Goal: Task Accomplishment & Management: Use online tool/utility

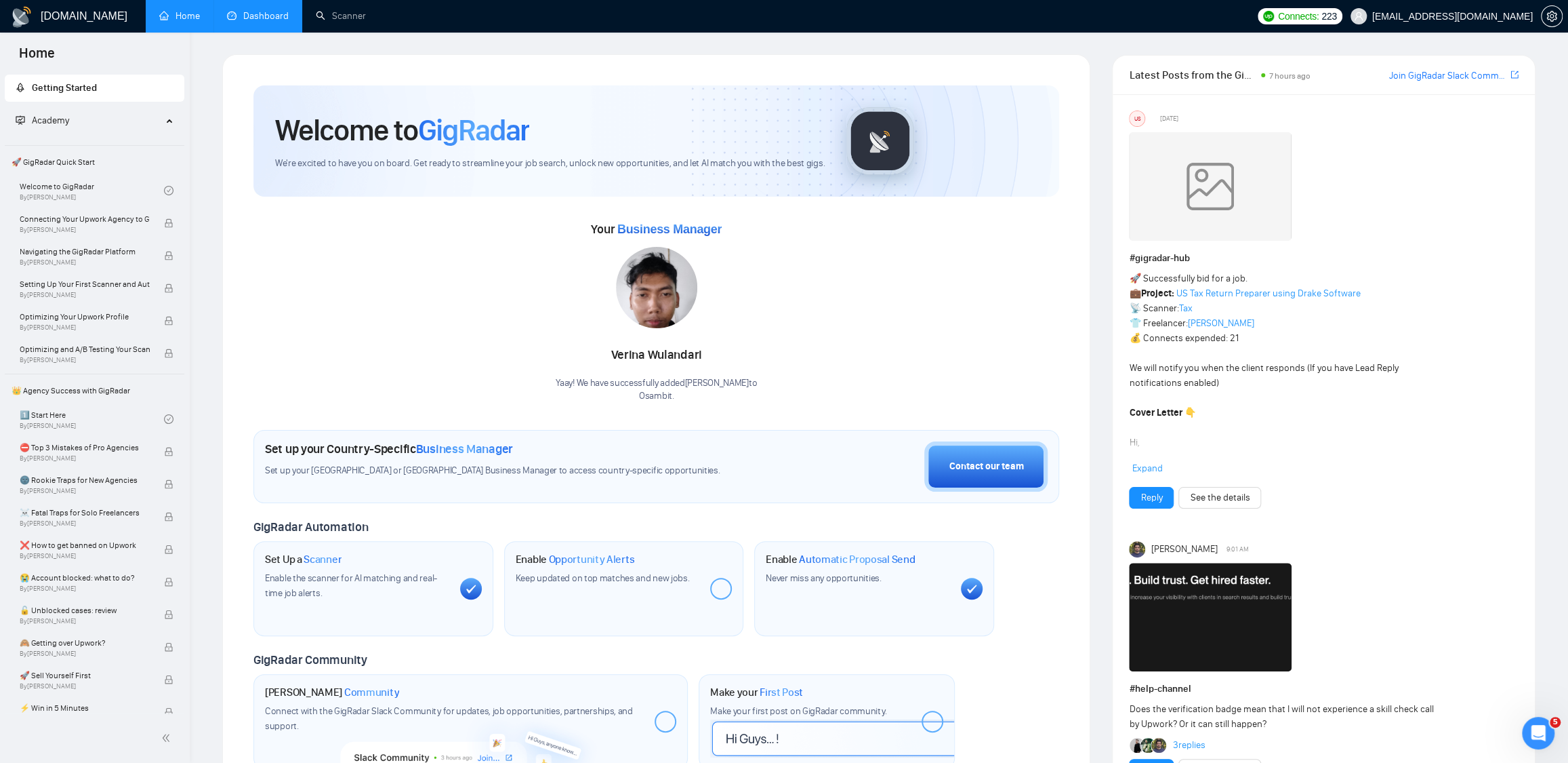
click at [241, 15] on link "Dashboard" at bounding box center [258, 16] width 61 height 11
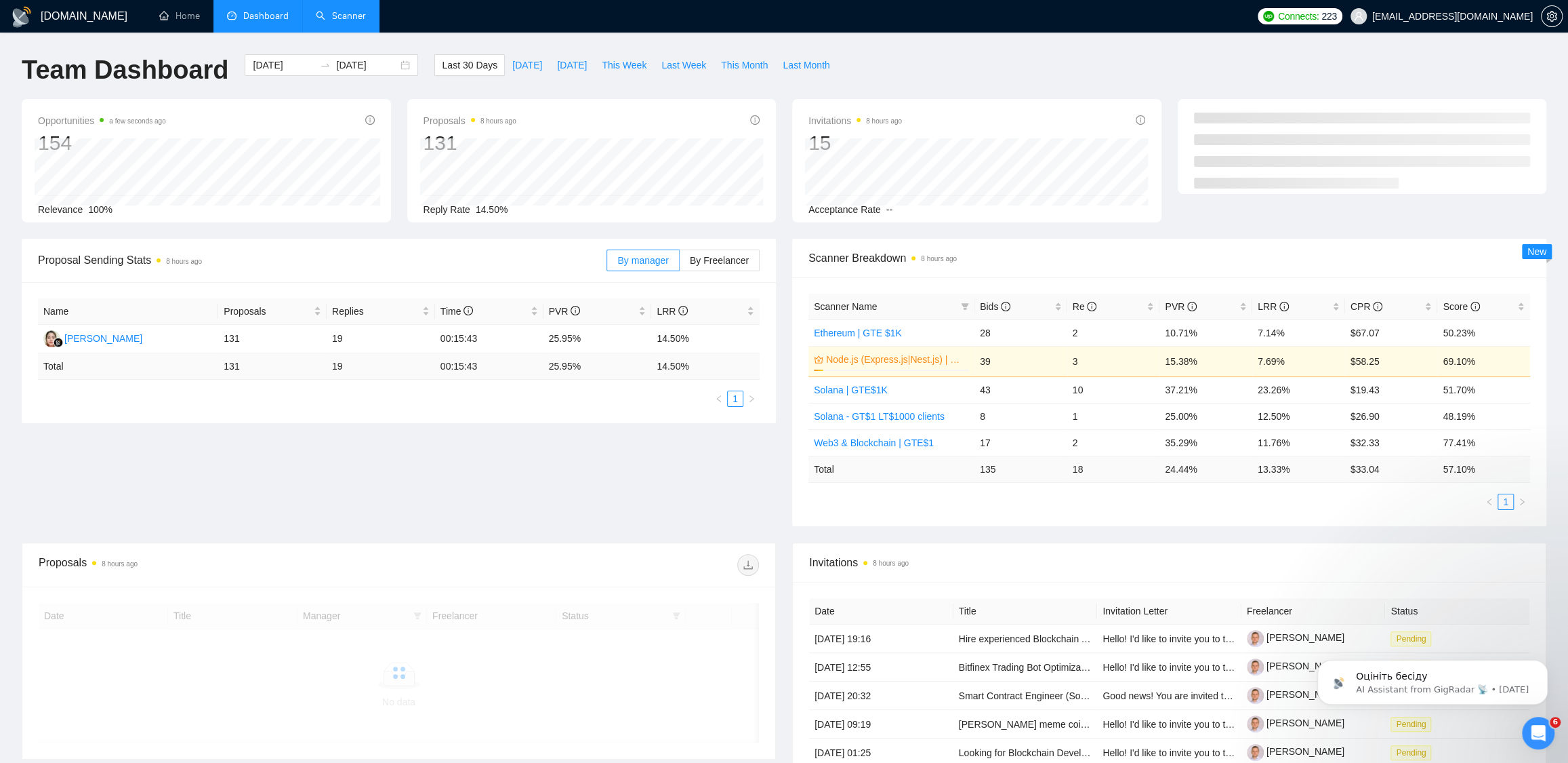
click at [334, 10] on link "Scanner" at bounding box center [341, 16] width 50 height 11
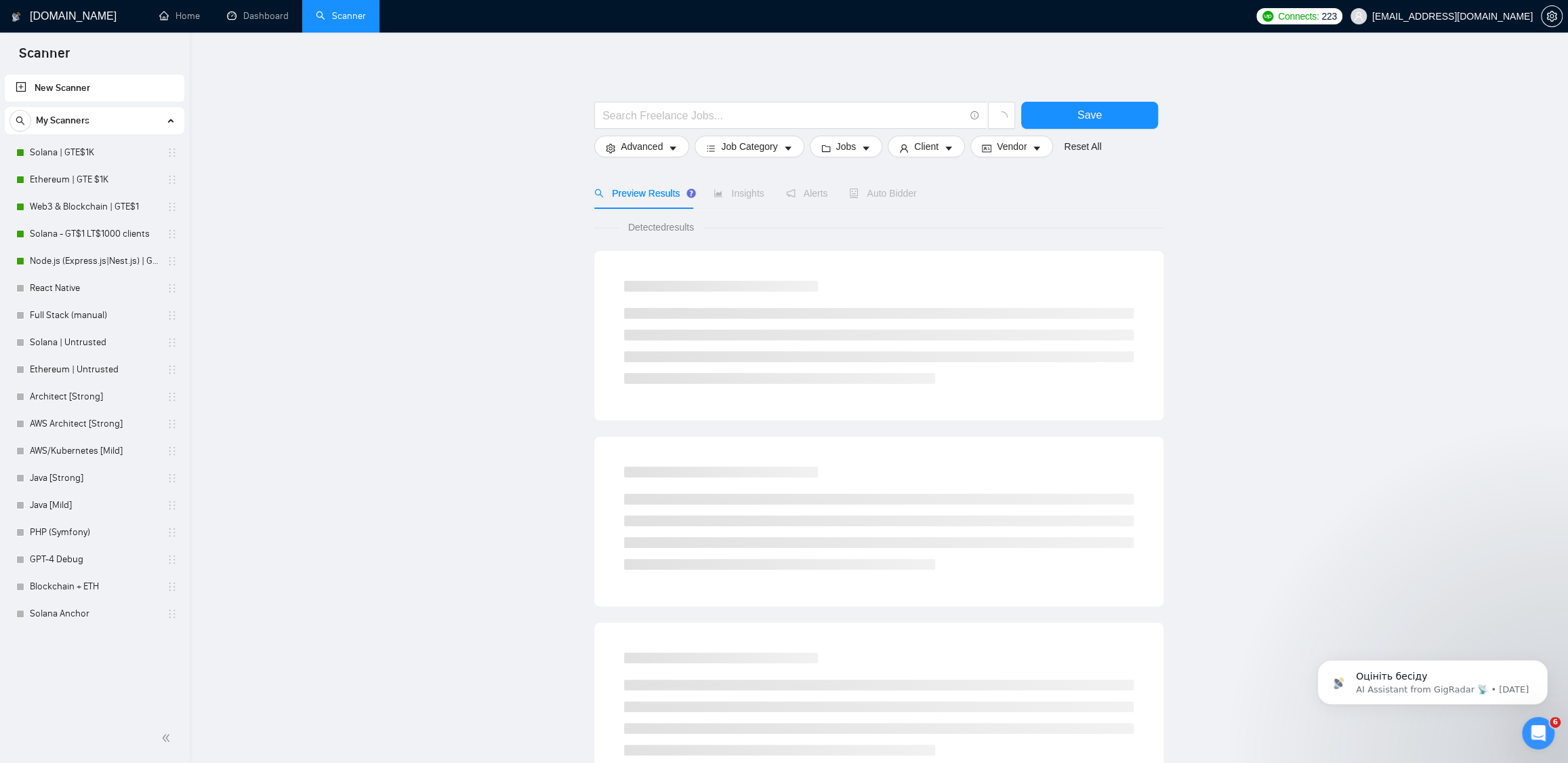
click at [68, 89] on link "New Scanner" at bounding box center [94, 88] width 158 height 27
click at [675, 114] on input "text" at bounding box center [783, 116] width 362 height 17
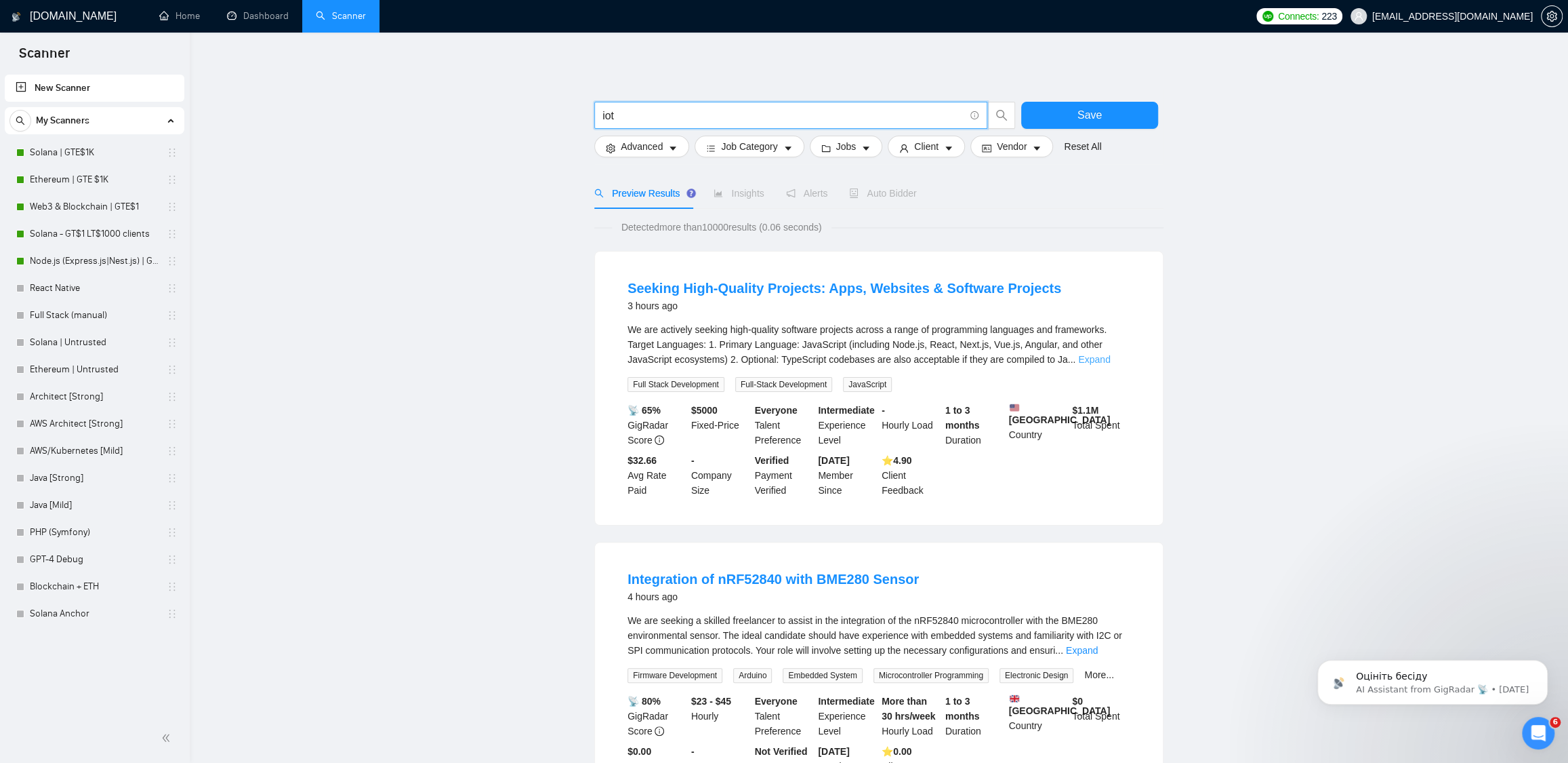
type input "iot"
click at [1110, 364] on link "Expand" at bounding box center [1094, 359] width 32 height 11
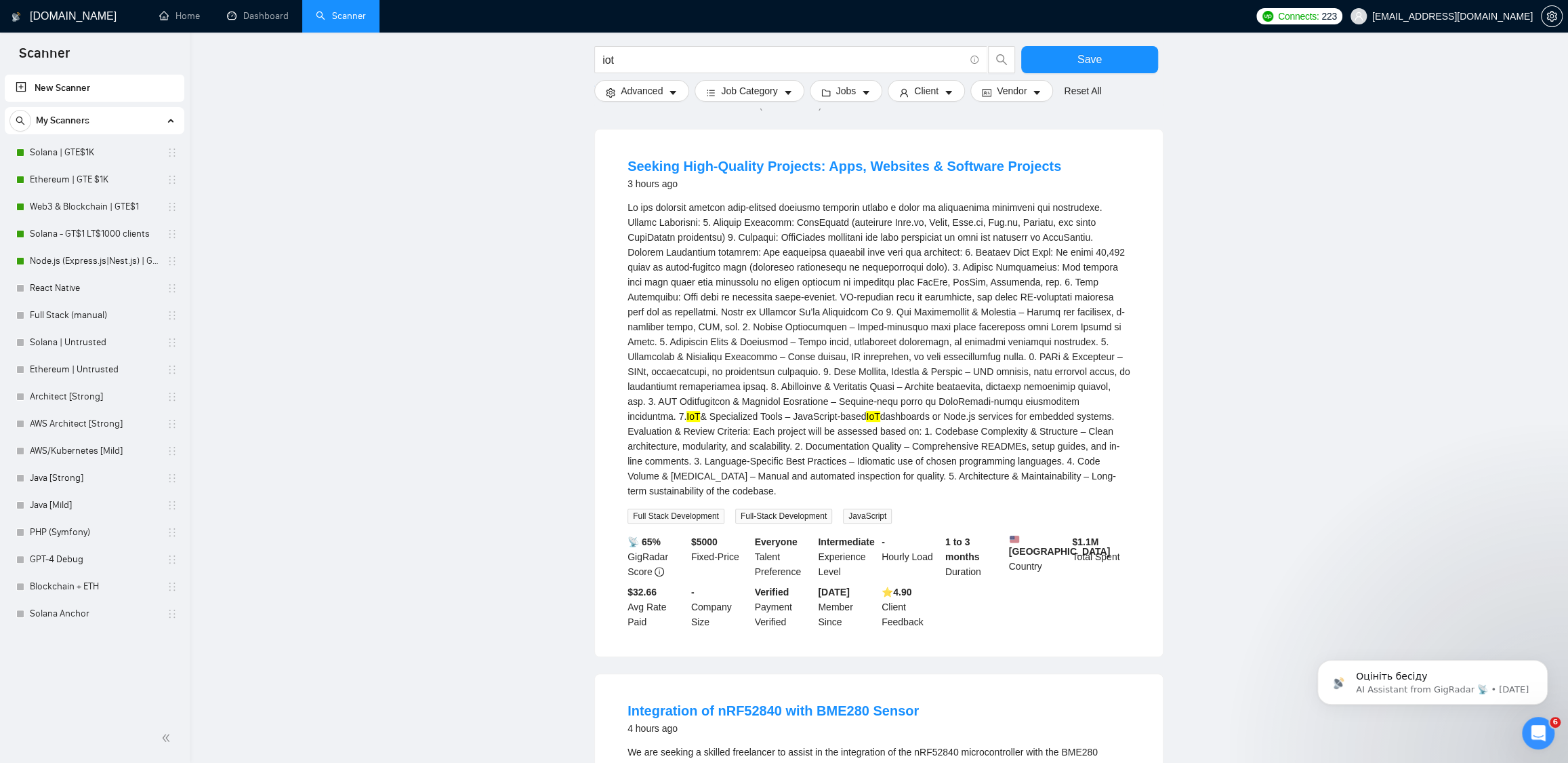
scroll to position [126, 0]
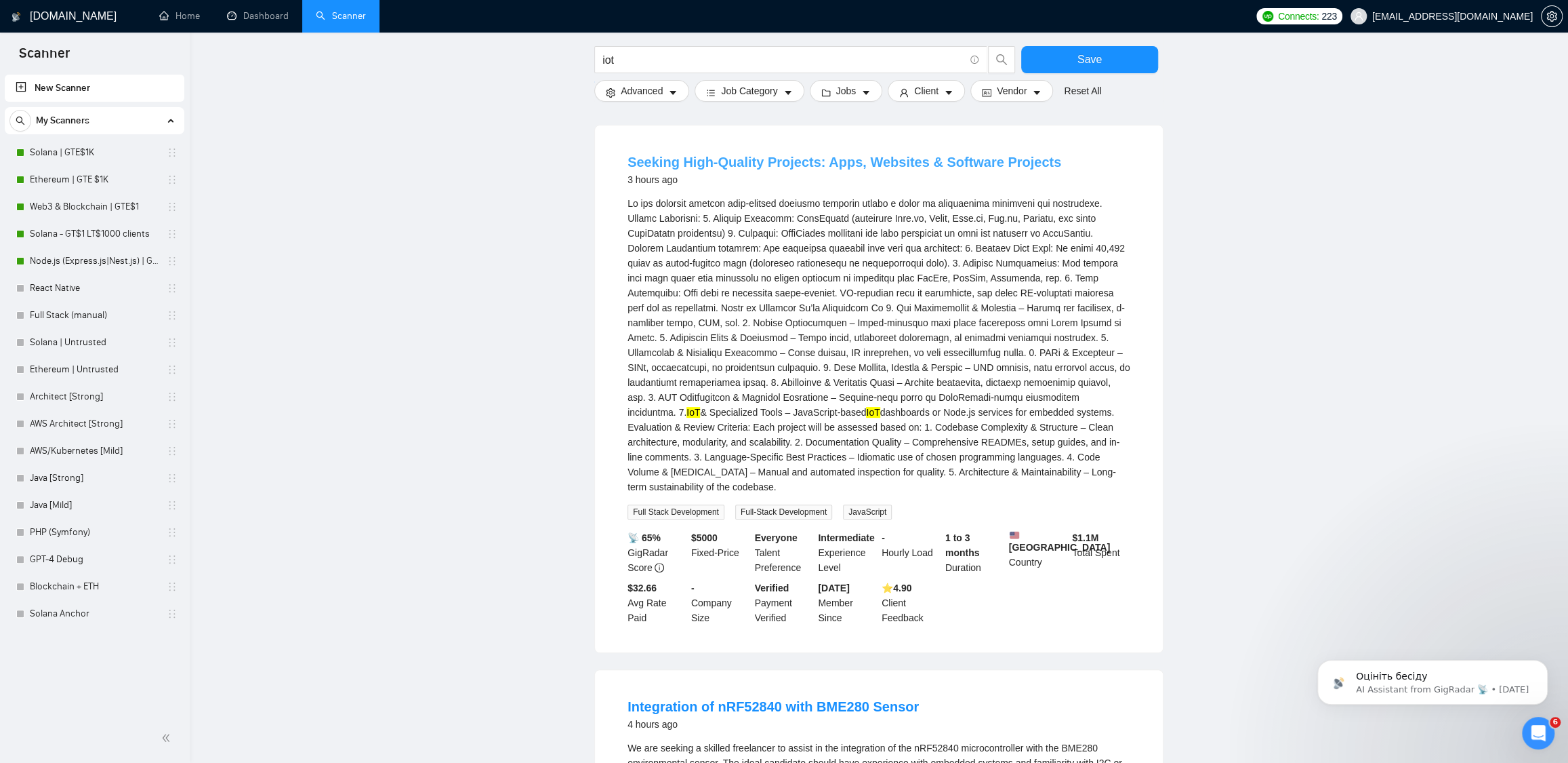
click at [763, 155] on link "Seeking High-Quality Projects: Apps, Websites & Software Projects" at bounding box center [844, 161] width 433 height 15
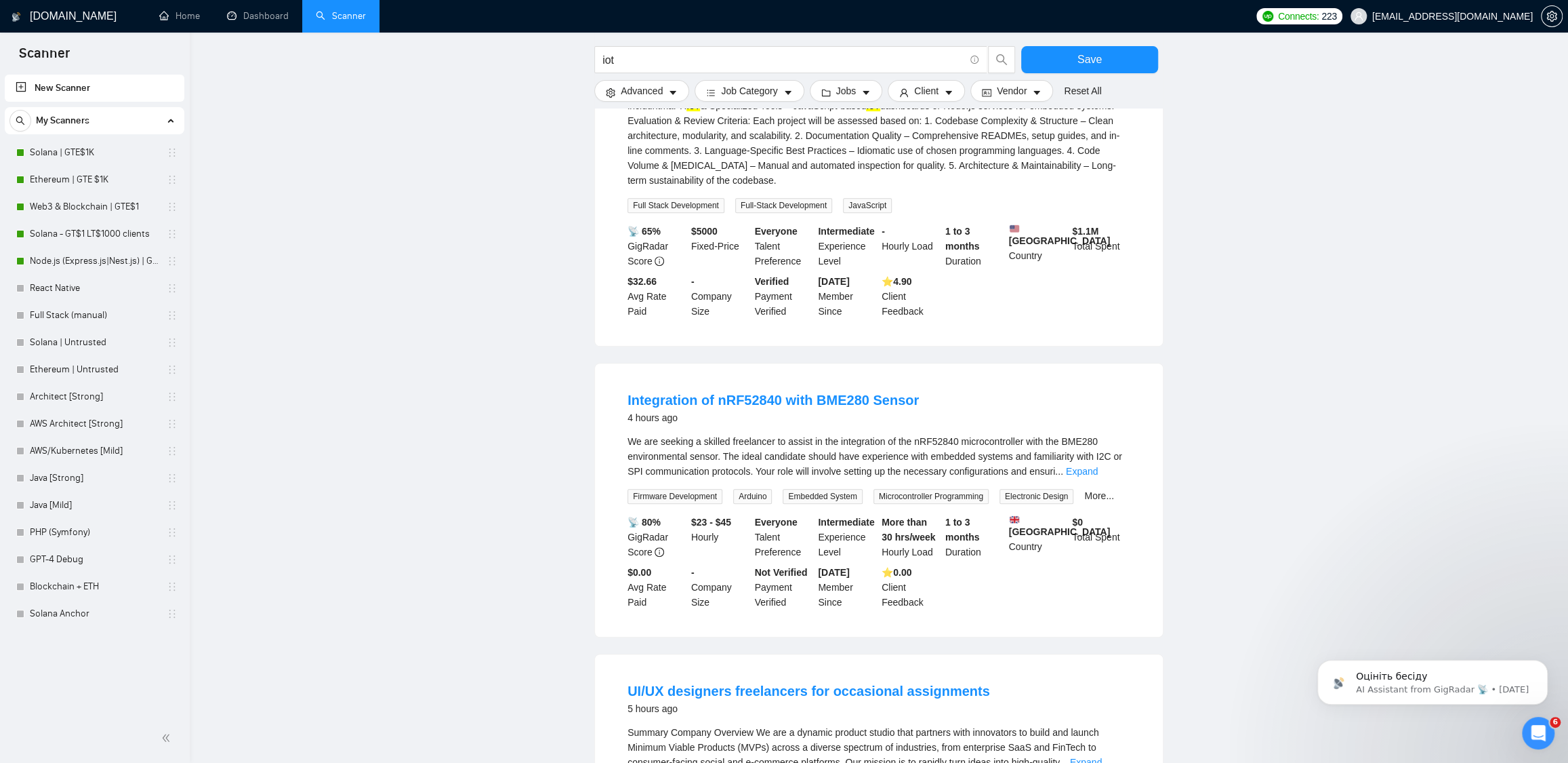
scroll to position [767, 0]
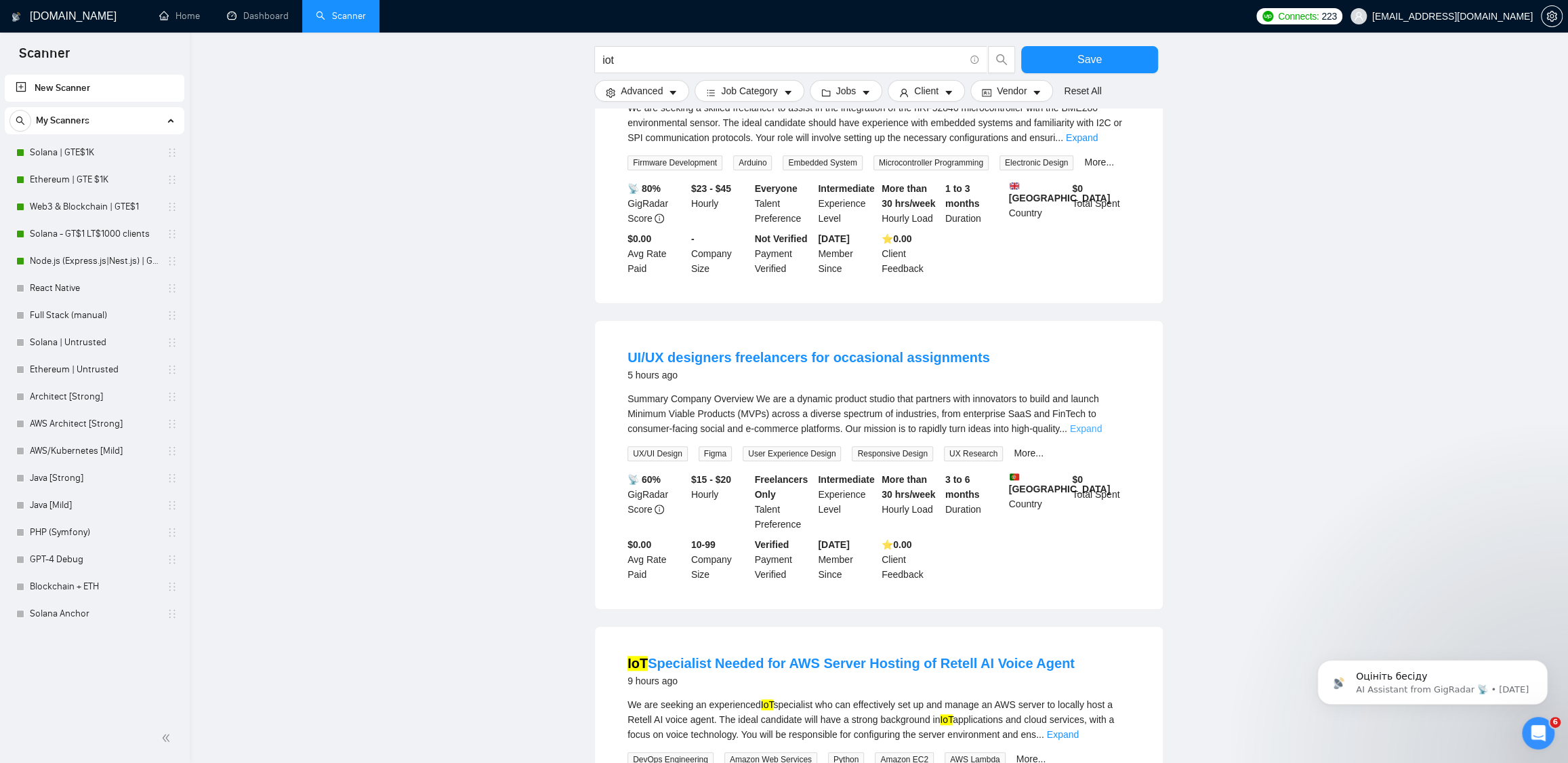
click at [1102, 434] on link "Expand" at bounding box center [1086, 428] width 32 height 11
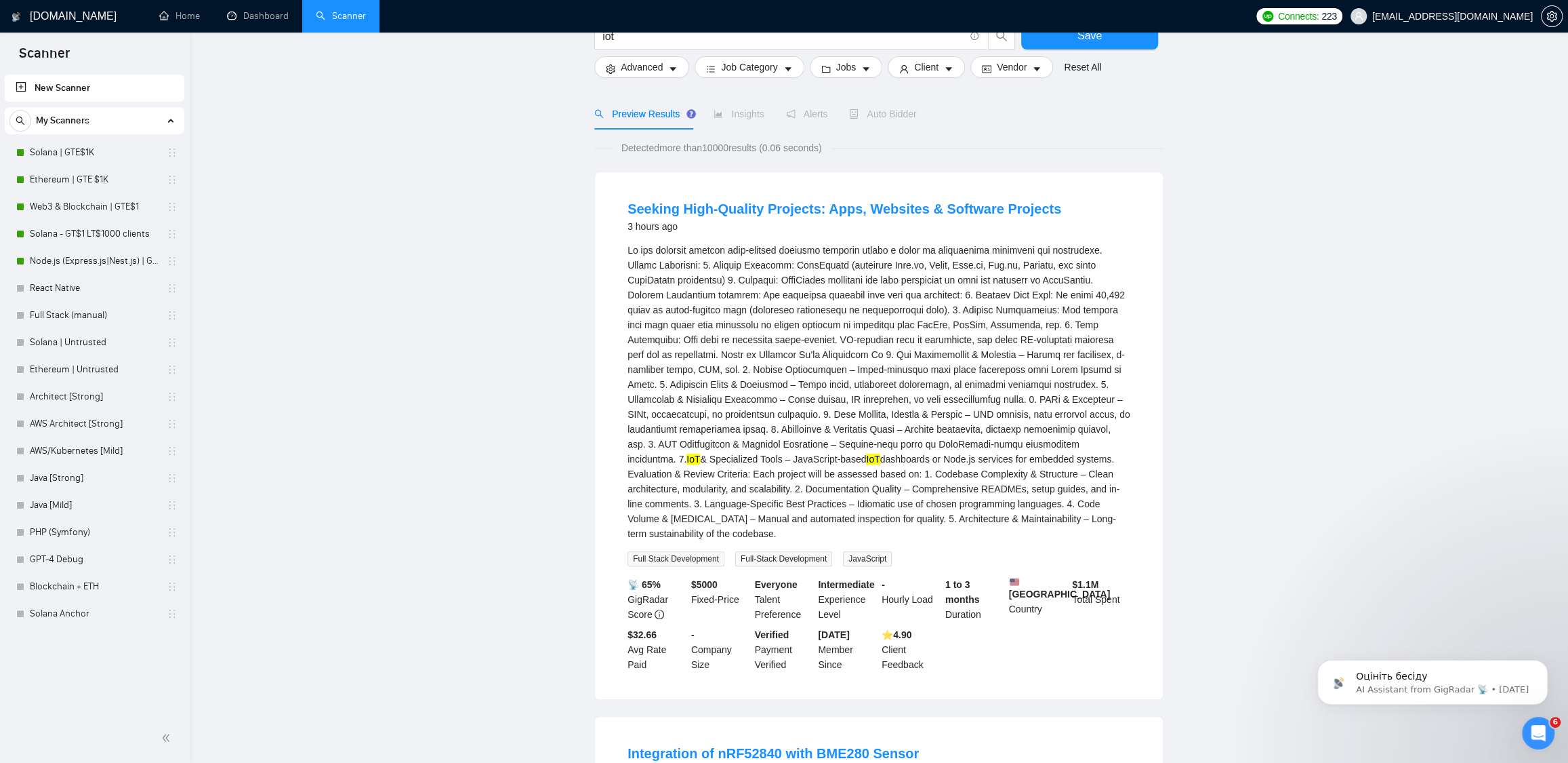
scroll to position [0, 0]
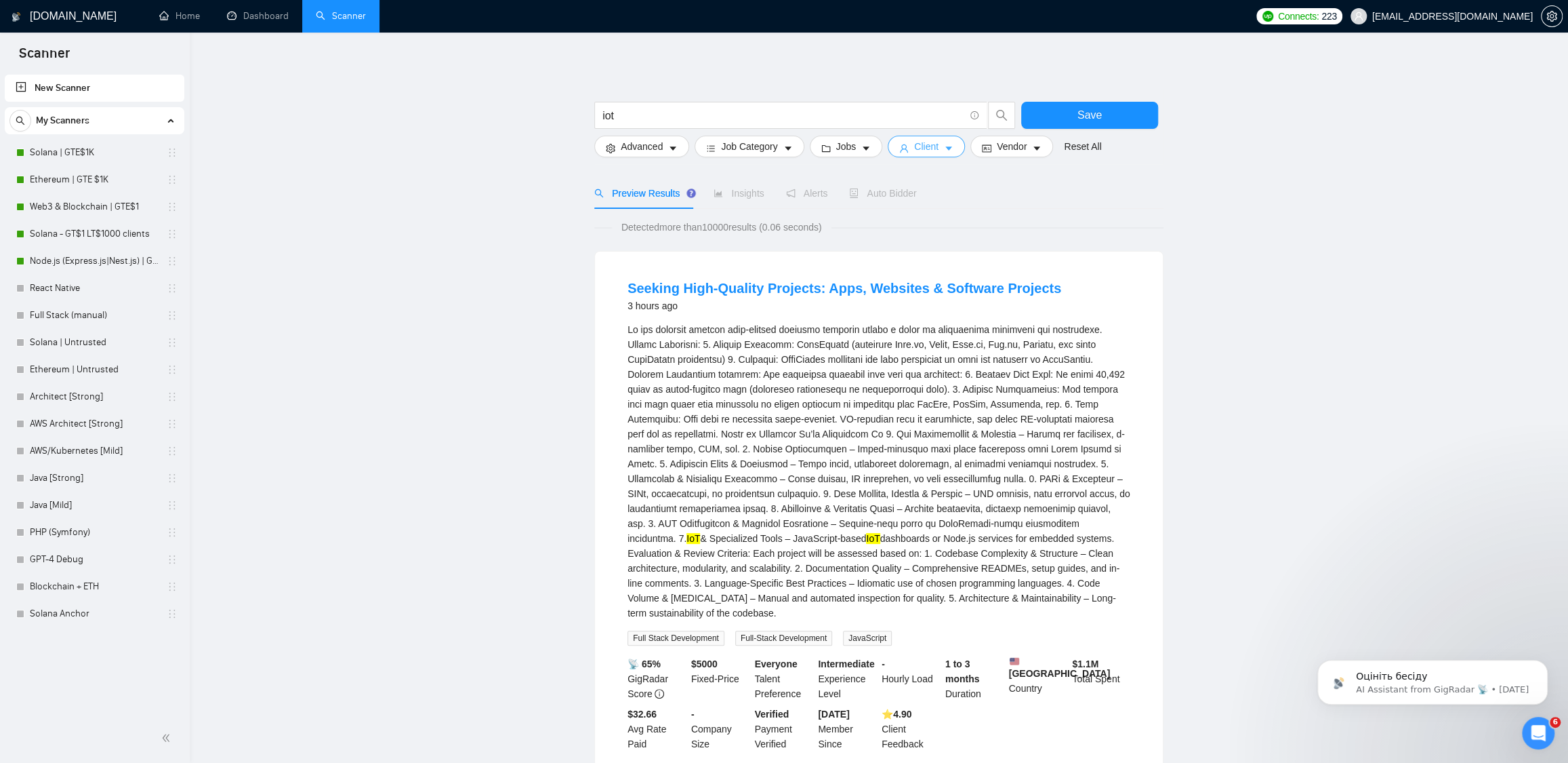
click at [951, 151] on icon "caret-down" at bounding box center [948, 148] width 9 height 9
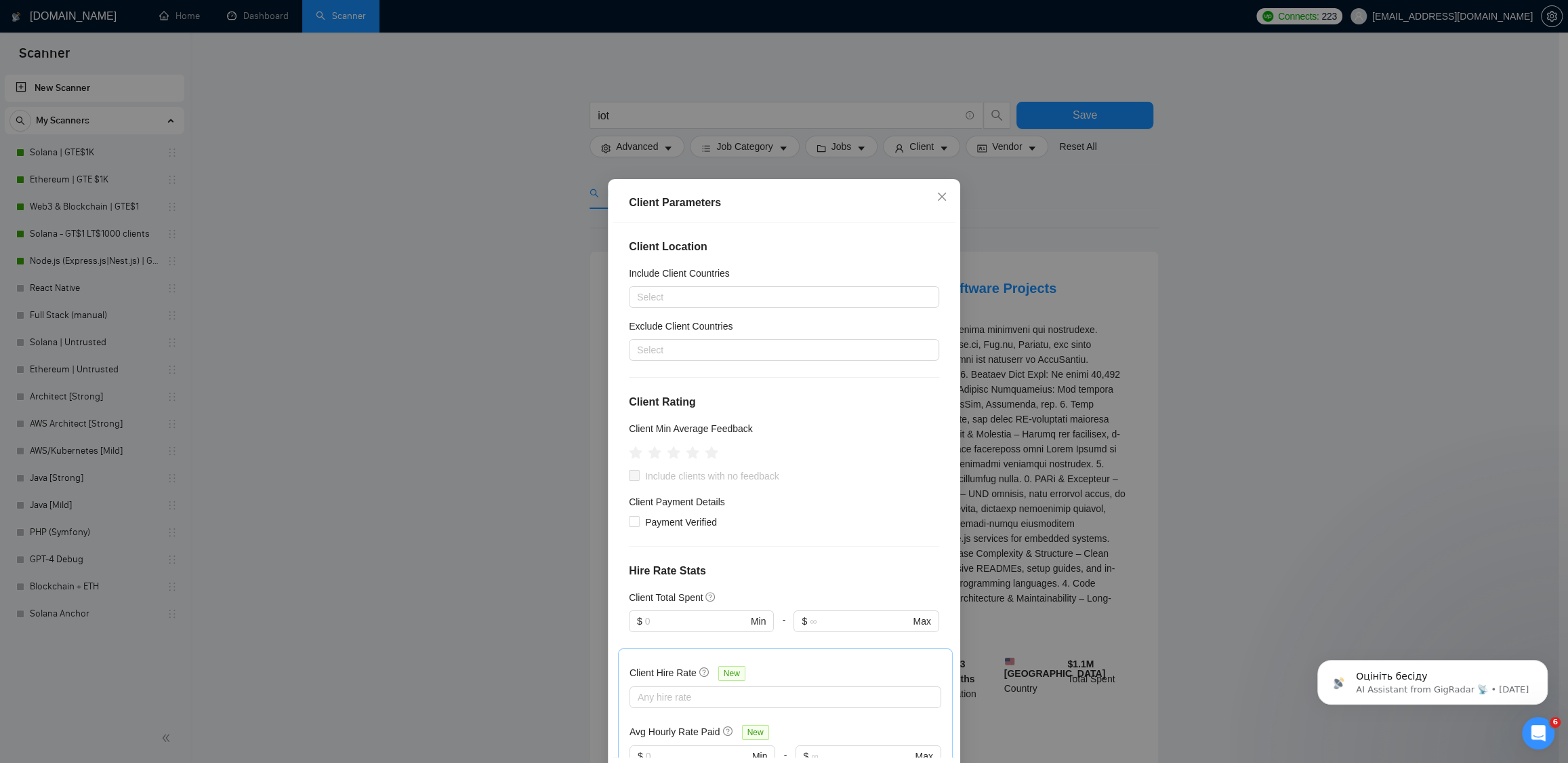
drag, startPoint x: 1159, startPoint y: 201, endPoint x: 1150, endPoint y: 201, distance: 9.0
click at [1158, 201] on div "Client Parameters Client Location Include Client Countries Select Exclude Clien…" at bounding box center [784, 382] width 1568 height 763
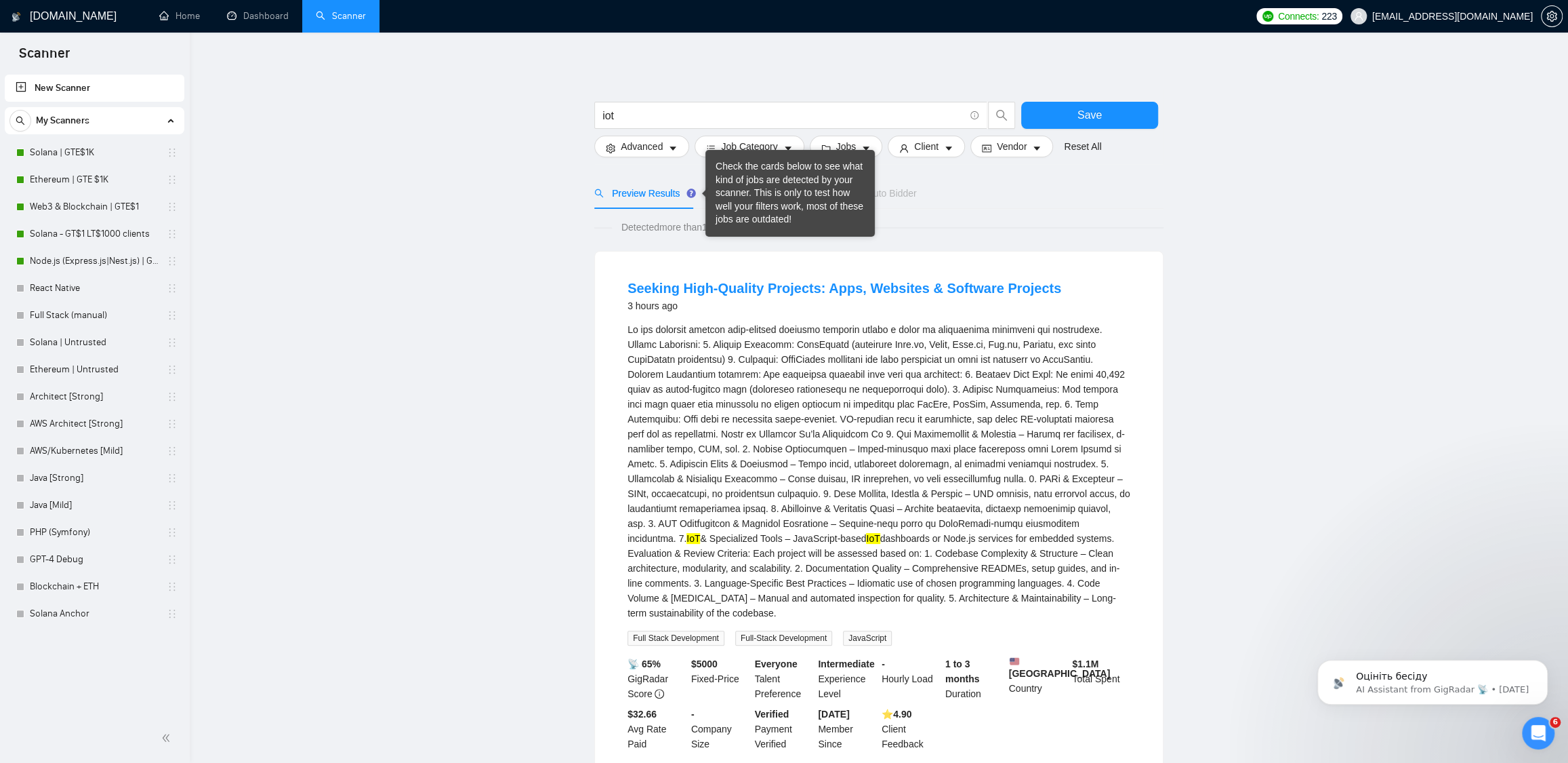
click at [740, 197] on div "Check the cards below to see what kind of jobs are detected by your scanner. Th…" at bounding box center [790, 193] width 149 height 66
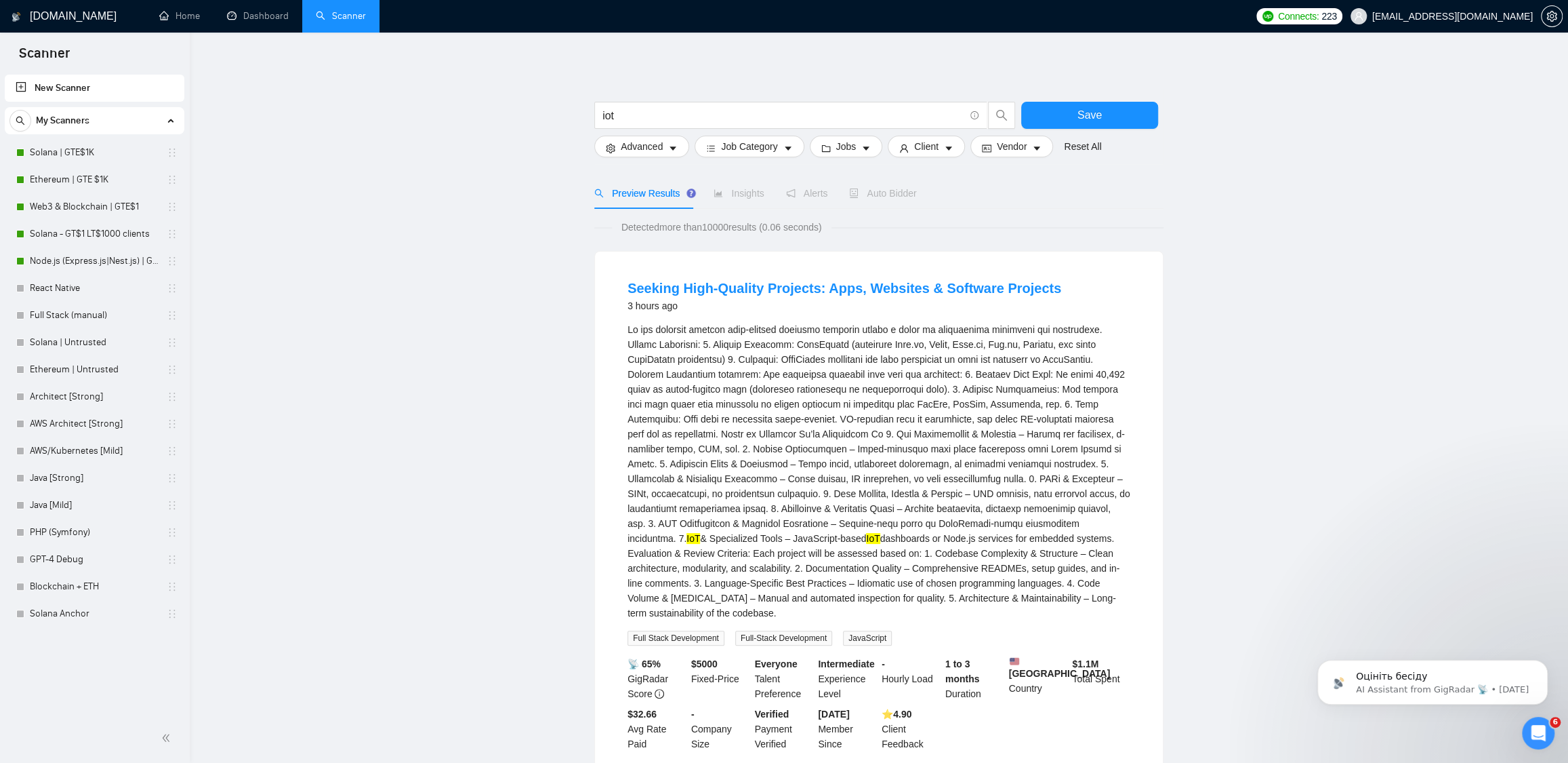
click at [762, 193] on span "Insights" at bounding box center [738, 193] width 50 height 11
click at [953, 154] on button "Client" at bounding box center [926, 146] width 77 height 21
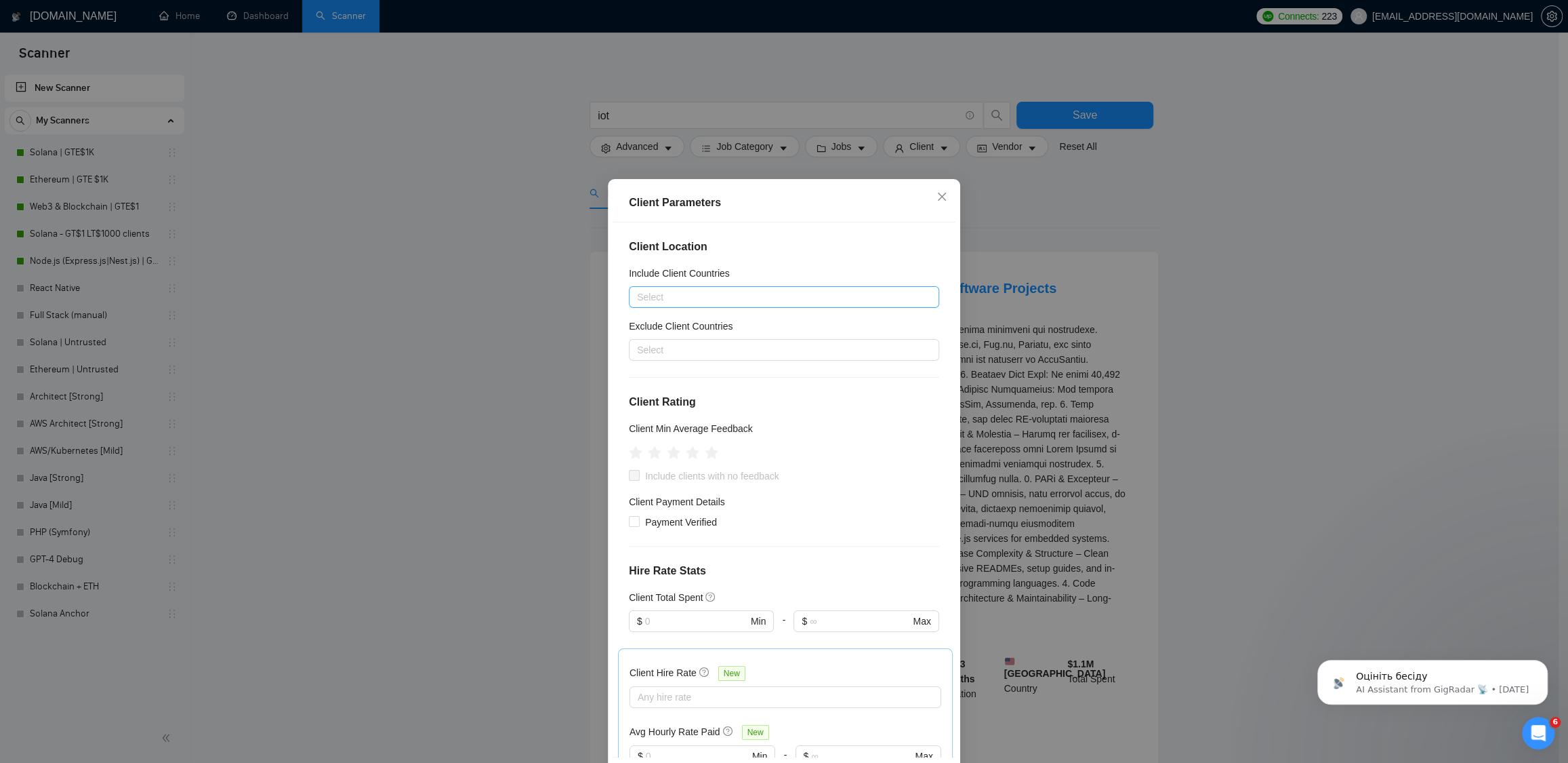
click at [701, 299] on div at bounding box center [778, 296] width 290 height 16
click at [673, 434] on div "Europe" at bounding box center [779, 432] width 279 height 15
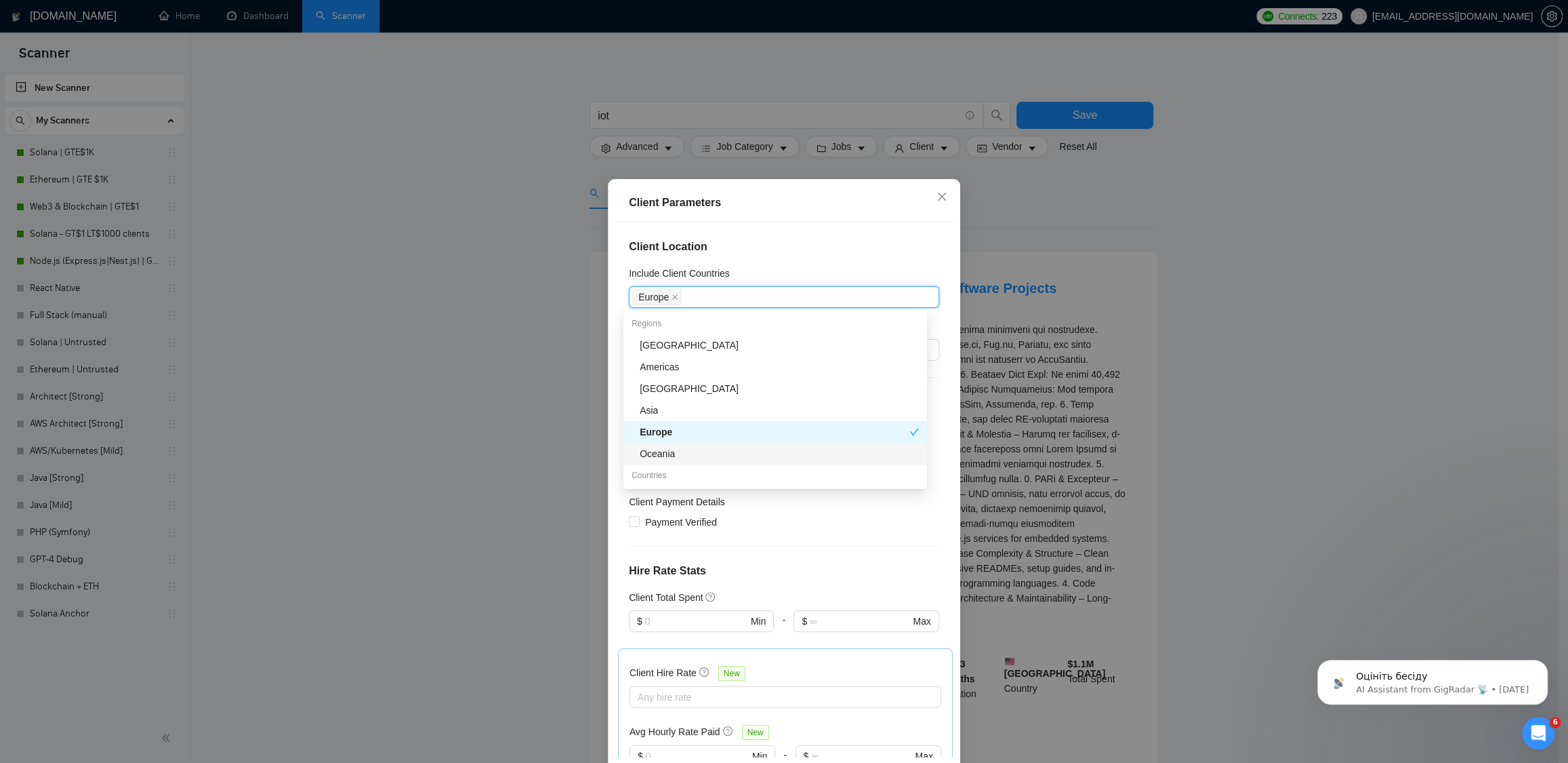
click at [686, 456] on div "Oceania" at bounding box center [779, 454] width 279 height 15
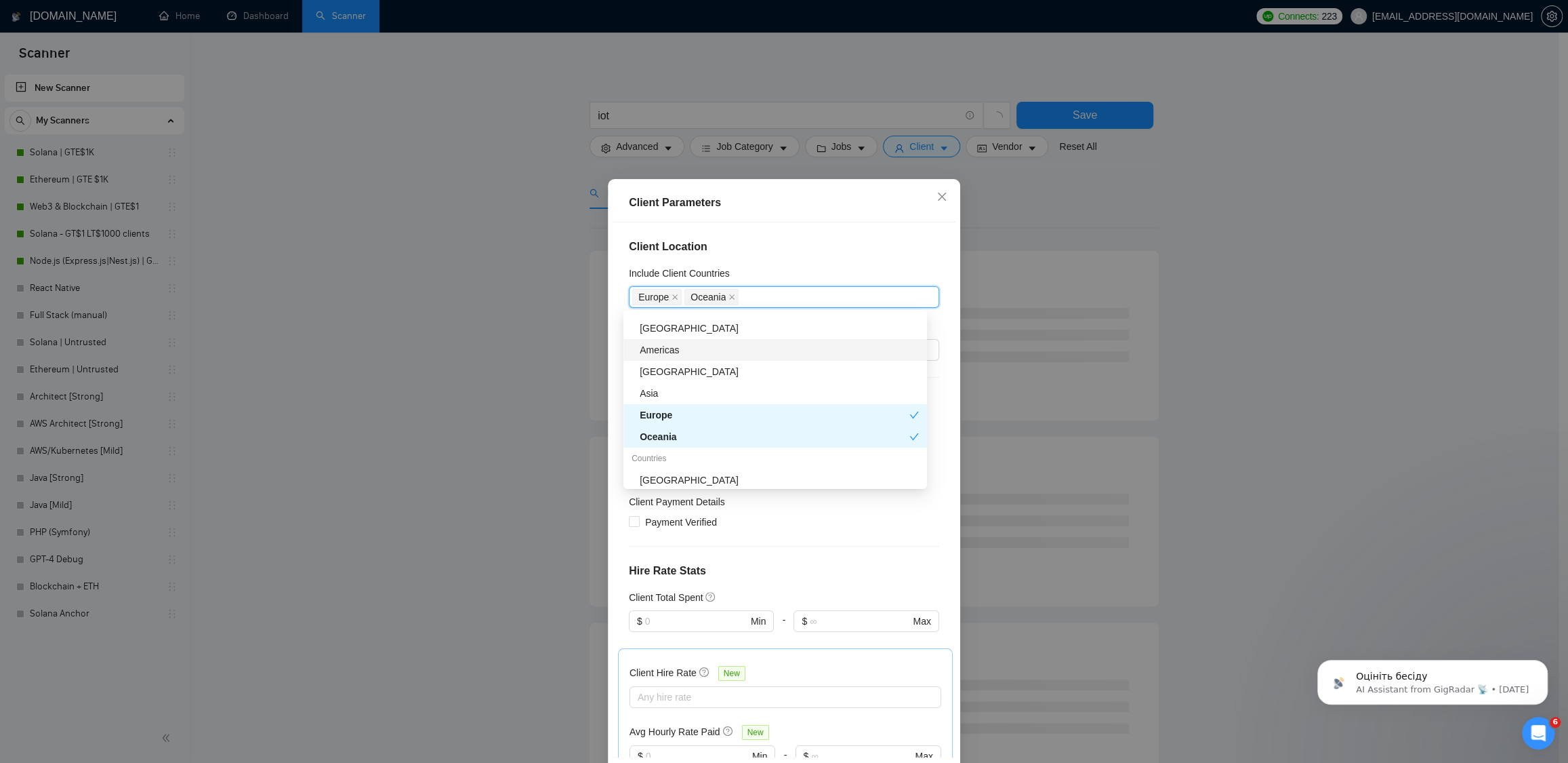
scroll to position [140, 0]
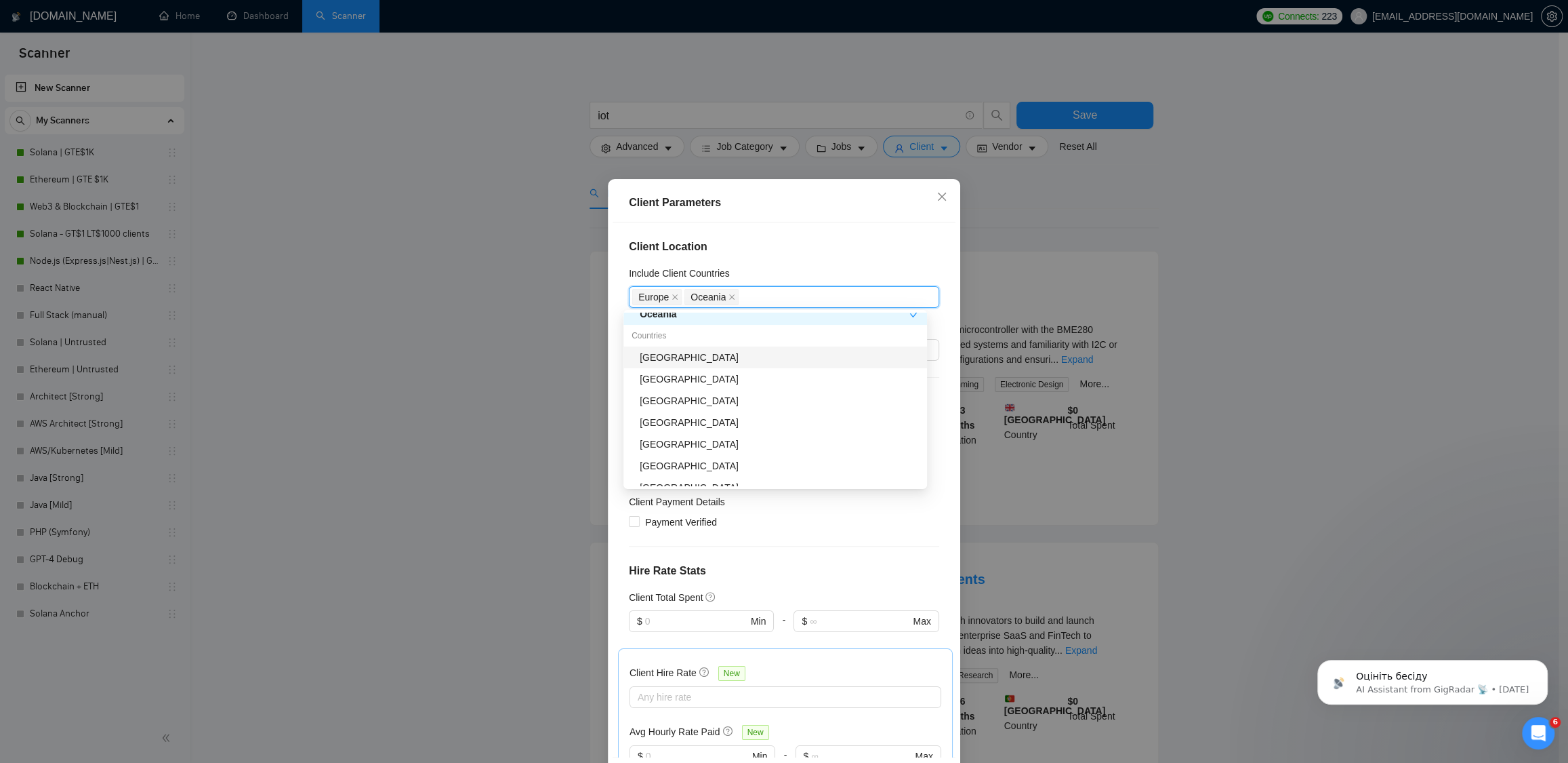
click at [701, 358] on div "[GEOGRAPHIC_DATA]" at bounding box center [779, 357] width 279 height 15
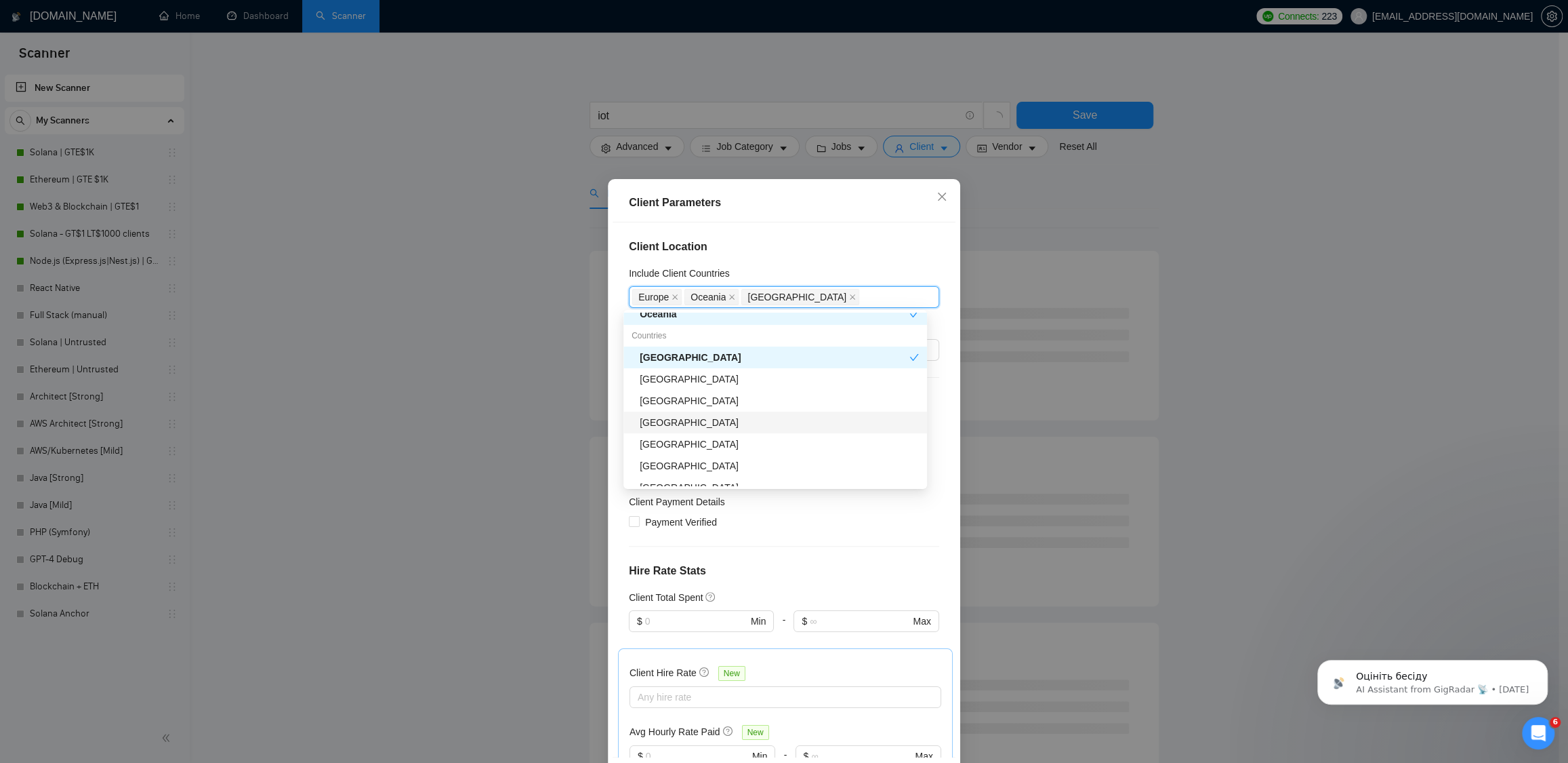
click at [684, 426] on div "[GEOGRAPHIC_DATA]" at bounding box center [779, 422] width 279 height 15
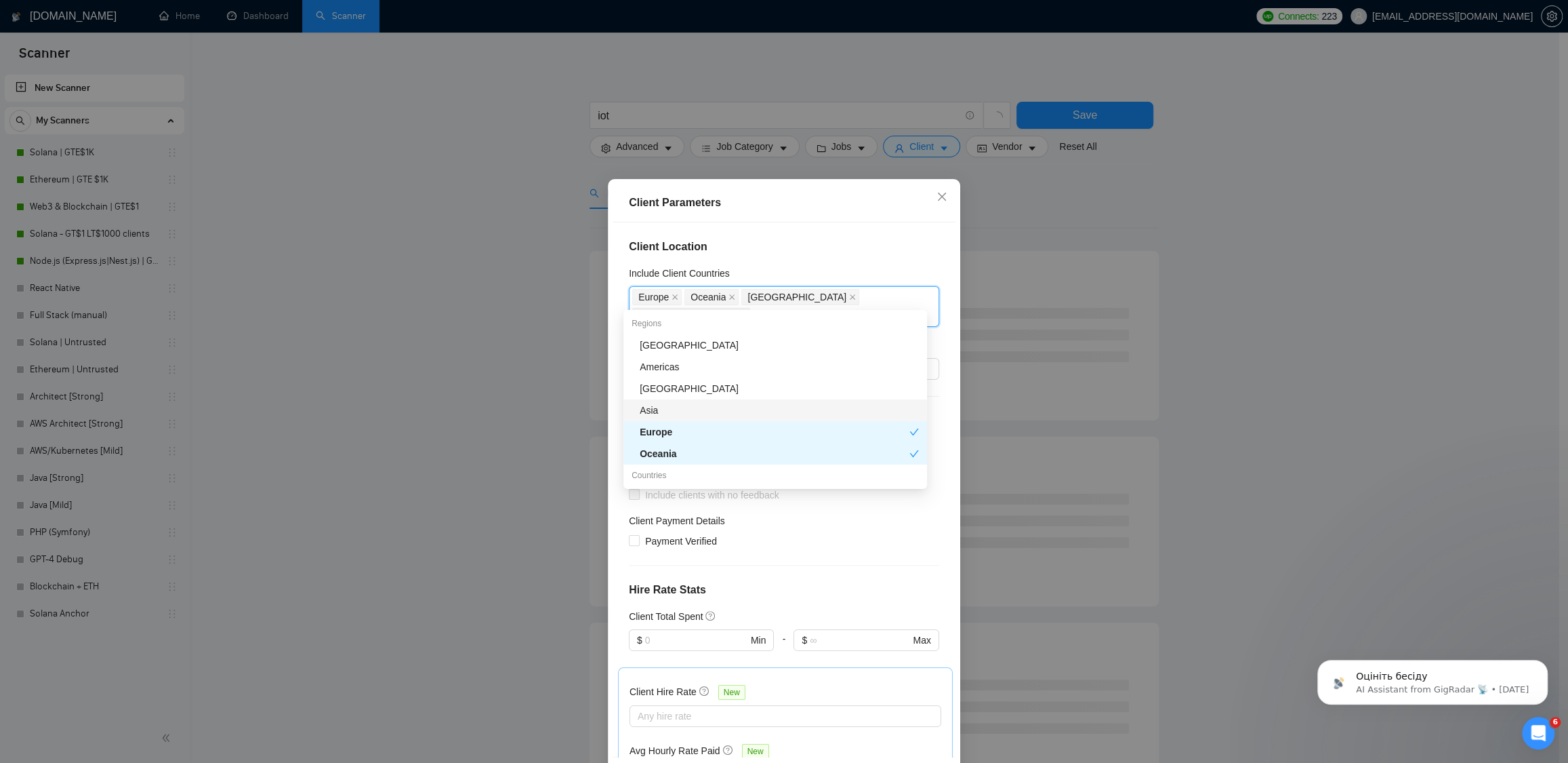
scroll to position [124, 0]
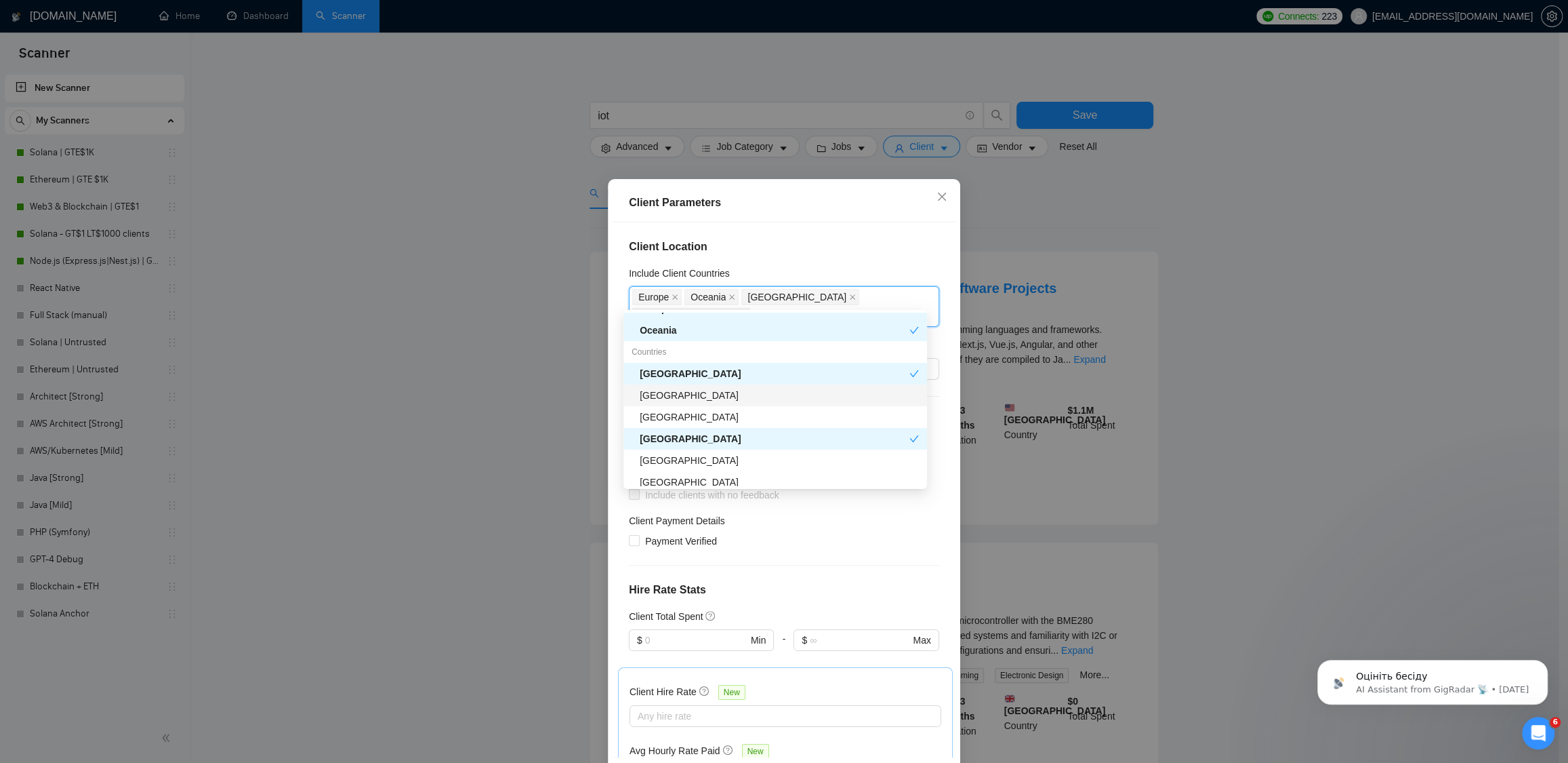
click at [721, 394] on div "[GEOGRAPHIC_DATA]" at bounding box center [779, 395] width 279 height 15
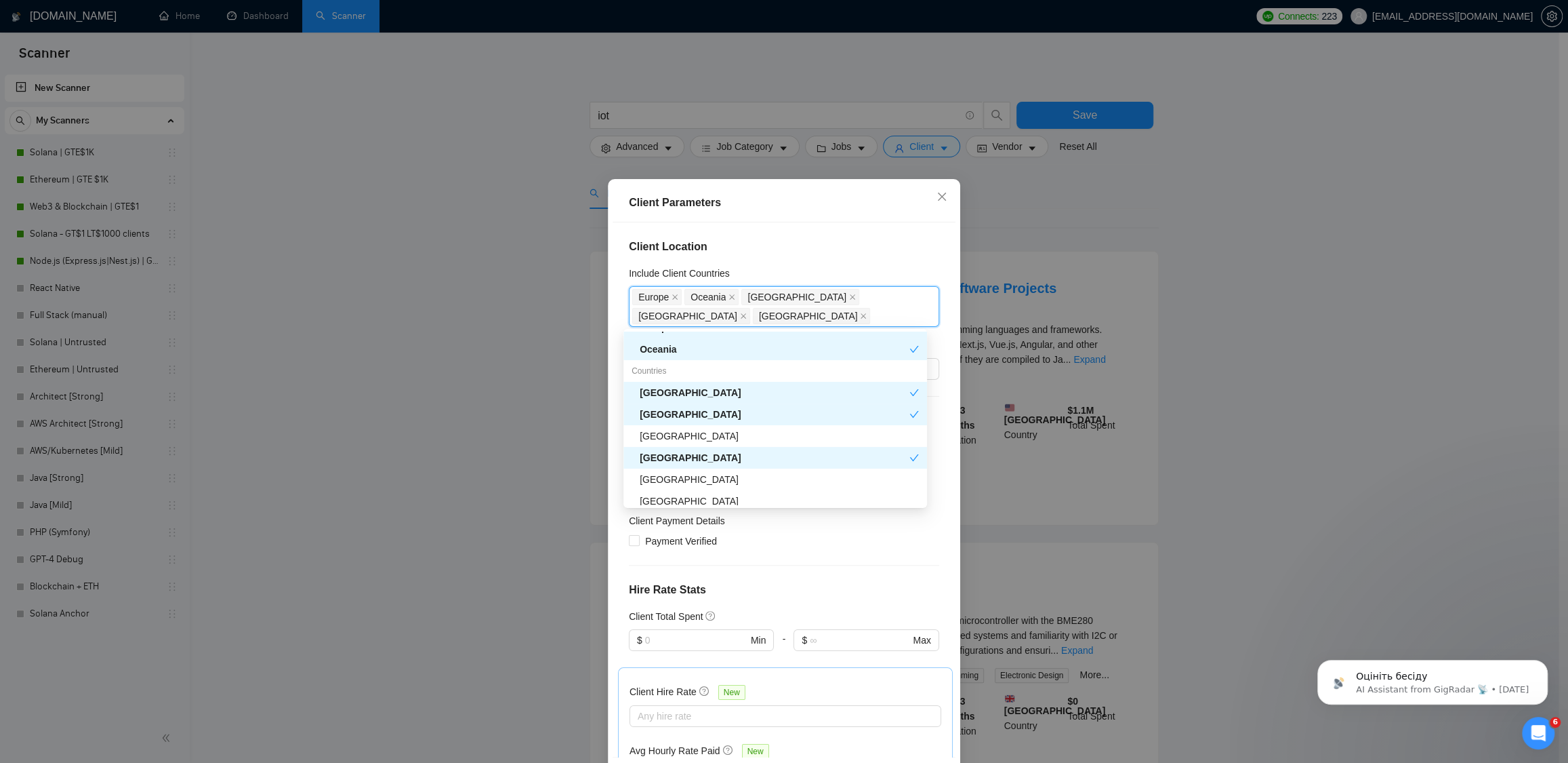
click at [940, 260] on div "Client Location Include Client Countries [GEOGRAPHIC_DATA], [GEOGRAPHIC_DATA], …" at bounding box center [784, 489] width 343 height 534
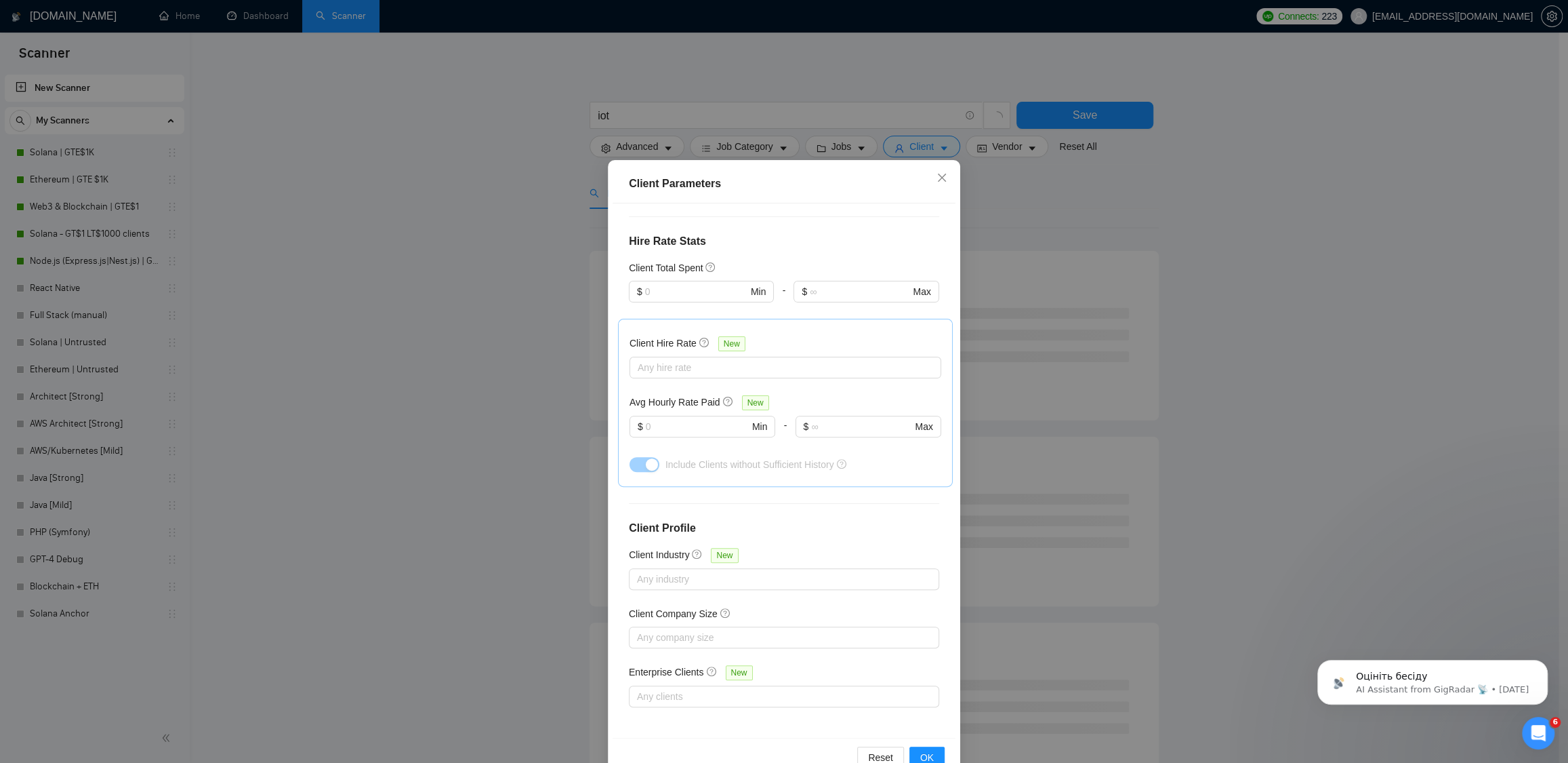
scroll to position [53, 0]
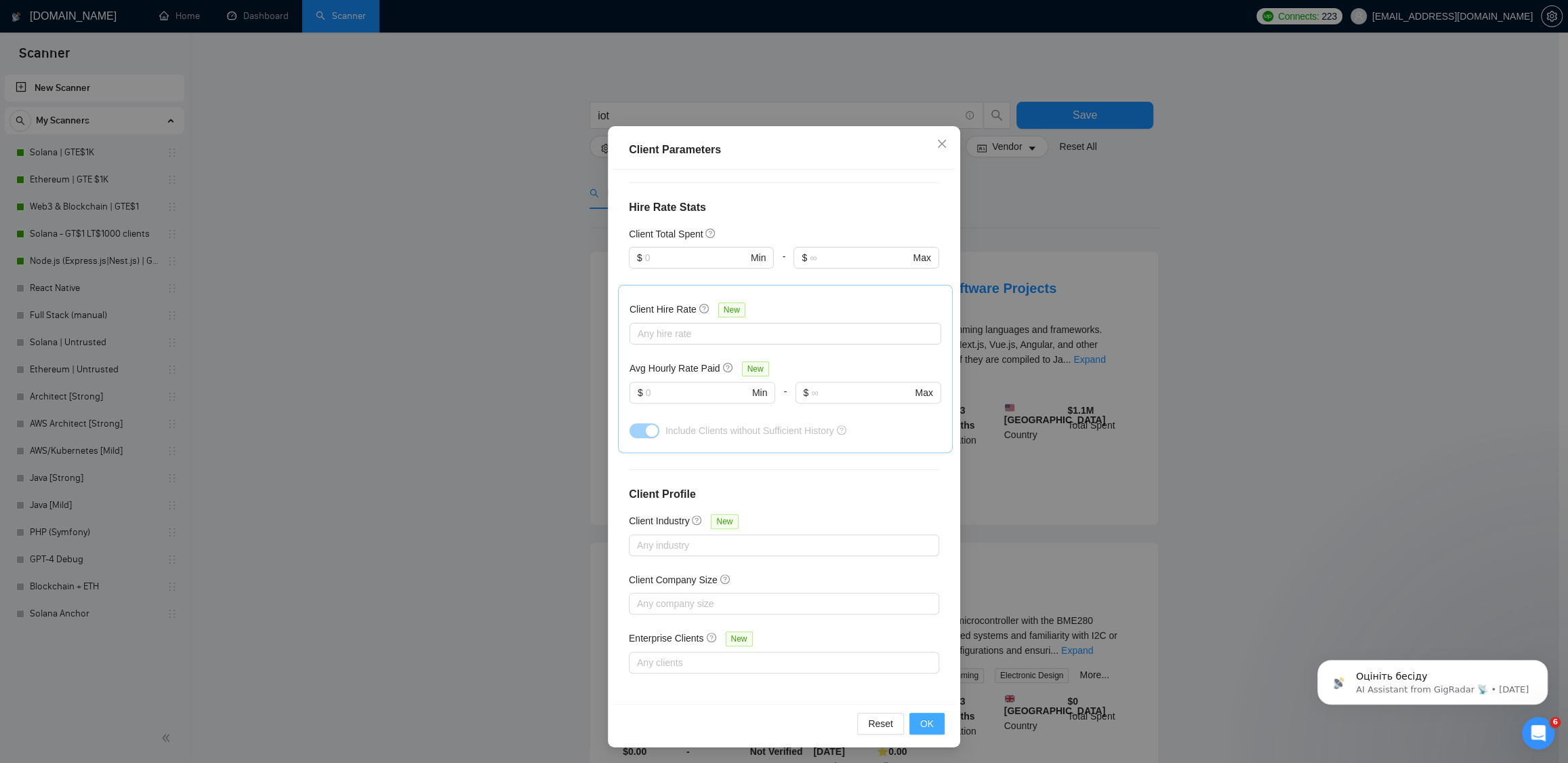
click at [923, 726] on span "OK" at bounding box center [927, 723] width 14 height 15
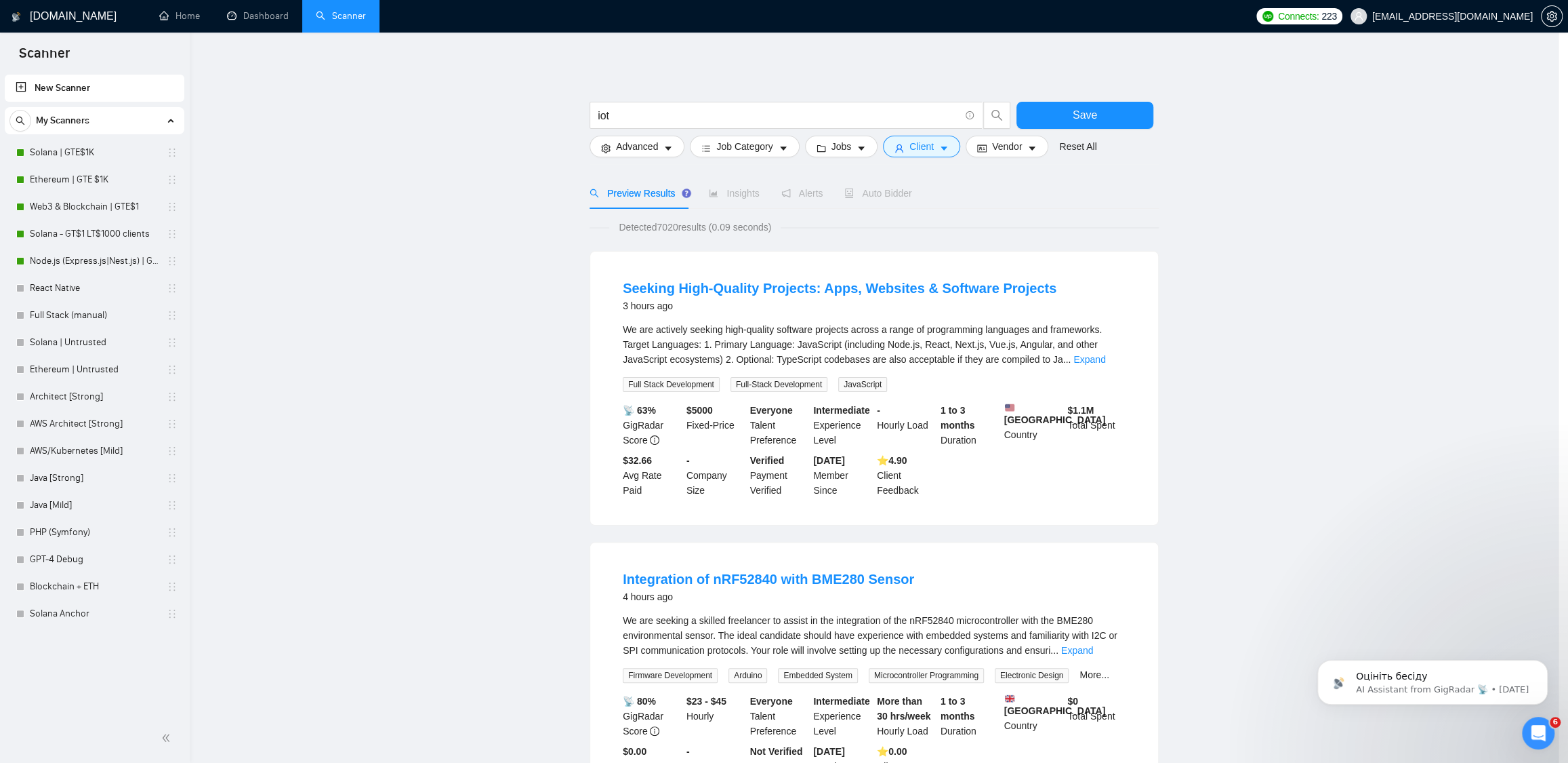
scroll to position [0, 0]
click at [743, 194] on span "Insights" at bounding box center [738, 193] width 50 height 11
click at [1077, 110] on span "Save" at bounding box center [1090, 115] width 24 height 17
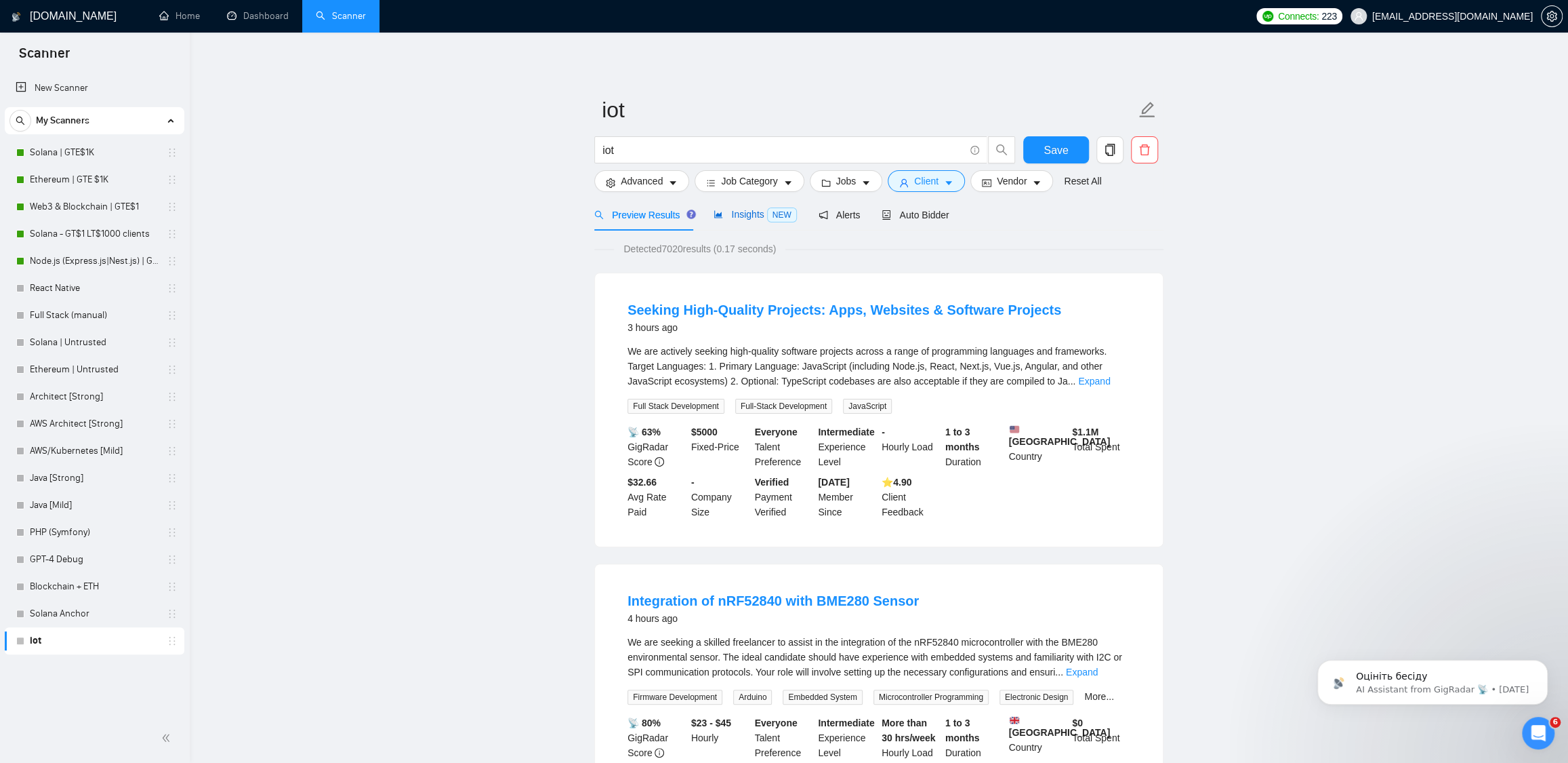
click at [750, 214] on span "Insights NEW" at bounding box center [755, 214] width 83 height 11
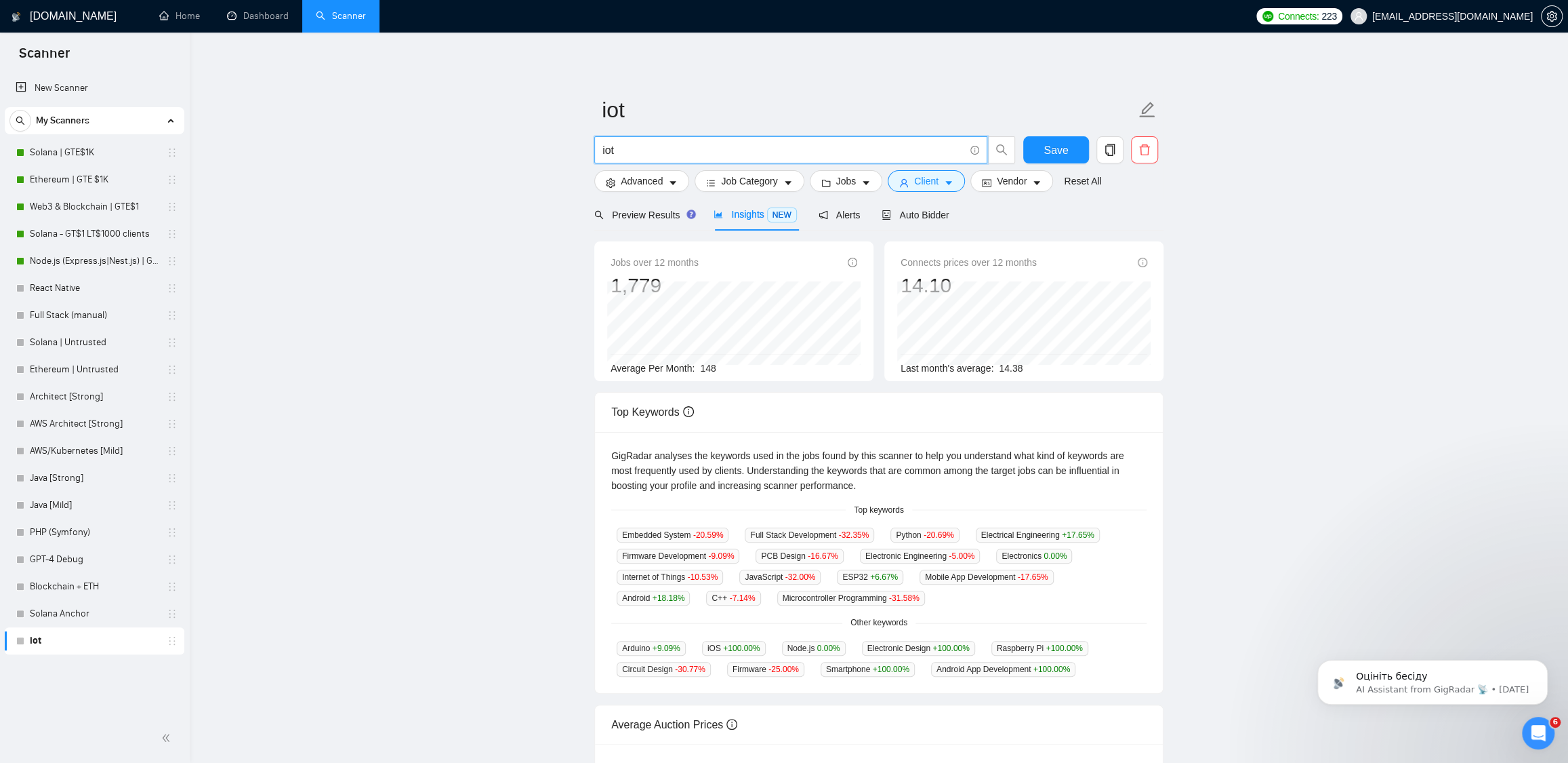
click at [646, 154] on input "iot" at bounding box center [783, 150] width 362 height 17
click at [66, 152] on link "Solana | GTE$1K" at bounding box center [94, 153] width 129 height 27
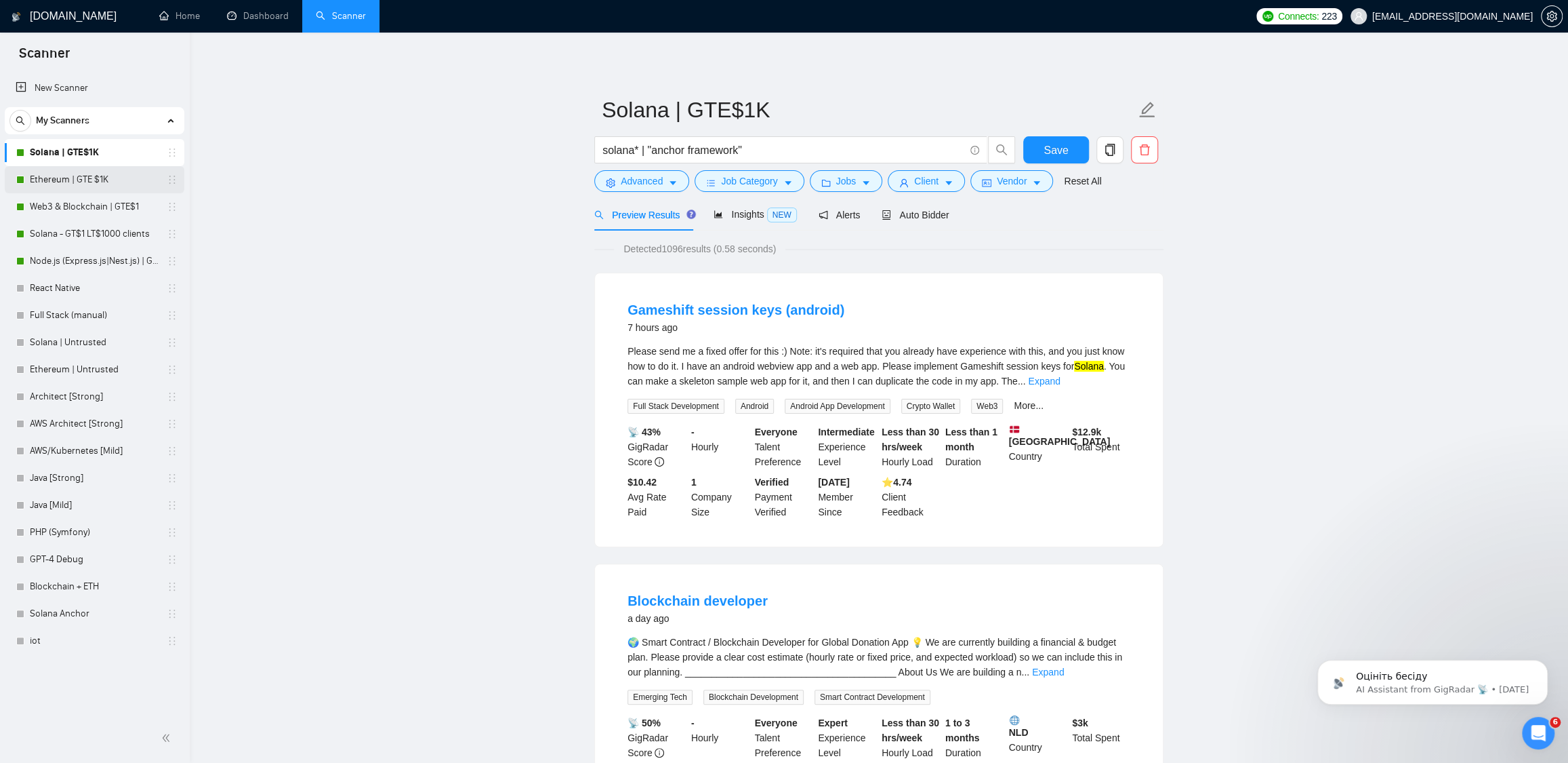
click at [94, 173] on link "Ethereum | GTE $1K" at bounding box center [94, 180] width 129 height 27
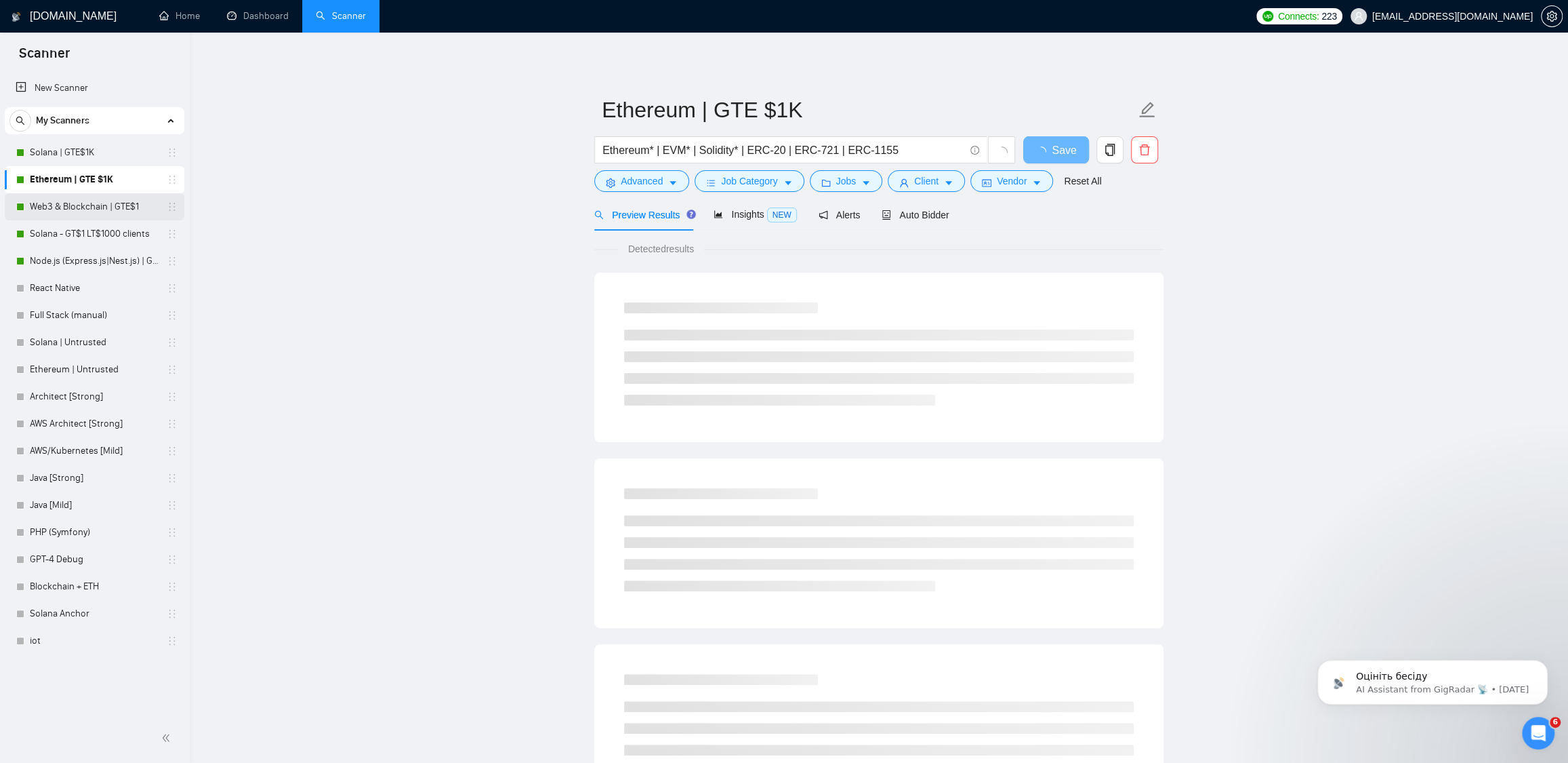
click at [80, 211] on link "Web3 & Blockchain | GTE$1" at bounding box center [94, 207] width 129 height 27
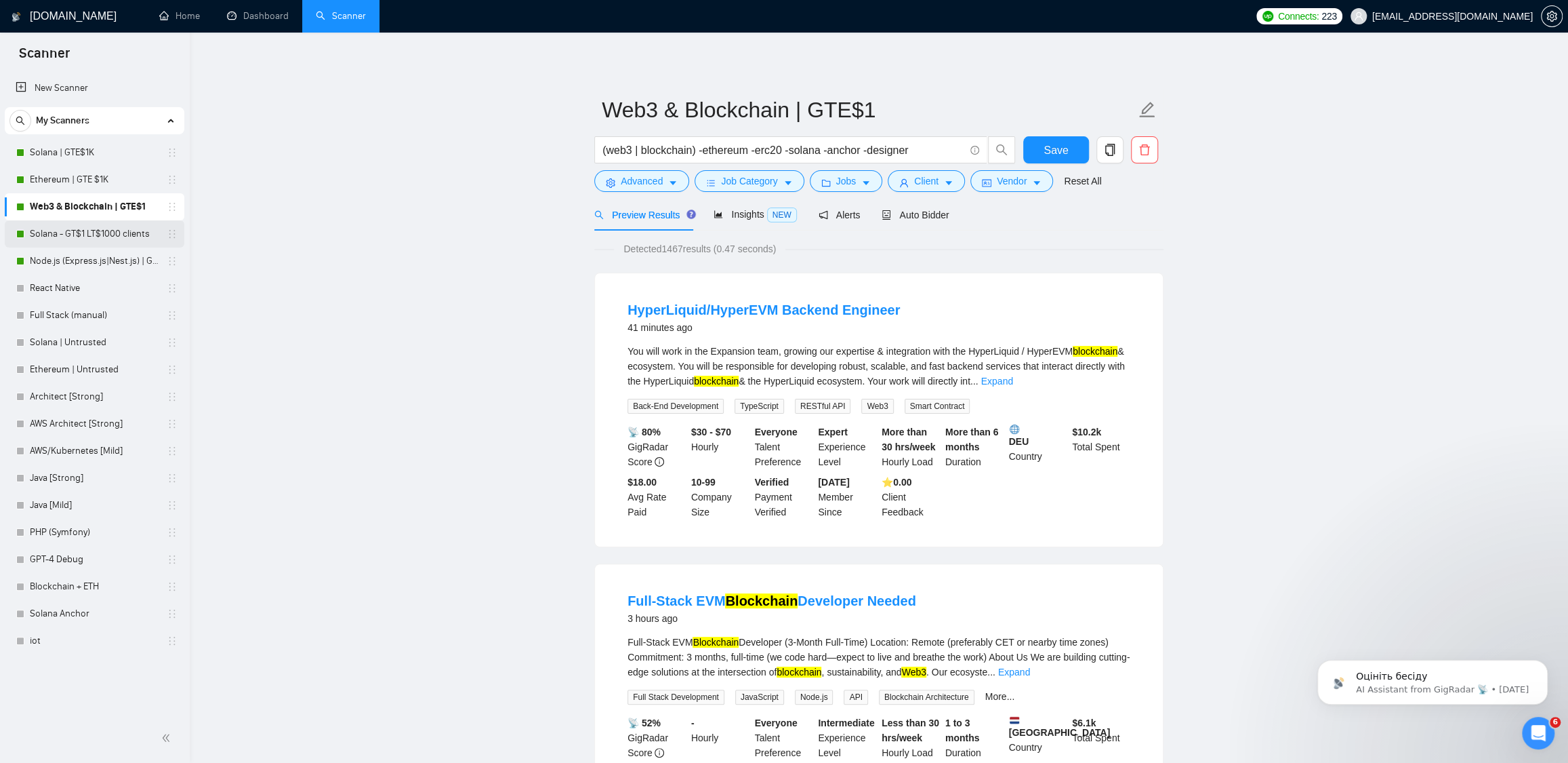
click at [60, 229] on link "Solana - GT$1 LT$1000 clients" at bounding box center [94, 234] width 129 height 27
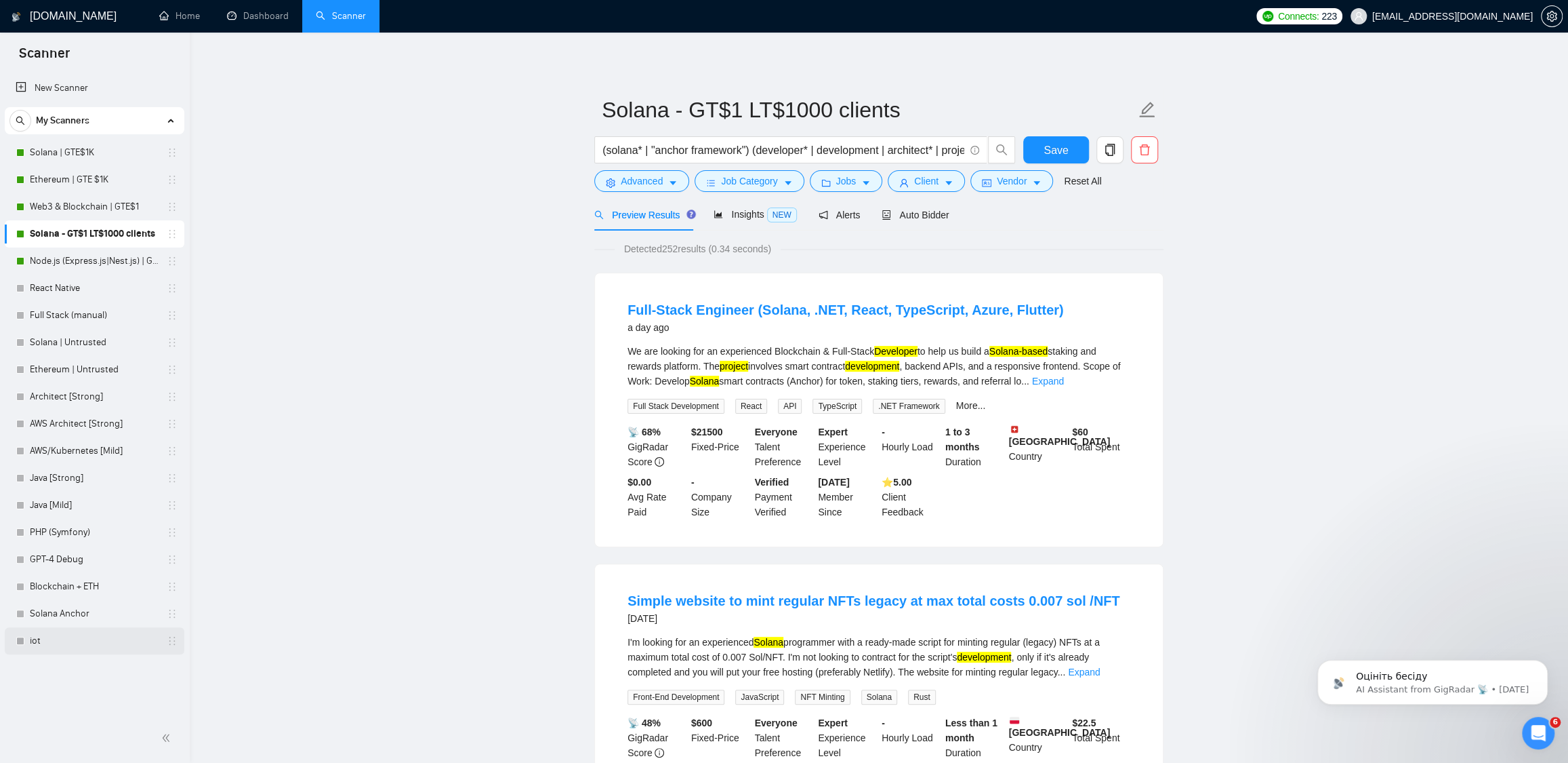
click at [51, 634] on link "iot" at bounding box center [94, 641] width 129 height 27
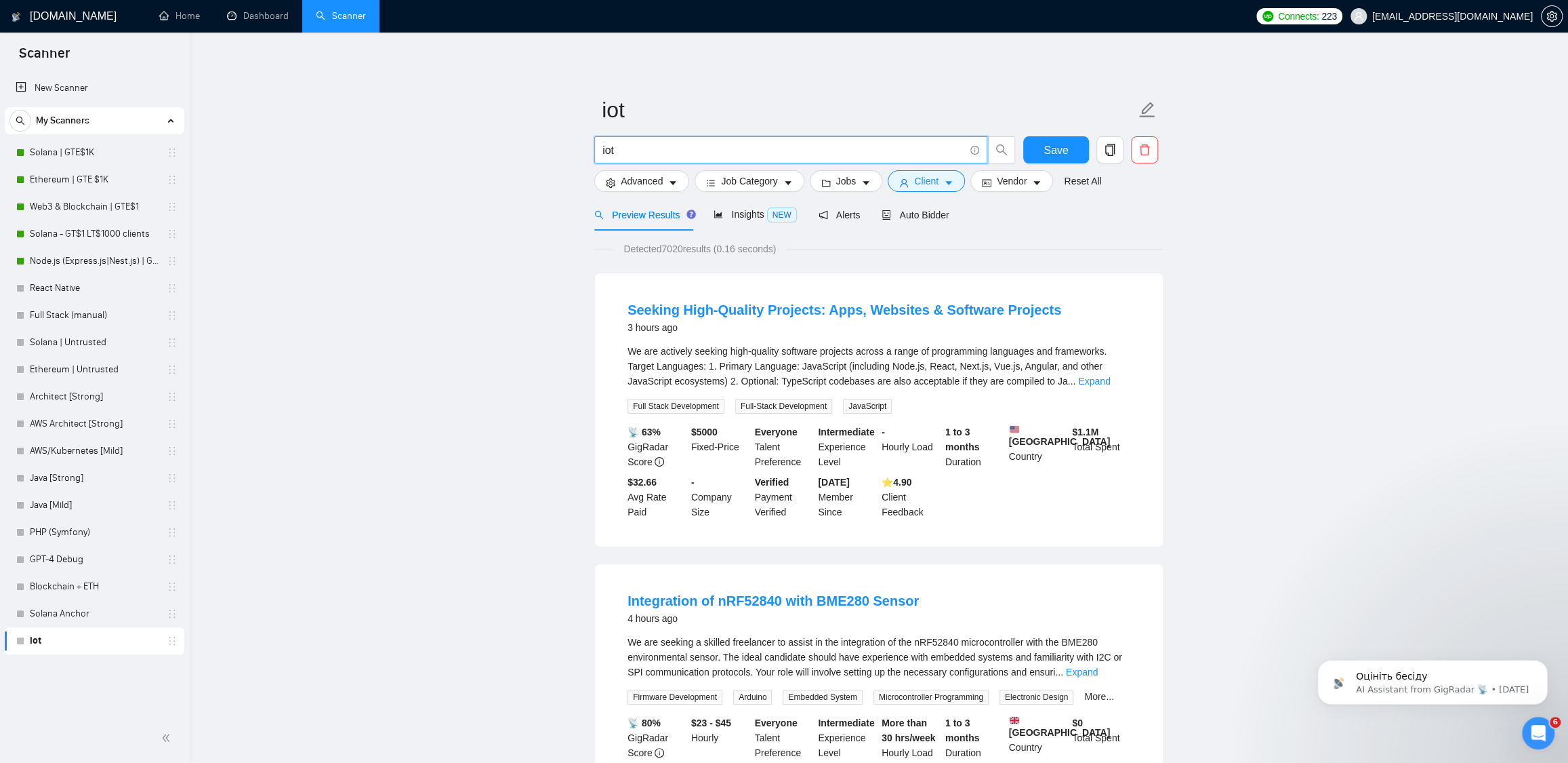
click at [647, 144] on input "iot" at bounding box center [783, 150] width 362 height 17
click at [1544, 662] on icon "Dismiss notification" at bounding box center [1544, 664] width 7 height 7
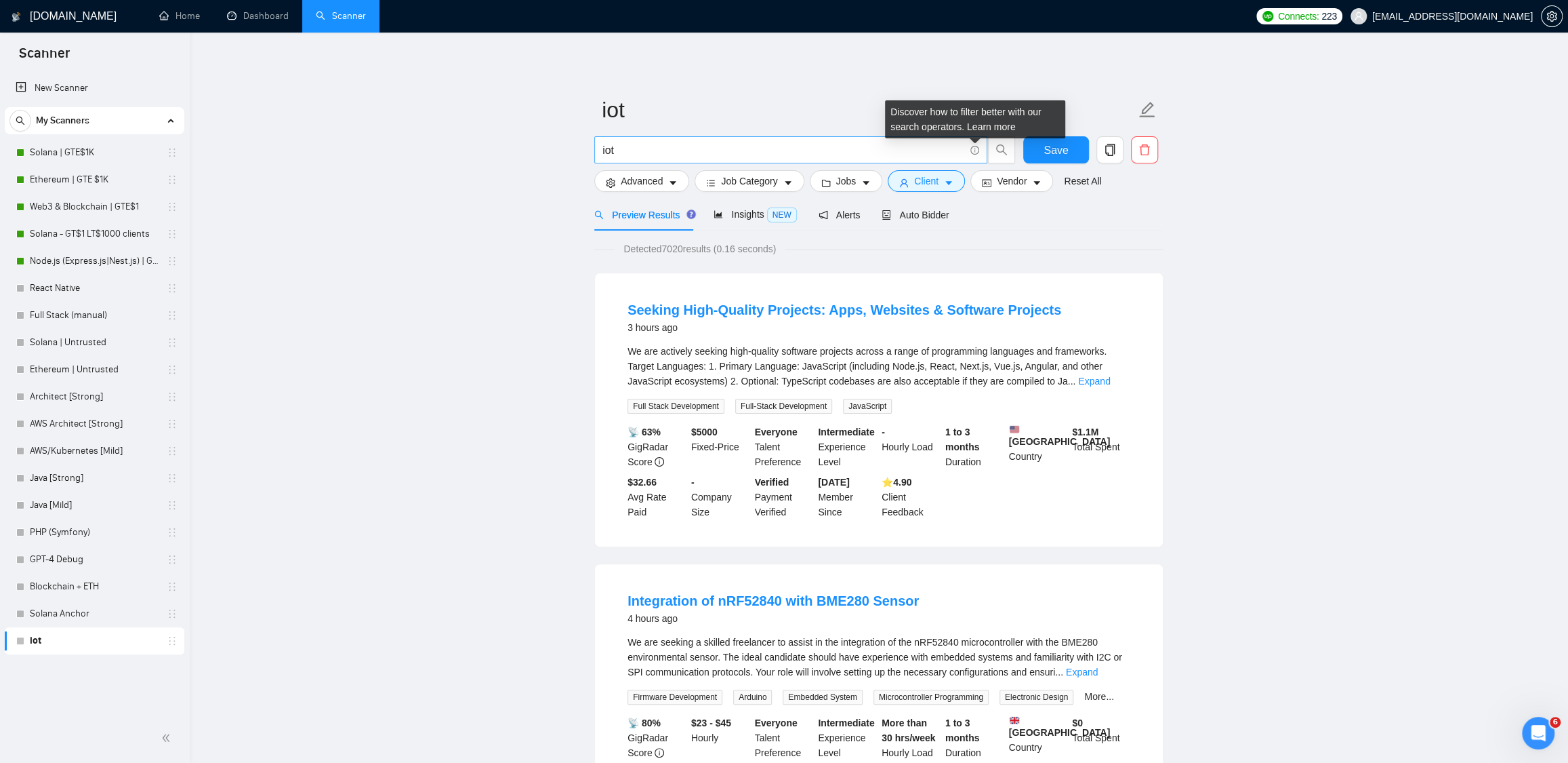
click at [978, 150] on icon "info-circle" at bounding box center [975, 150] width 9 height 9
click at [984, 131] on link "Learn more" at bounding box center [991, 126] width 49 height 11
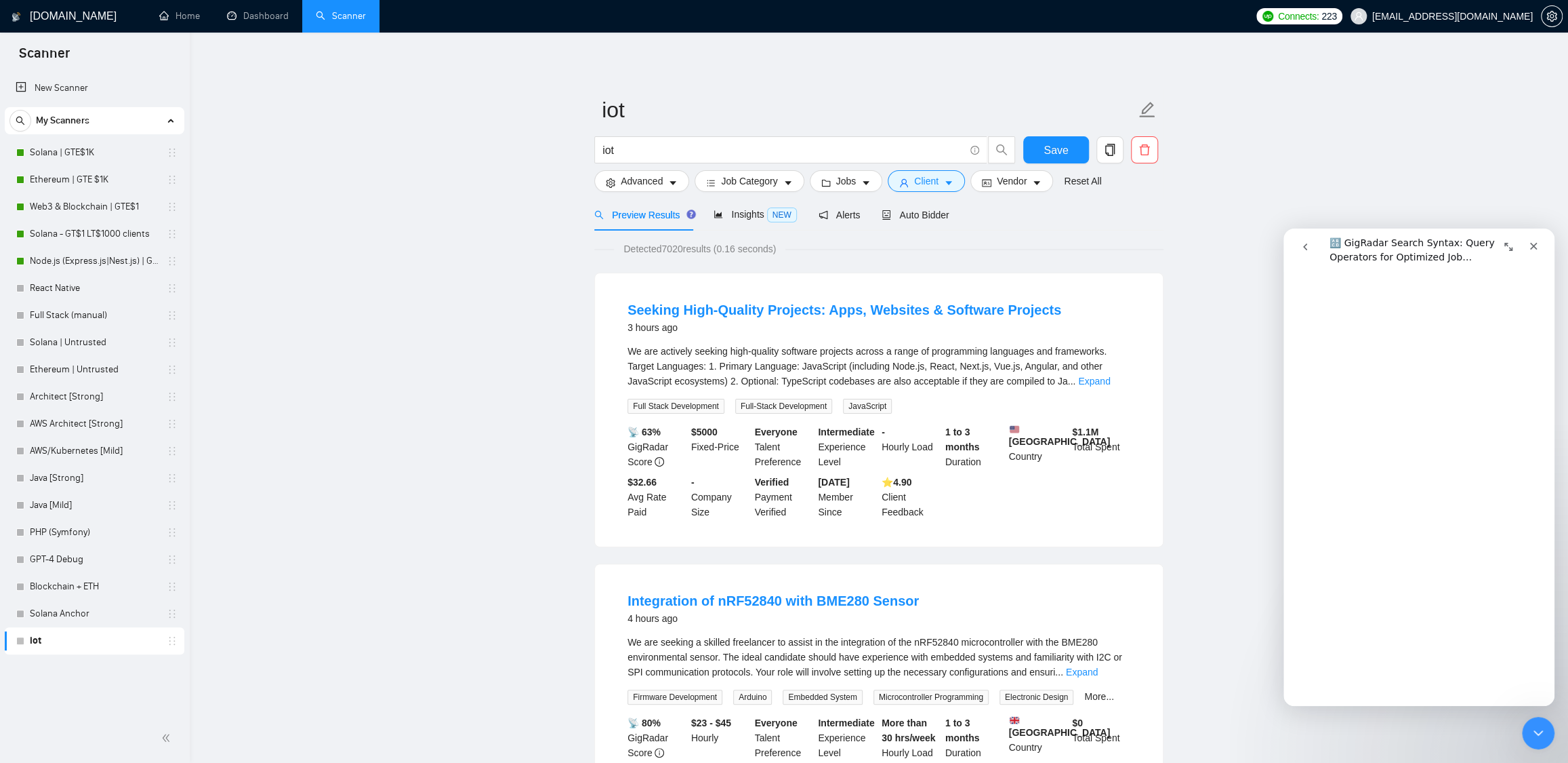
scroll to position [1371, 0]
click at [653, 152] on input "iot" at bounding box center [783, 150] width 362 height 17
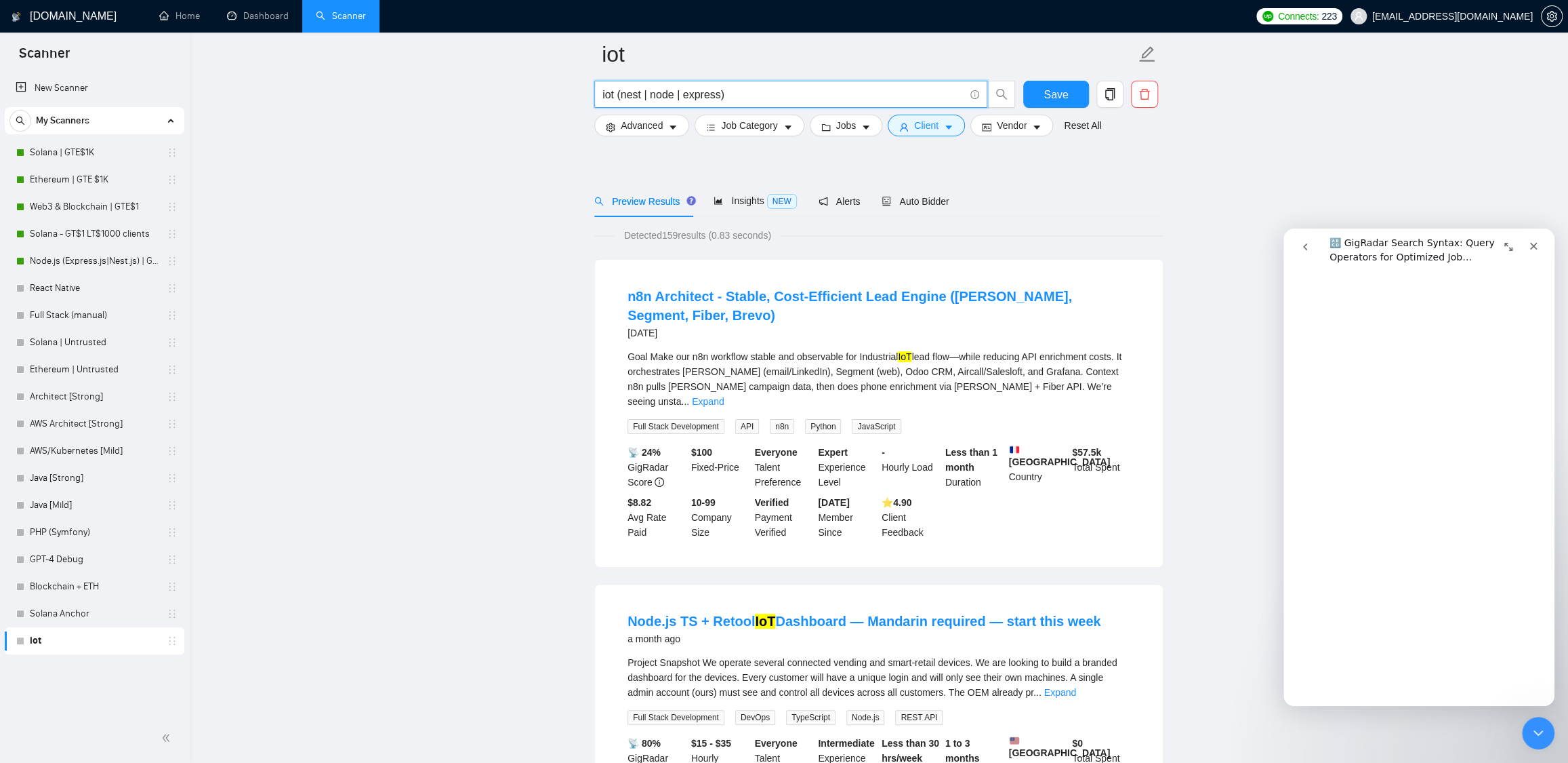
scroll to position [259, 0]
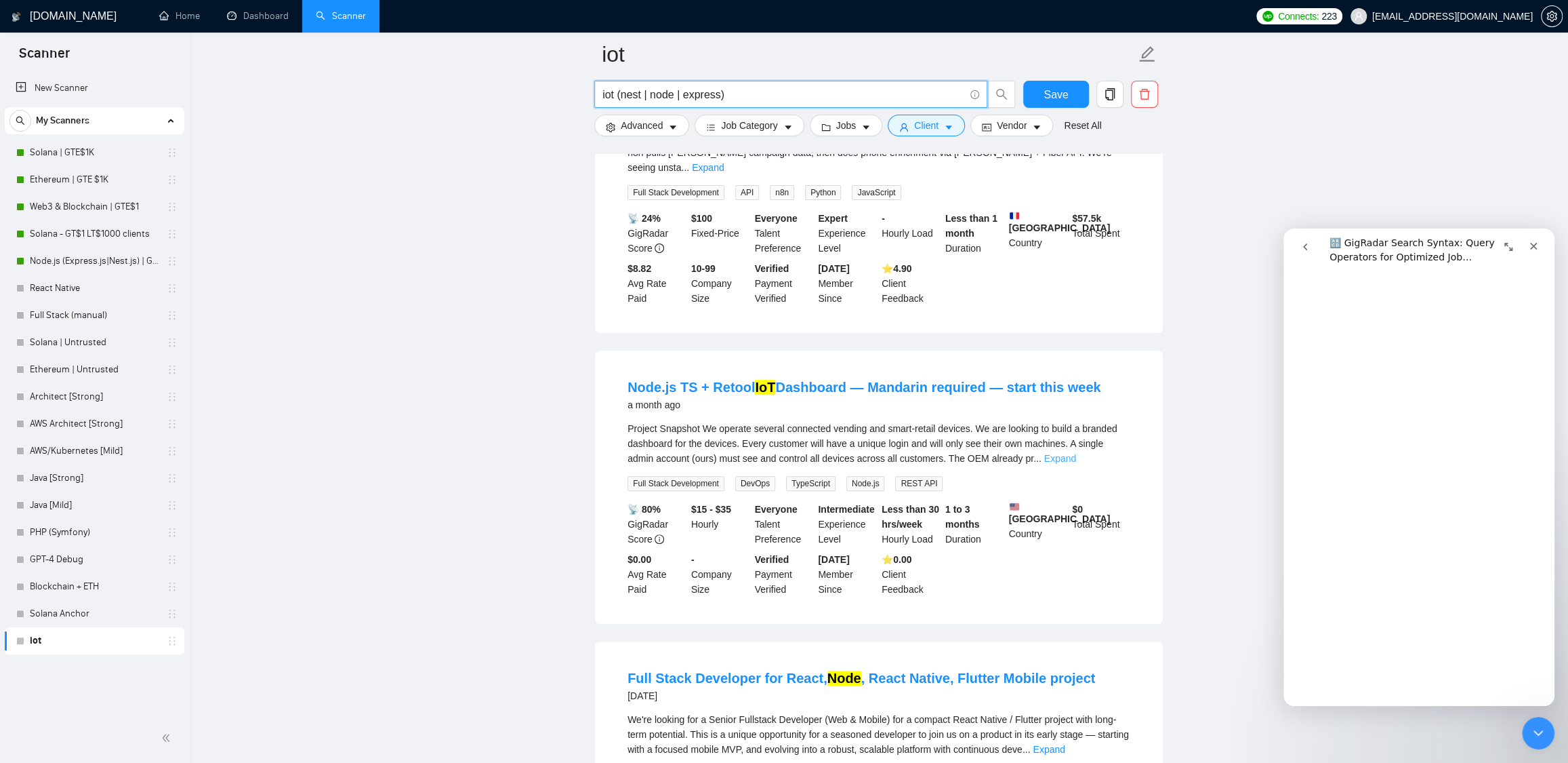
click at [1076, 453] on link "Expand" at bounding box center [1060, 458] width 32 height 11
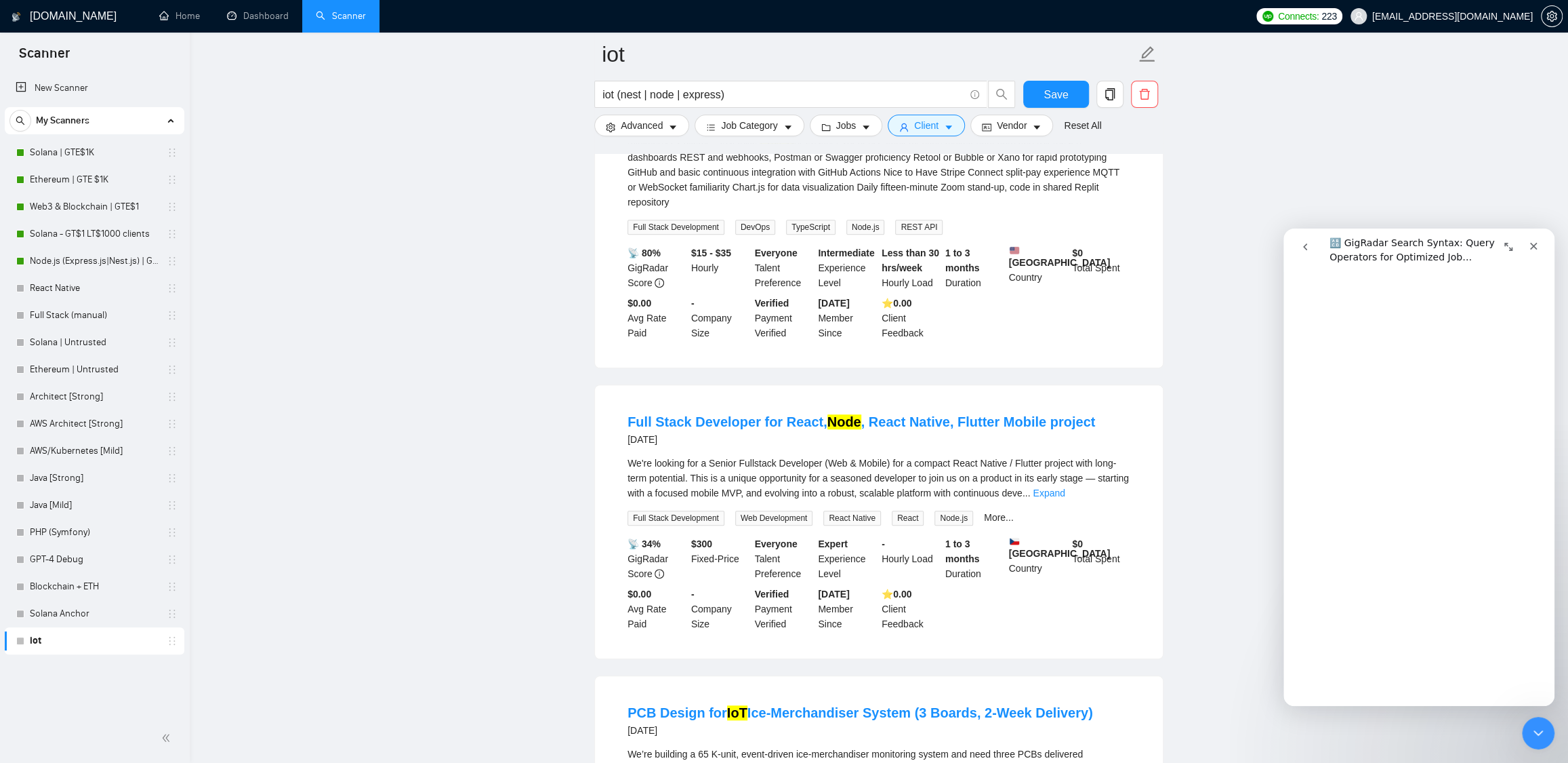
scroll to position [854, 0]
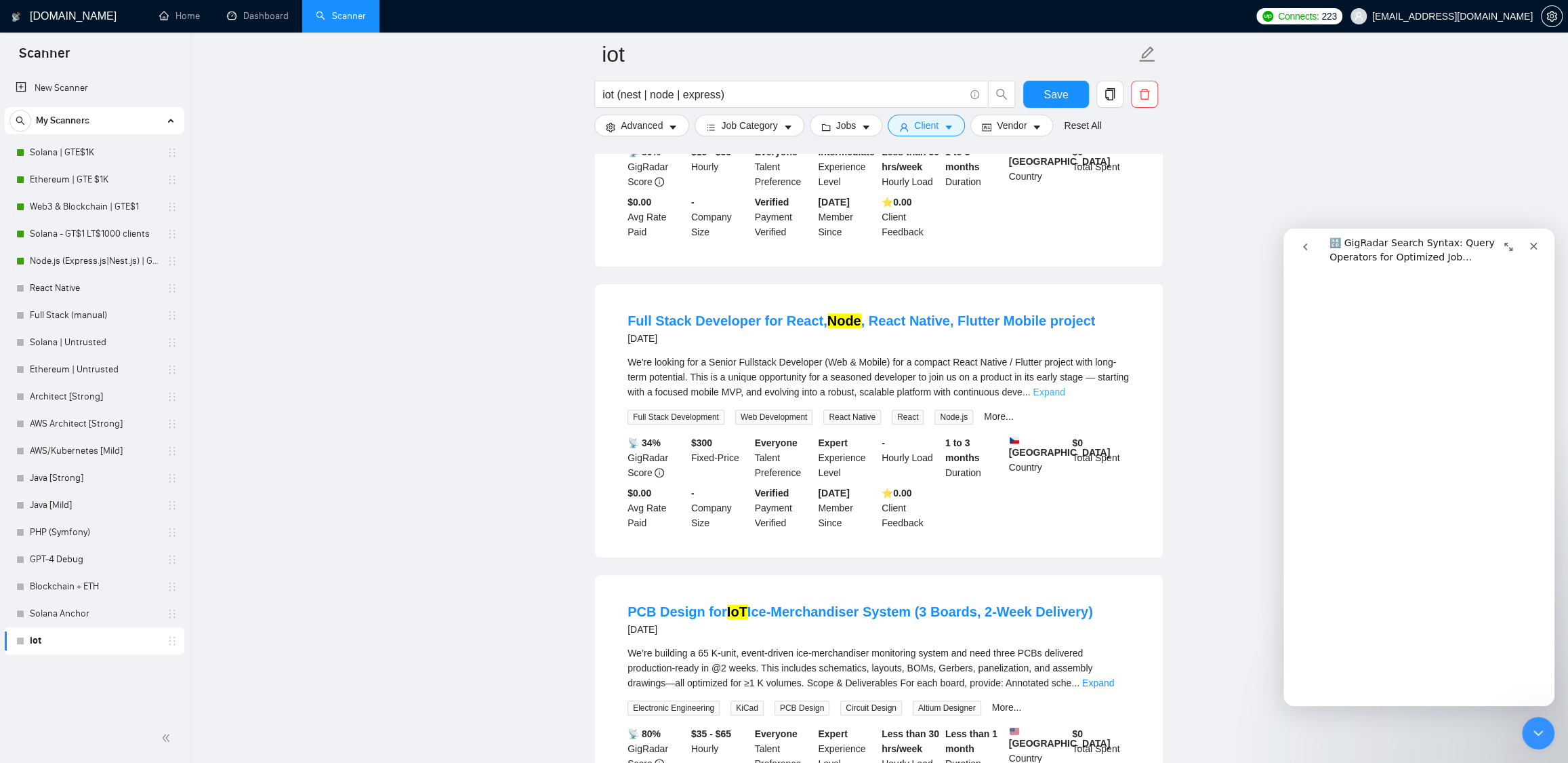
click at [1065, 387] on link "Expand" at bounding box center [1049, 392] width 32 height 11
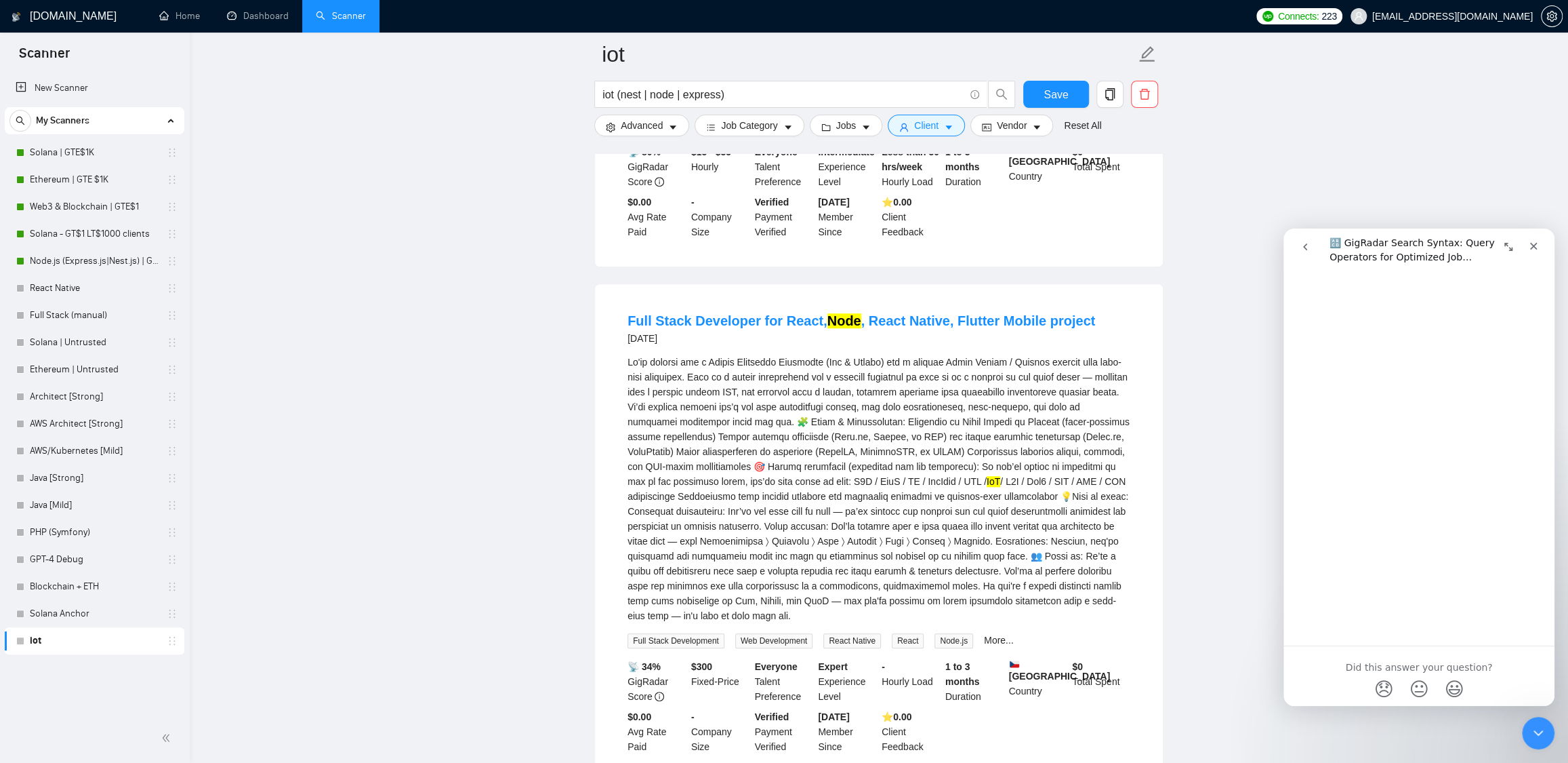
scroll to position [4799, 0]
click at [1539, 248] on icon "Close" at bounding box center [1533, 246] width 11 height 11
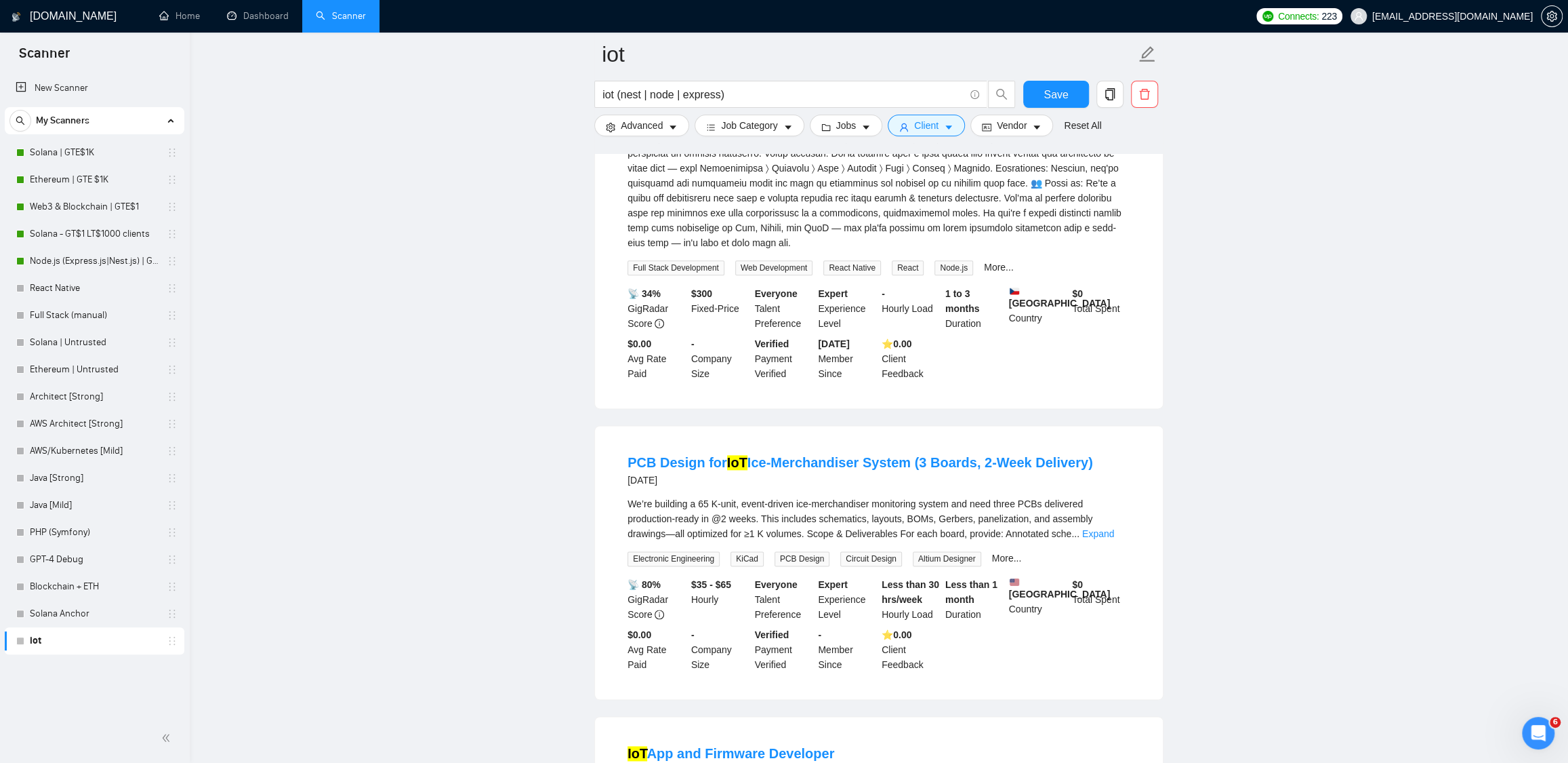
scroll to position [1370, 0]
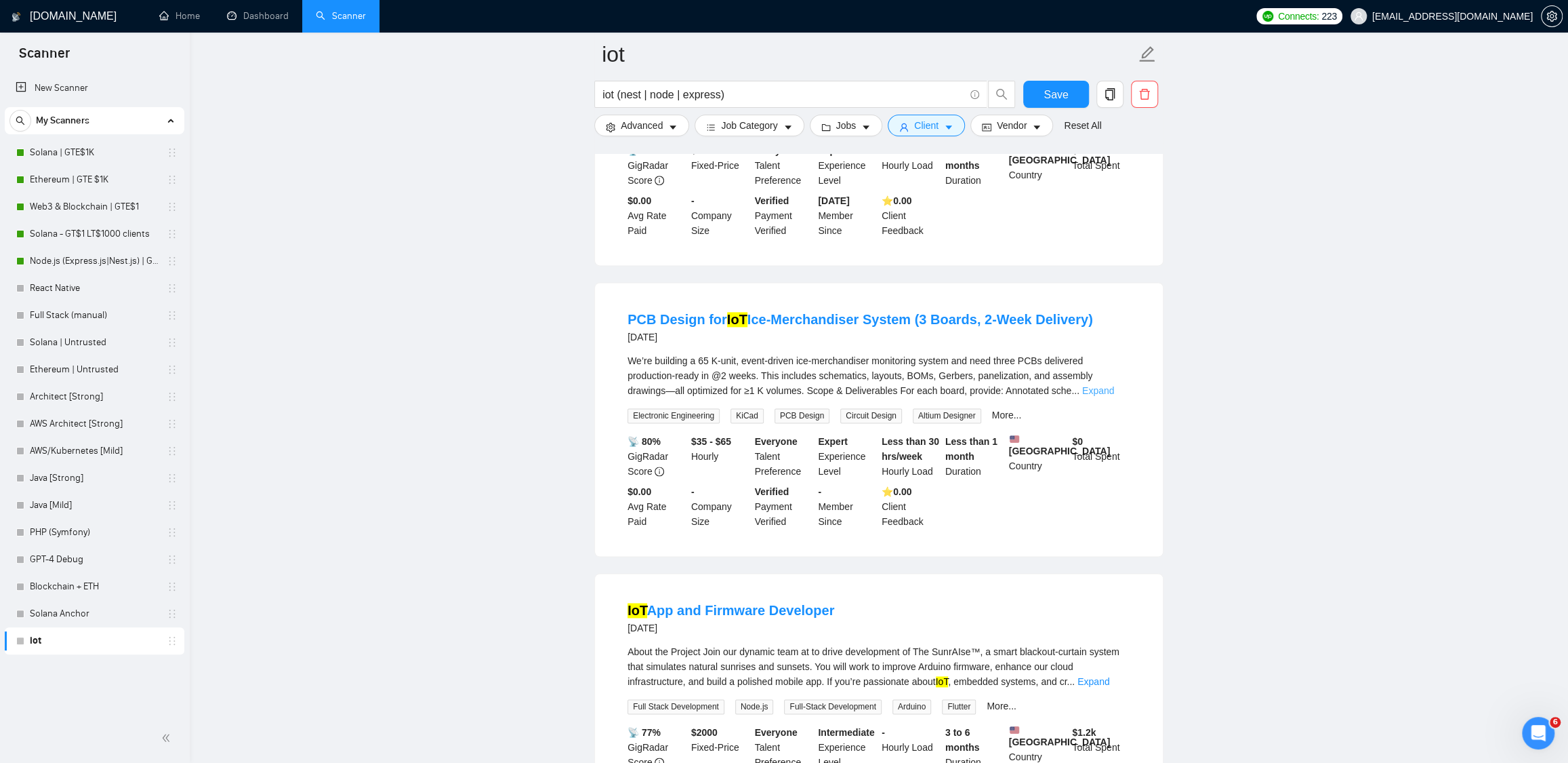
click at [1114, 396] on link "Expand" at bounding box center [1098, 390] width 32 height 11
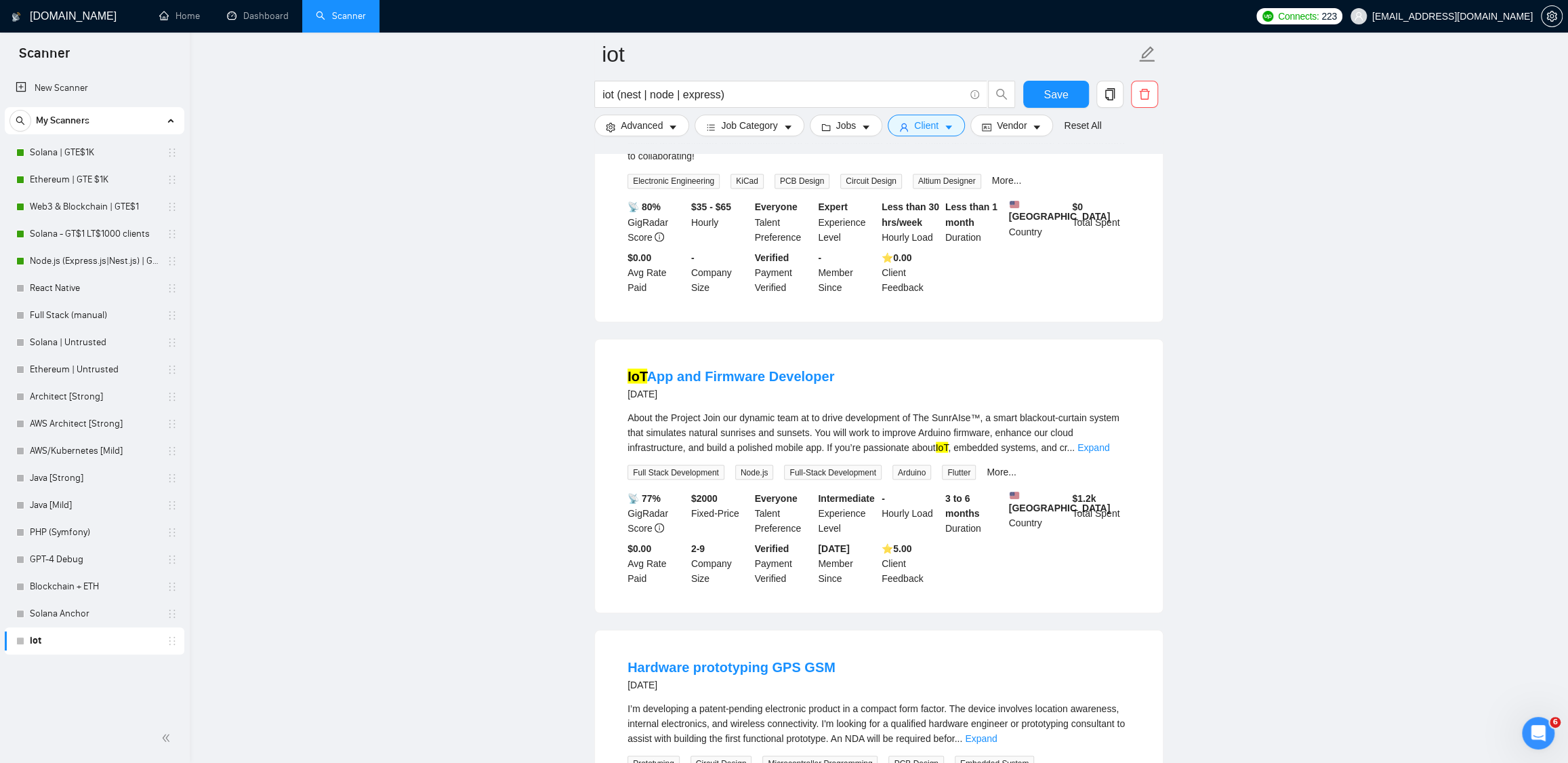
scroll to position [1960, 0]
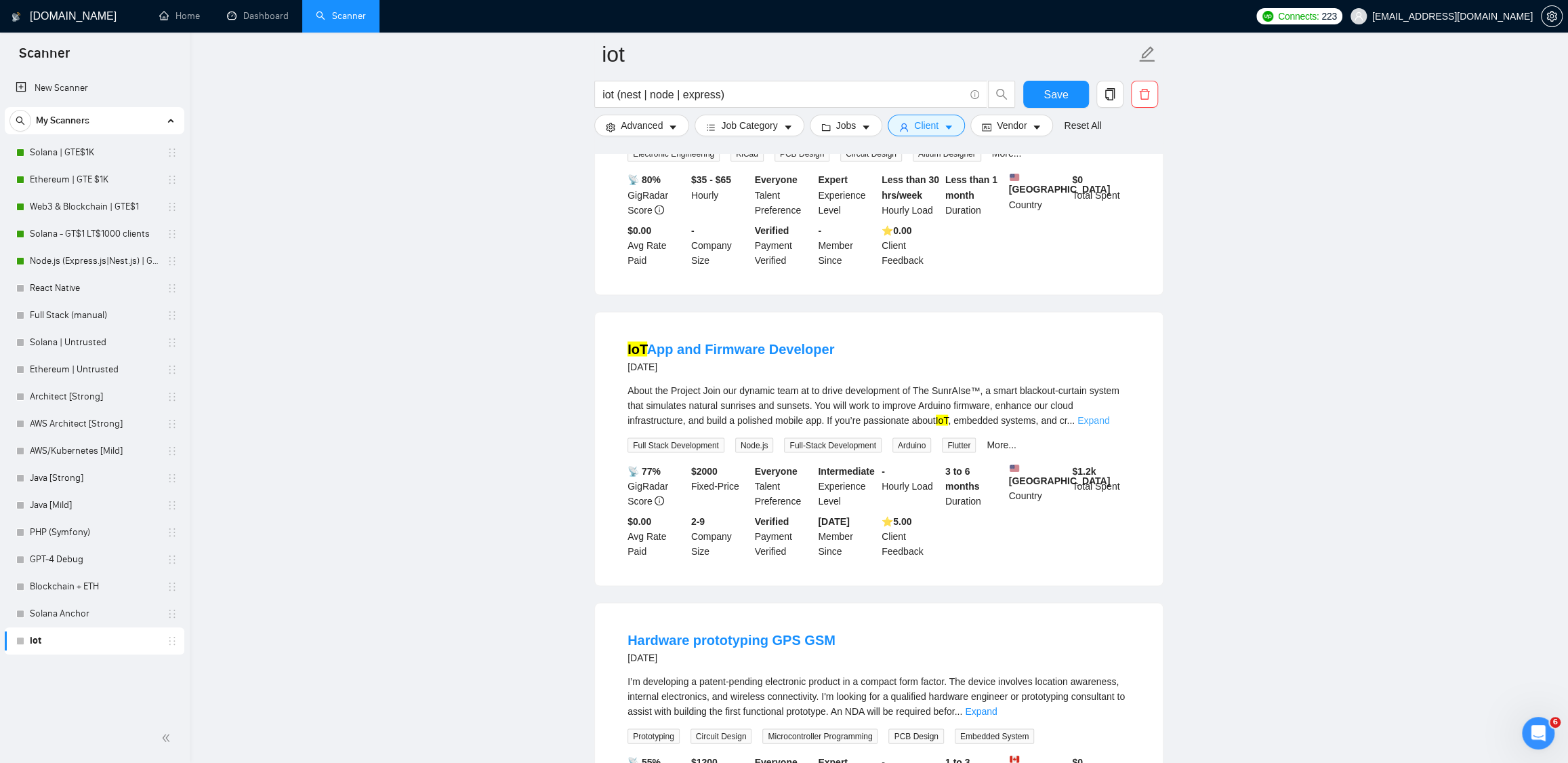
click at [1110, 425] on link "Expand" at bounding box center [1093, 419] width 32 height 11
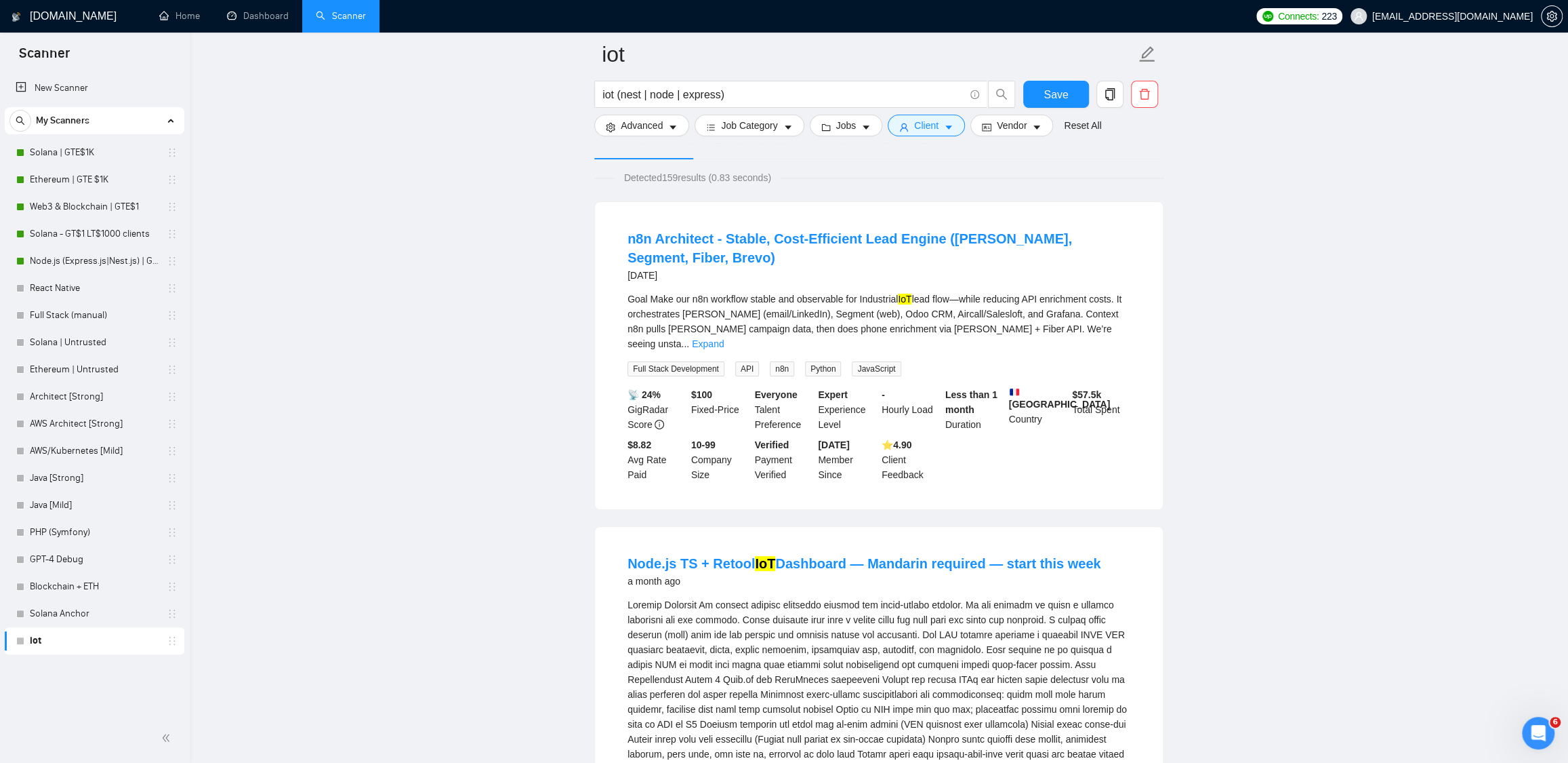
scroll to position [0, 0]
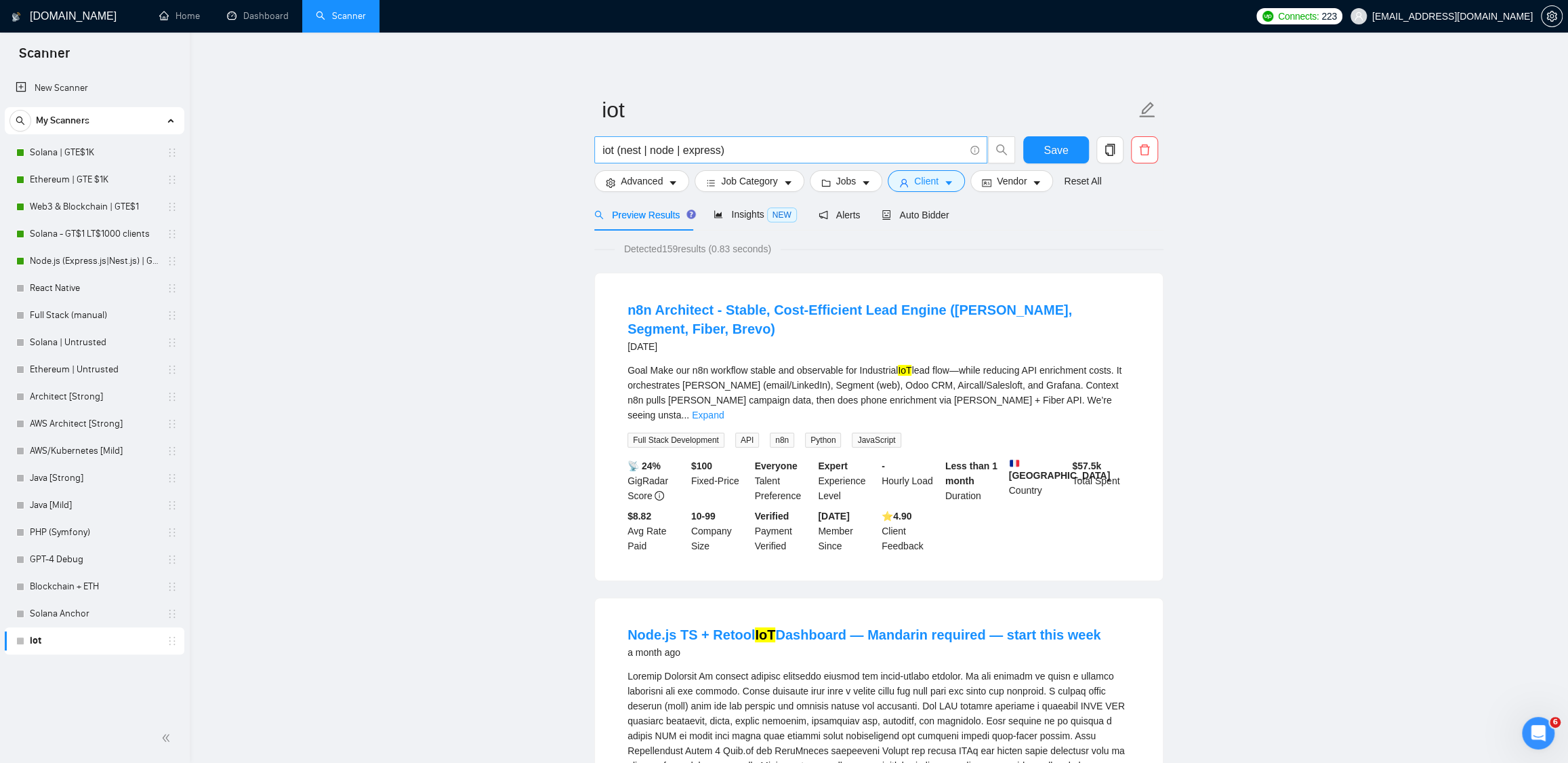
click at [643, 154] on input "iot (nest | node | express)" at bounding box center [783, 150] width 362 height 17
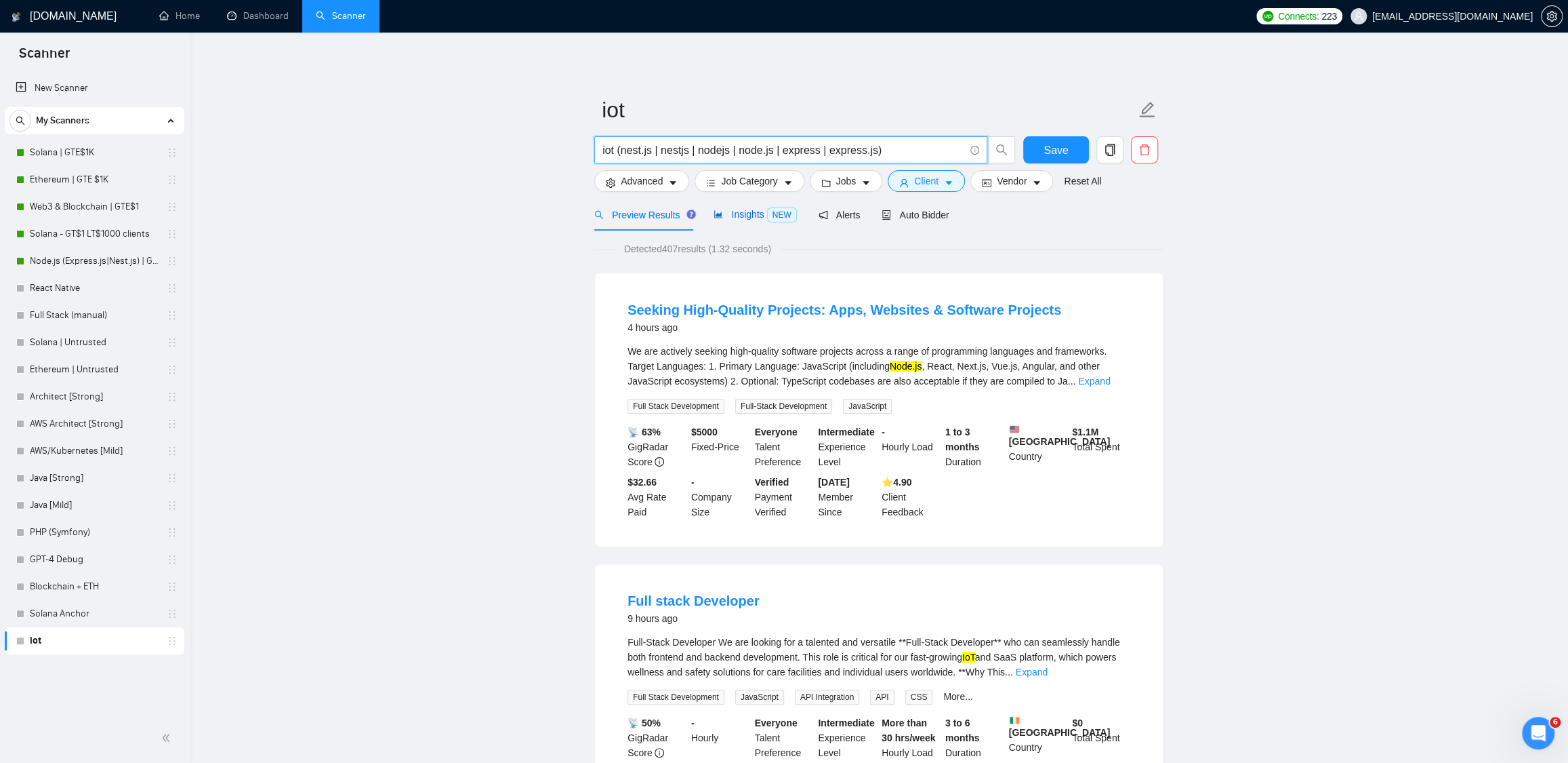
click at [748, 210] on span "Insights NEW" at bounding box center [755, 214] width 83 height 11
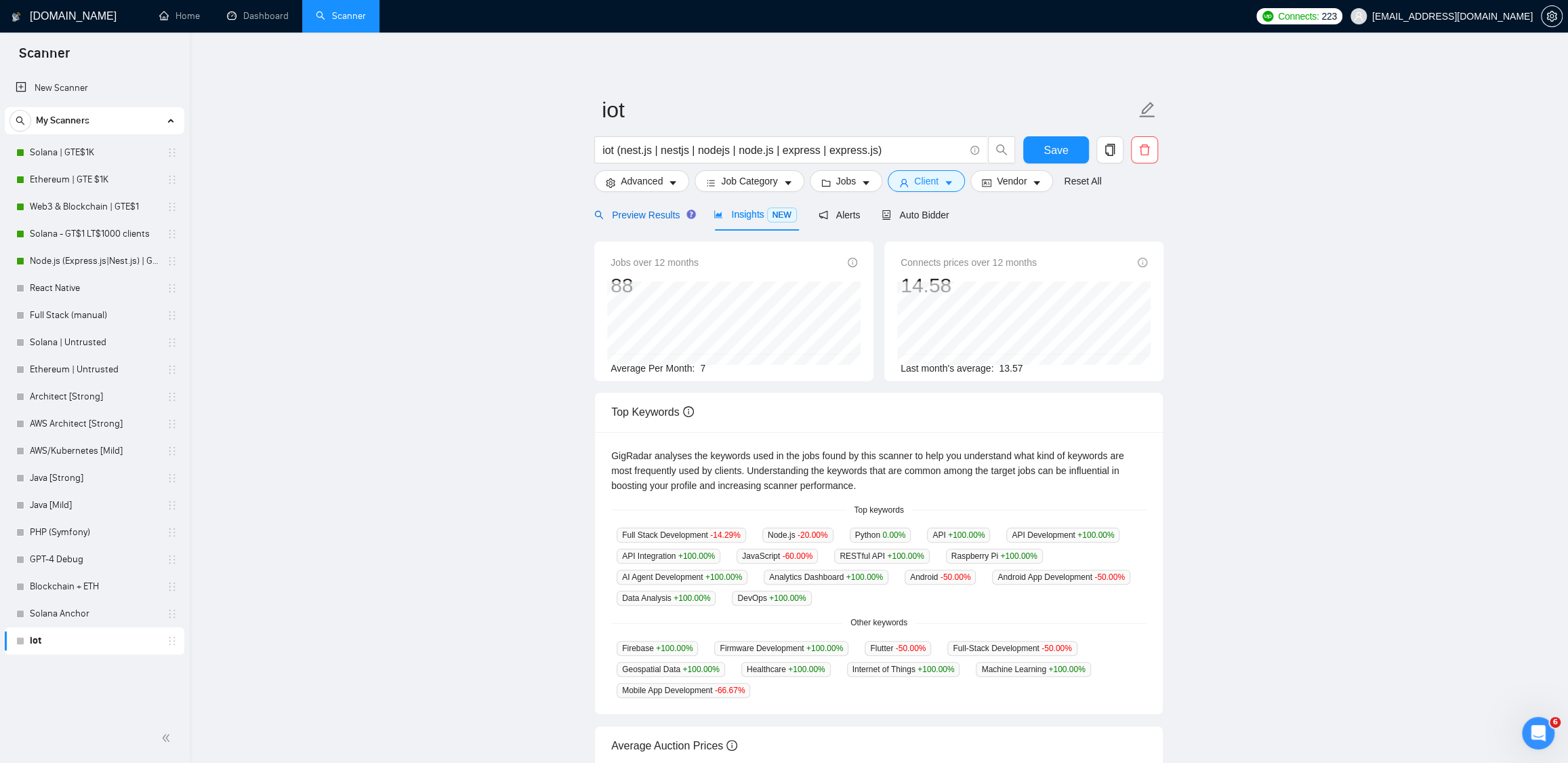
click at [660, 216] on span "Preview Results" at bounding box center [643, 214] width 98 height 11
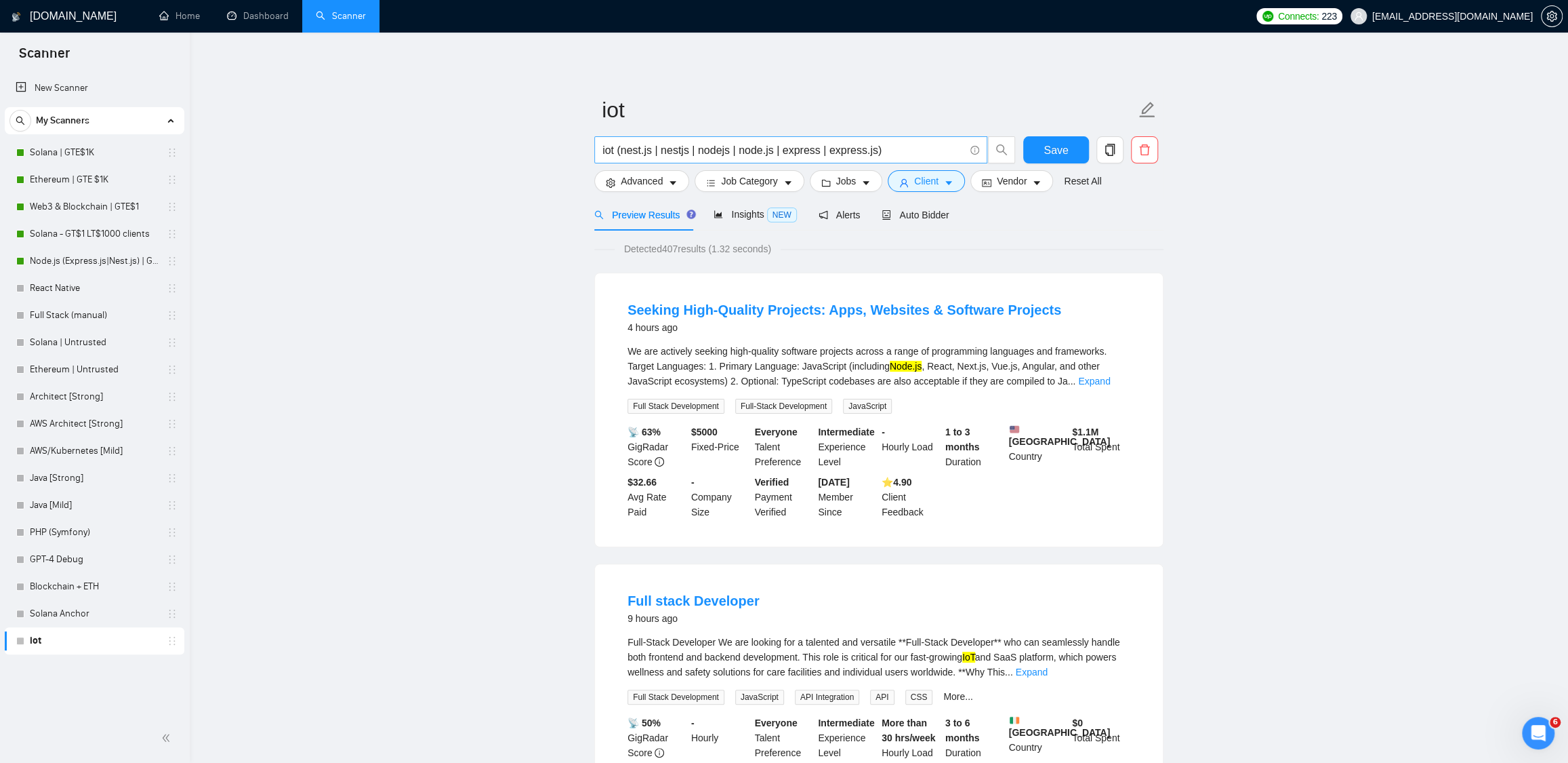
click at [880, 149] on input "iot (nest.js | nestjs | nodejs | node.js | express | express.js)" at bounding box center [783, 150] width 362 height 17
click at [763, 217] on span "Insights NEW" at bounding box center [755, 214] width 83 height 11
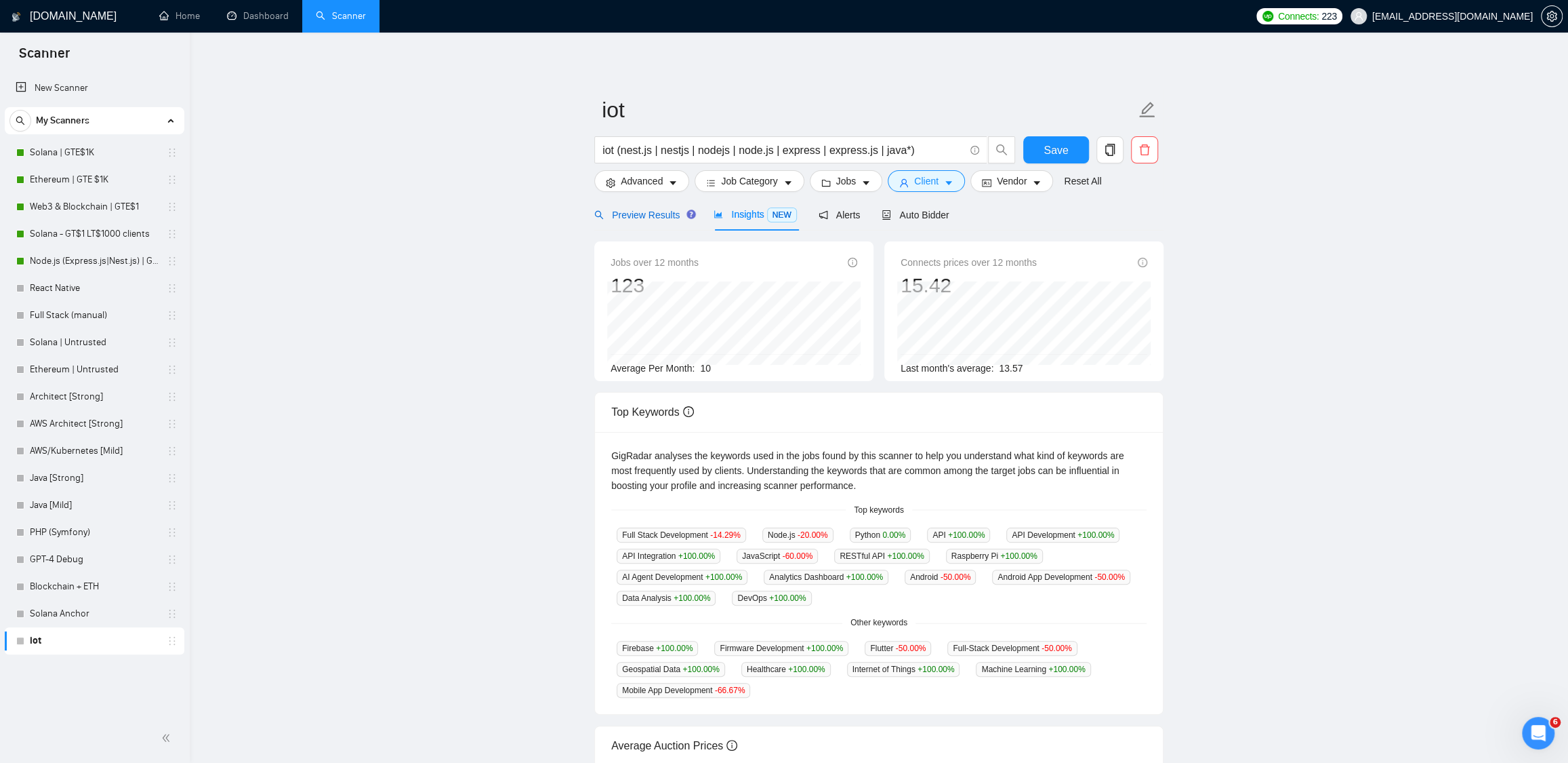
click at [660, 219] on span "Preview Results" at bounding box center [643, 214] width 98 height 11
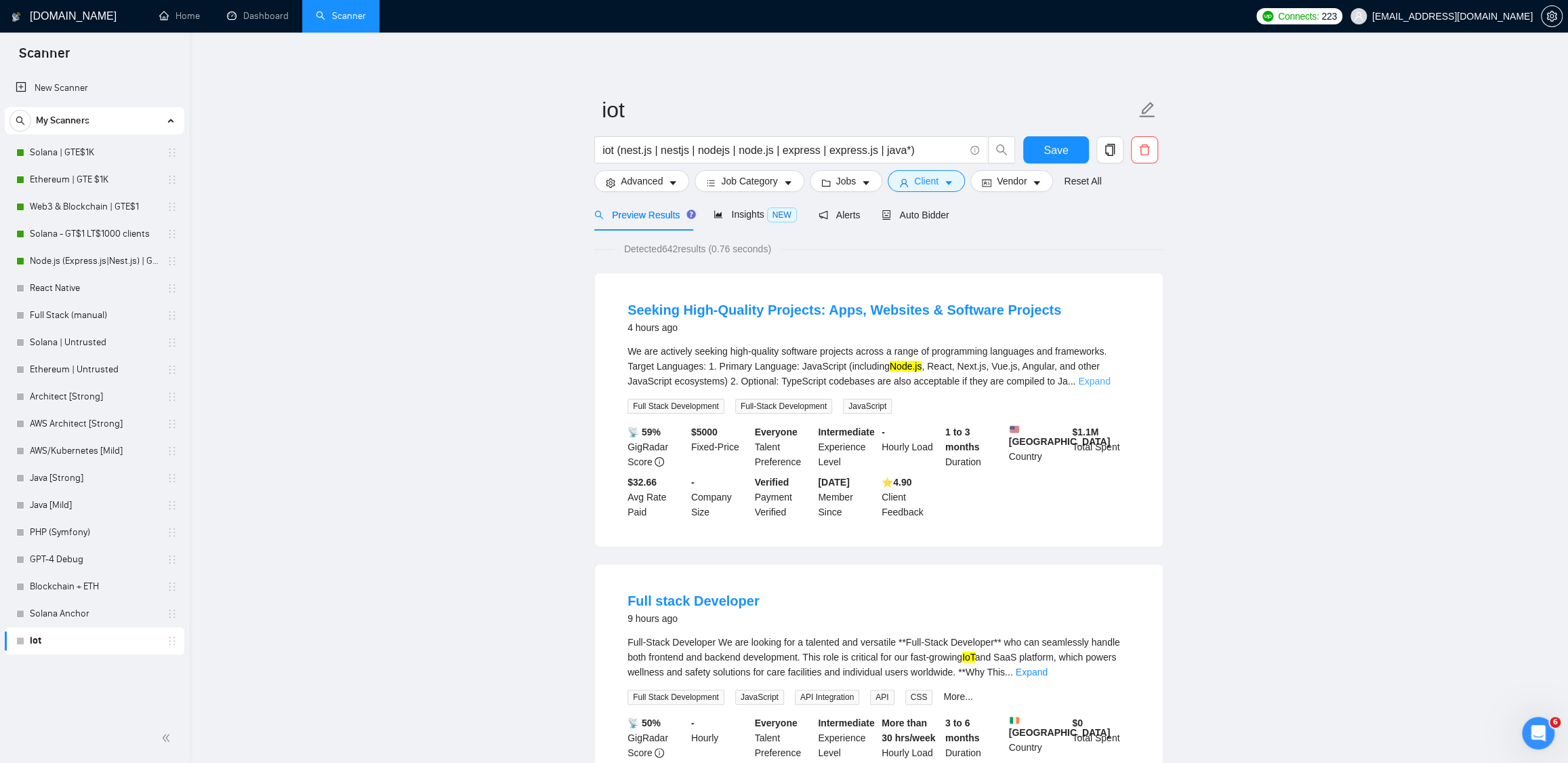
click at [1110, 384] on link "Expand" at bounding box center [1094, 381] width 32 height 11
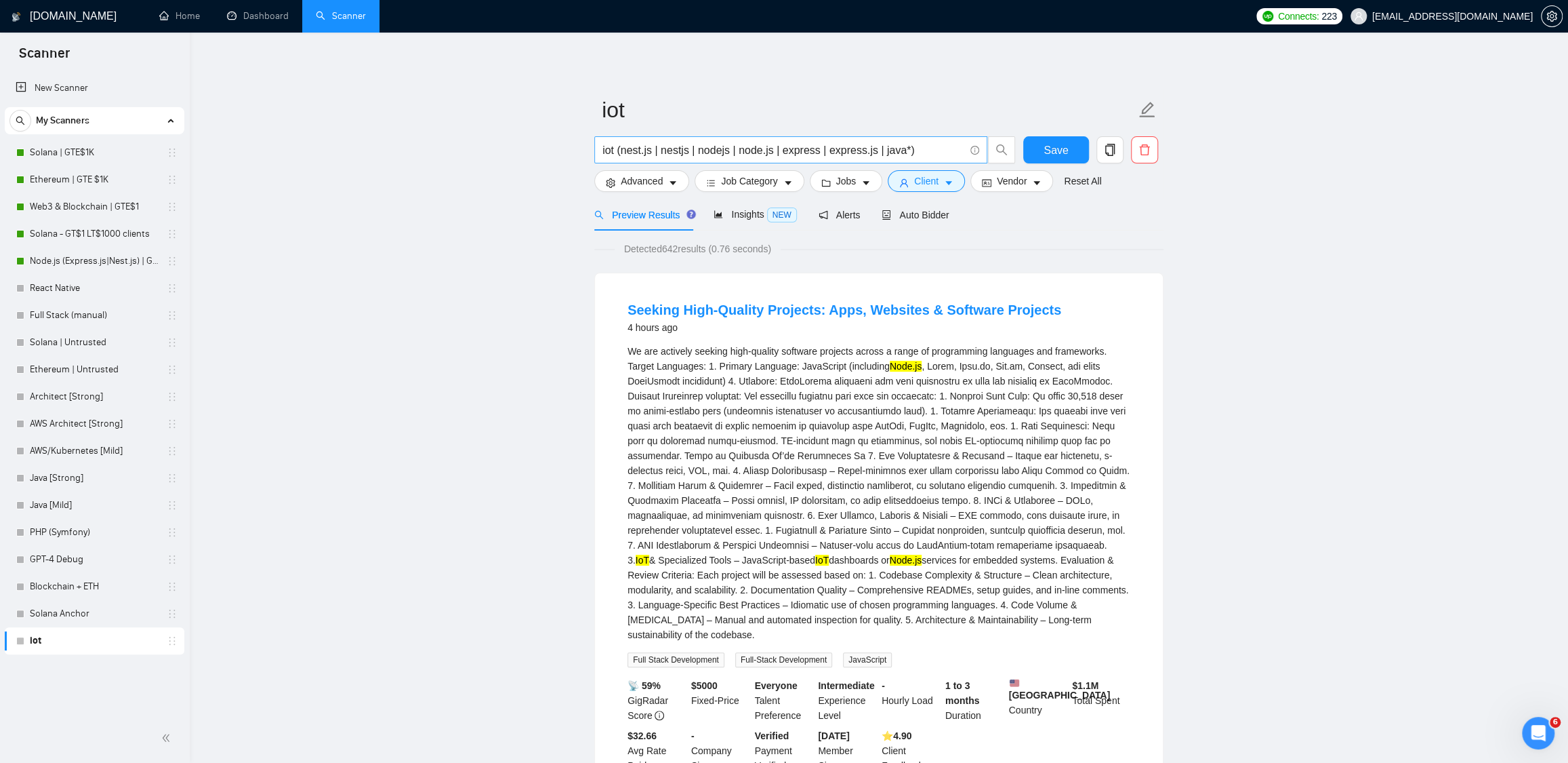
click at [652, 145] on input "iot (nest.js | nestjs | nodejs | node.js | express | express.js | java*)" at bounding box center [783, 150] width 362 height 17
click at [695, 151] on input "iot (nest.js* | nestjs | nodejs | node.js | express | express.js | java*)" at bounding box center [783, 150] width 362 height 17
click at [694, 149] on input "iot (nest.js* | nestjs | nodejs | node.js | express | express.js | java*)" at bounding box center [783, 150] width 362 height 17
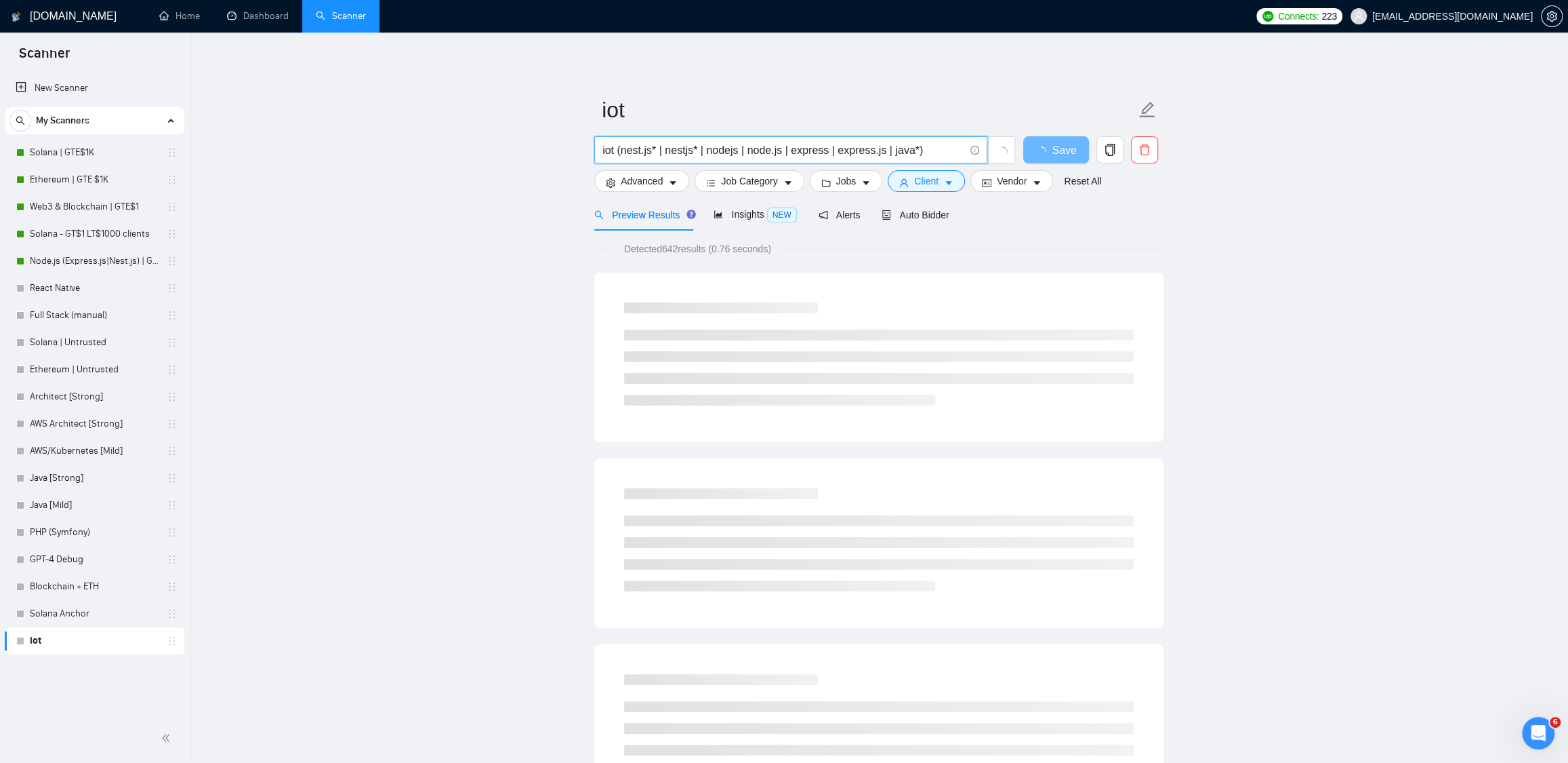
click at [740, 146] on input "iot (nest.js* | nestjs* | nodejs | node.js | express | express.js | java*)" at bounding box center [783, 150] width 362 height 17
click at [790, 146] on input "iot (nest.js* | nestjs* | nodejs* | node.js | express | express.js | java*)" at bounding box center [783, 150] width 362 height 17
click at [840, 146] on input "iot (nest.js* | nestjs* | nodejs* | node.js* | express | express.js | java*)" at bounding box center [783, 150] width 362 height 17
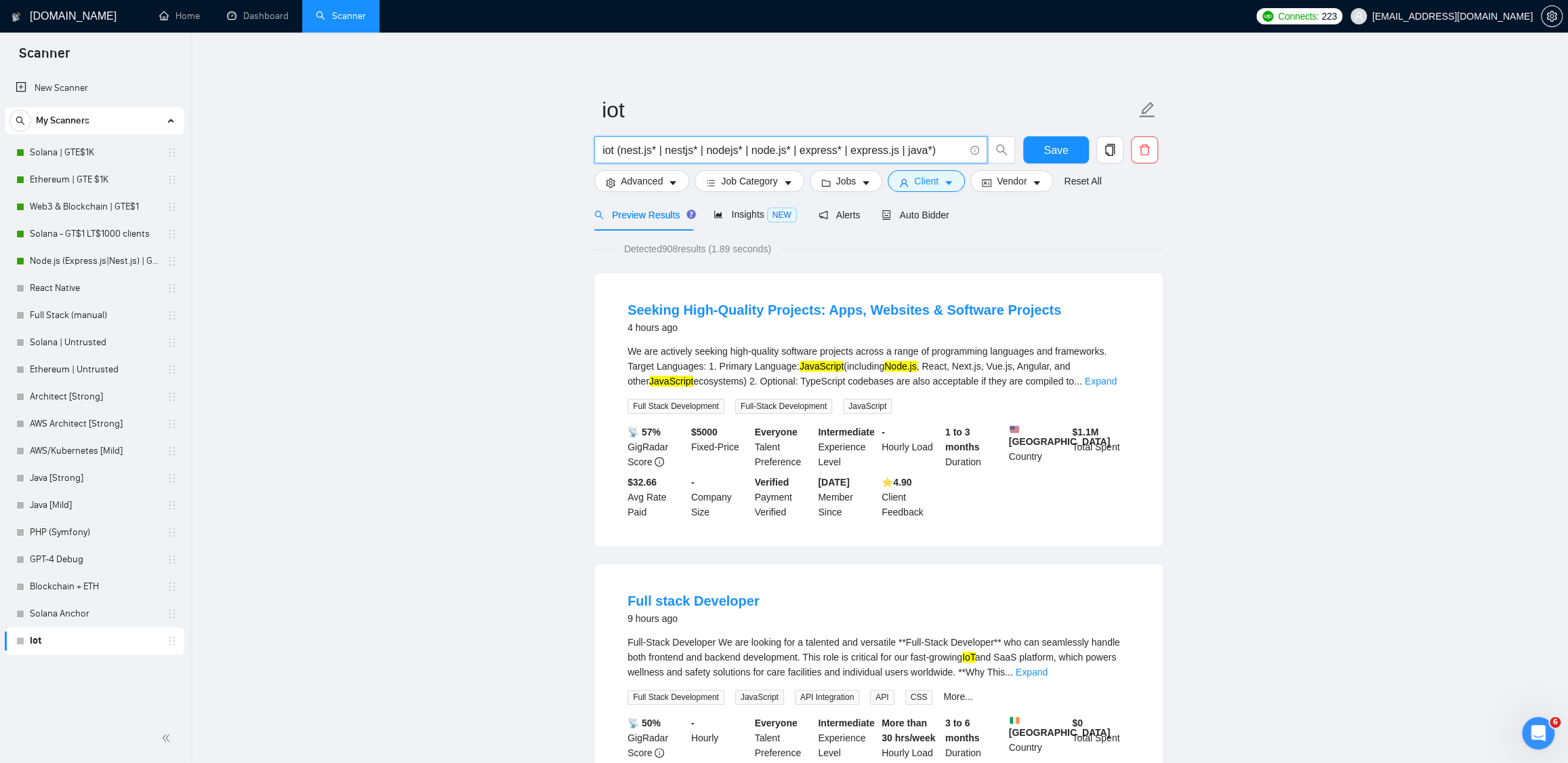
click at [904, 149] on input "iot (nest.js* | nestjs* | nodejs* | node.js* | express* | express.js | java*)" at bounding box center [783, 150] width 362 height 17
type input "iot (nest.js* | nestjs* | nodejs* | node.js* | express* | express.js* | java*)"
click at [1056, 144] on span "Save" at bounding box center [1056, 150] width 24 height 17
click at [56, 151] on link "Solana | GTE$1K" at bounding box center [94, 153] width 129 height 27
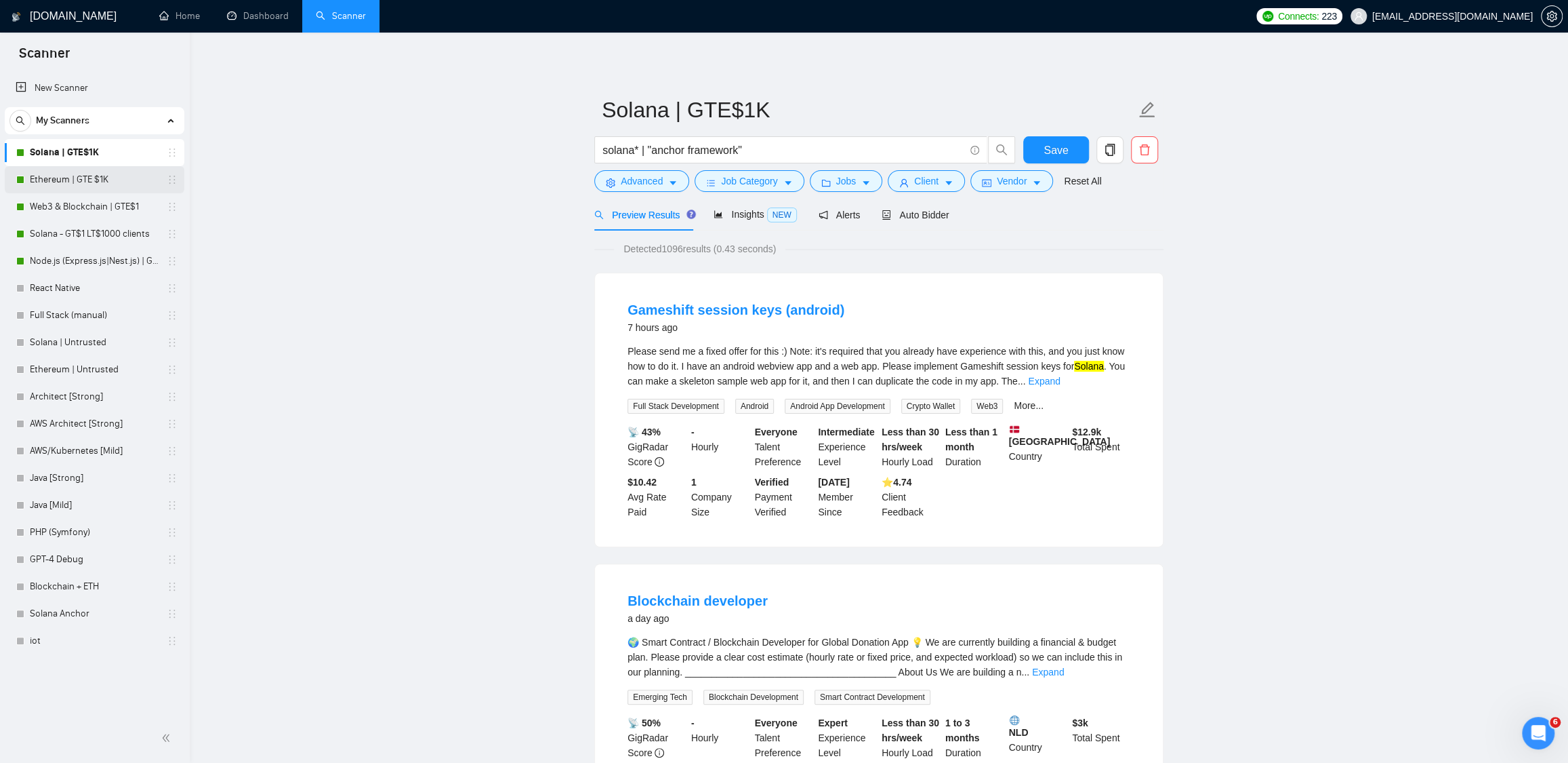
click at [75, 177] on link "Ethereum | GTE $1K" at bounding box center [94, 180] width 129 height 27
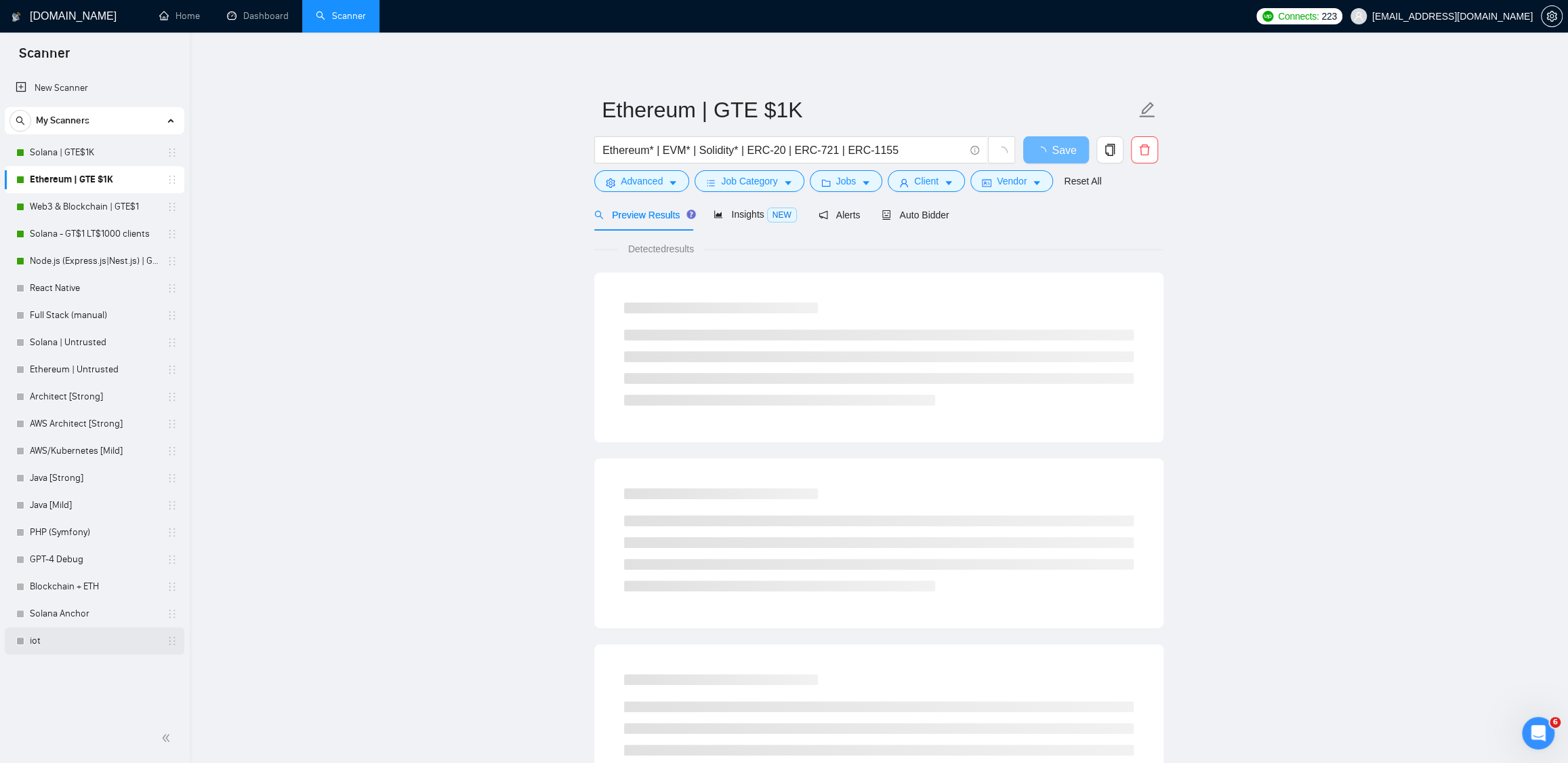
click at [37, 637] on link "iot" at bounding box center [94, 641] width 129 height 27
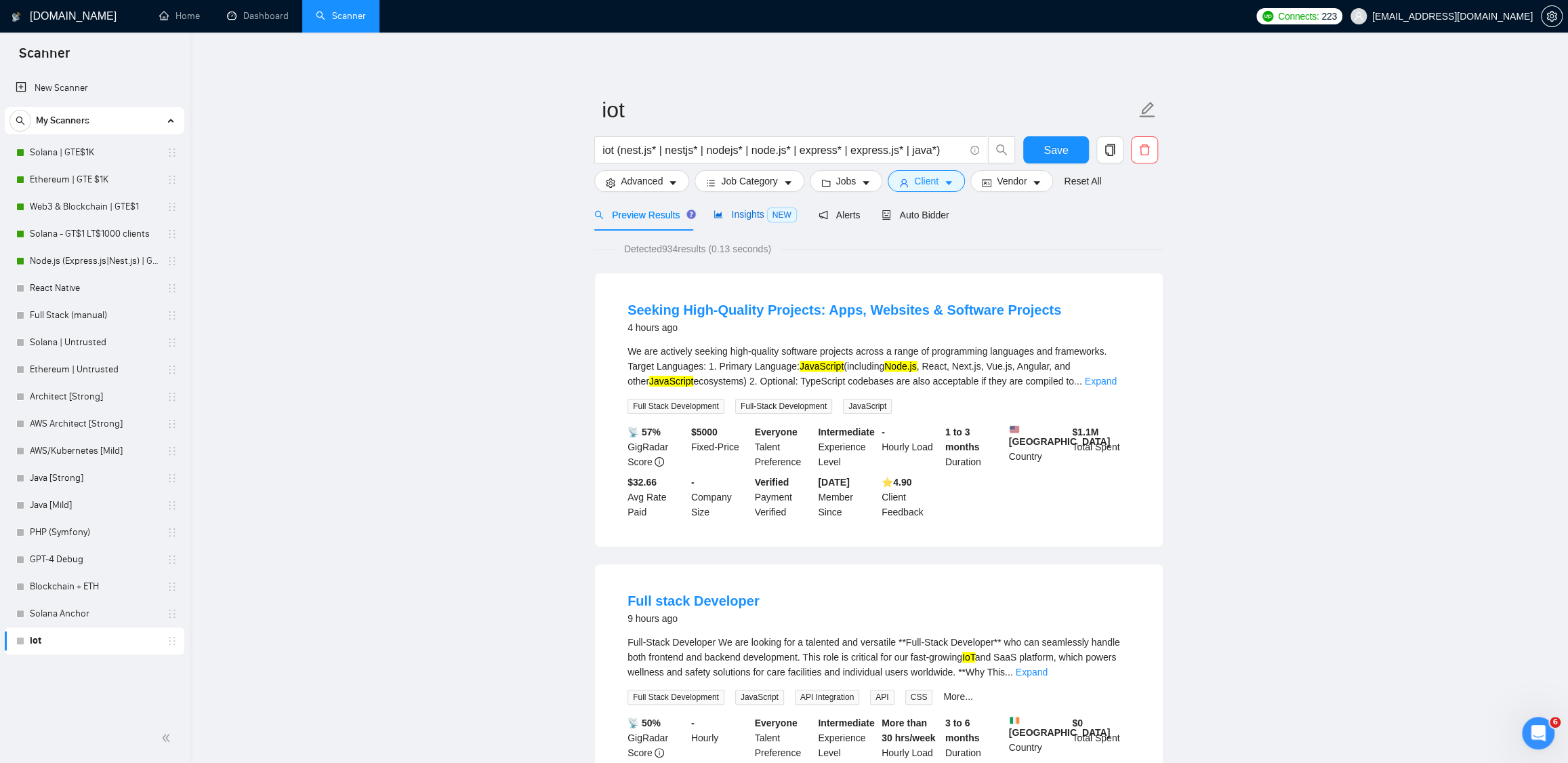
click at [759, 216] on span "Insights NEW" at bounding box center [755, 214] width 83 height 11
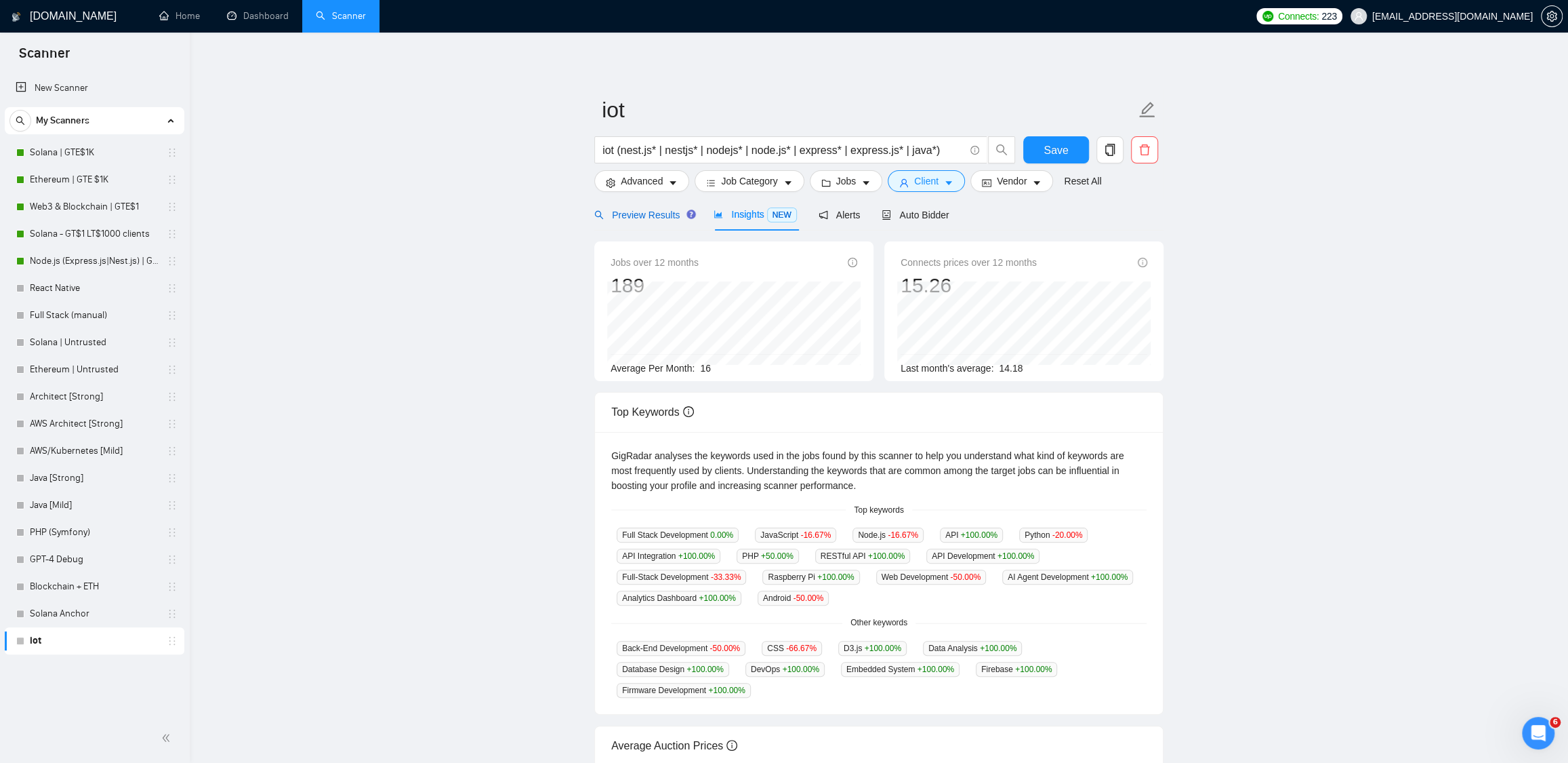
click at [627, 221] on div "Preview Results" at bounding box center [643, 214] width 98 height 15
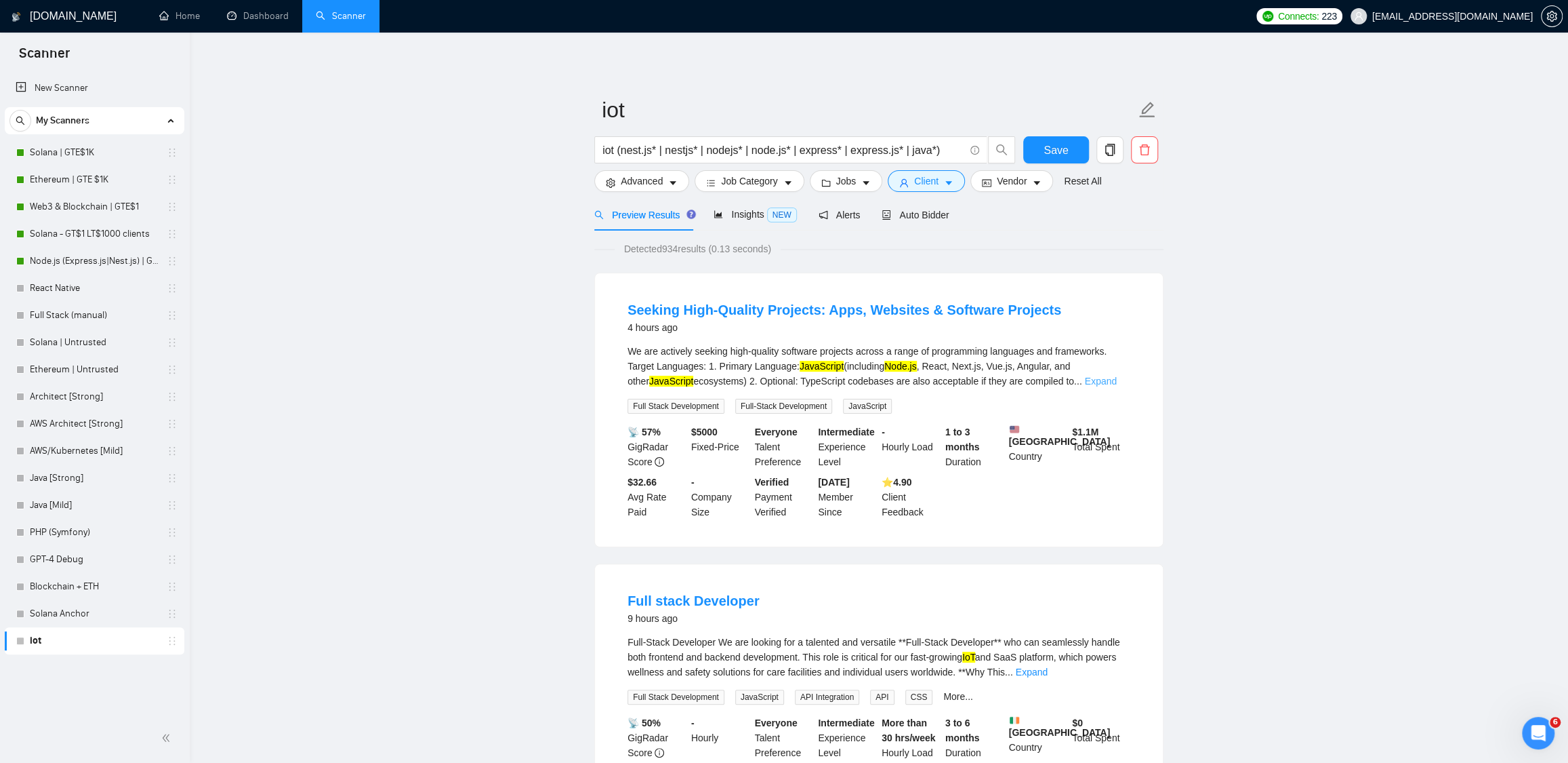
click at [1101, 380] on link "Expand" at bounding box center [1101, 381] width 32 height 11
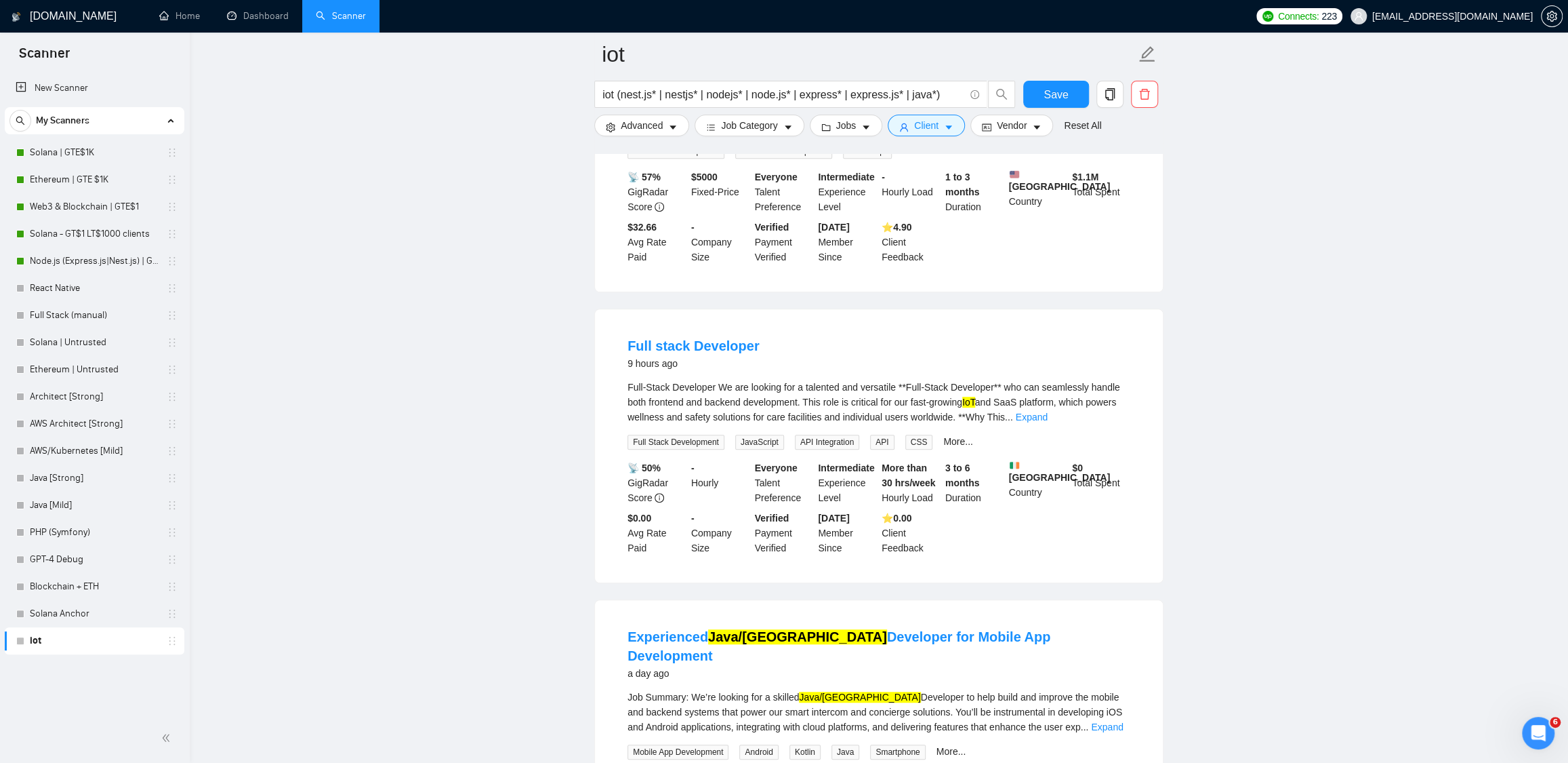
scroll to position [599, 0]
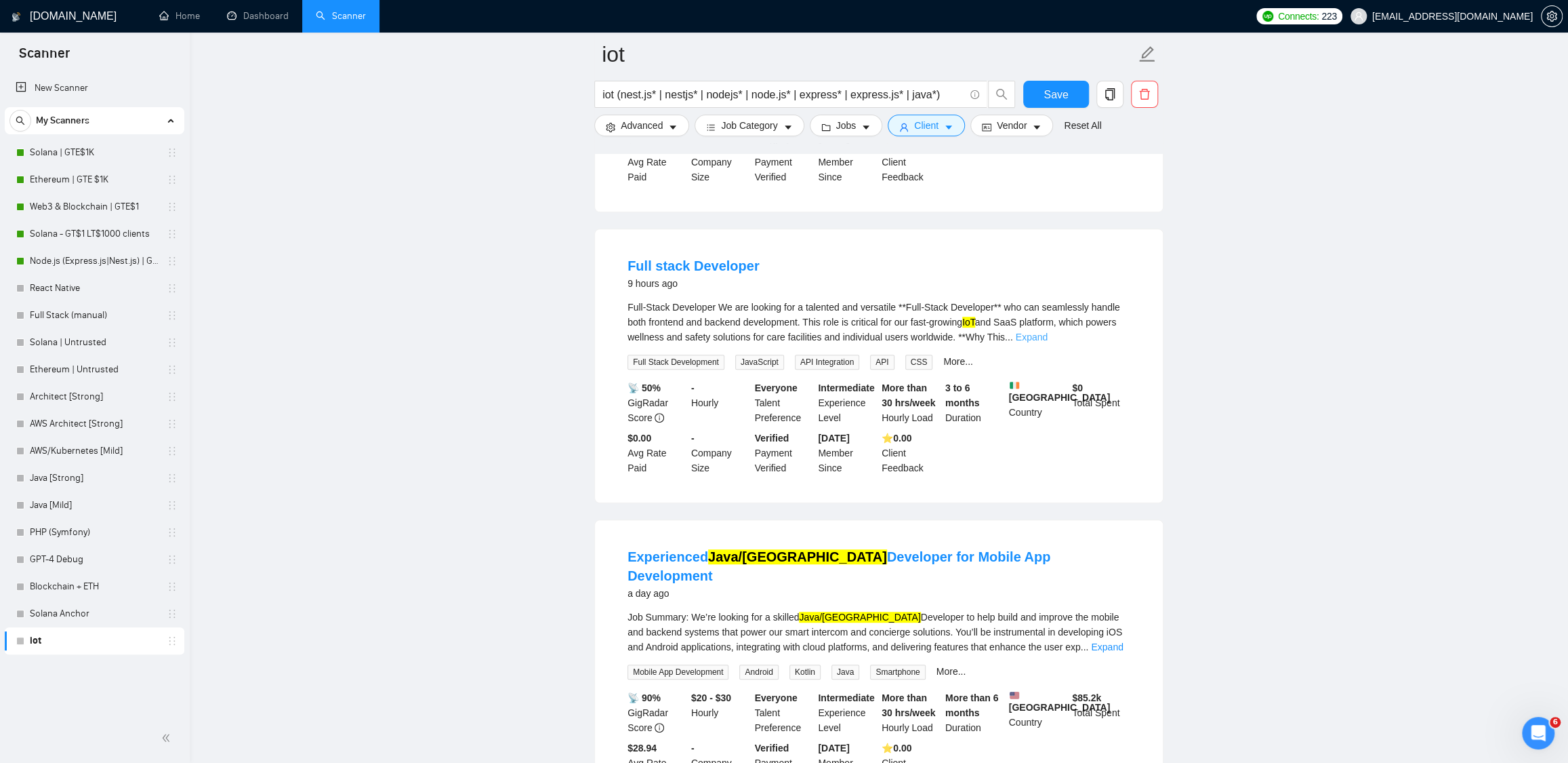
click at [1047, 342] on link "Expand" at bounding box center [1032, 336] width 32 height 11
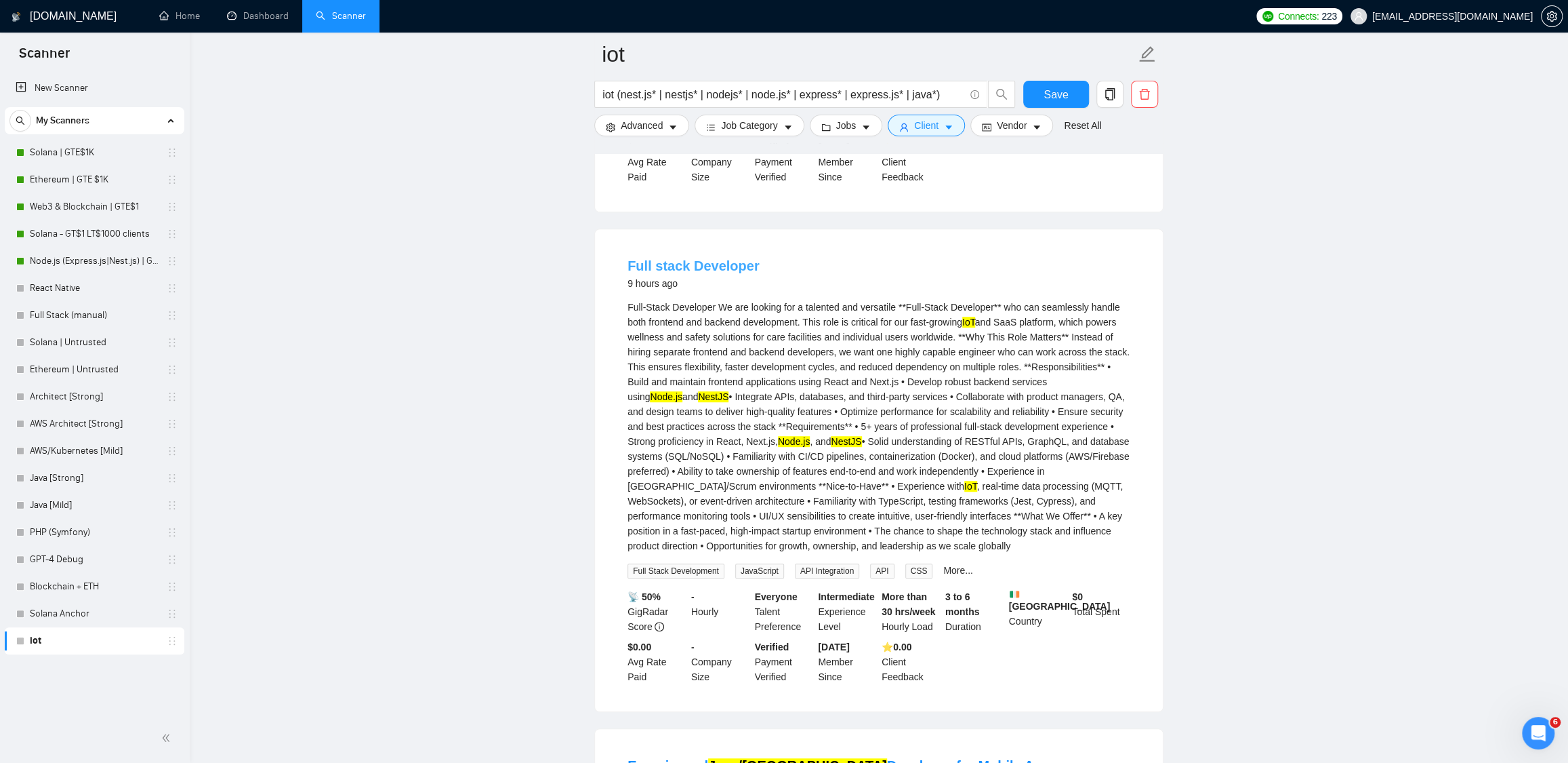
click at [690, 269] on link "Full stack Developer" at bounding box center [693, 266] width 132 height 15
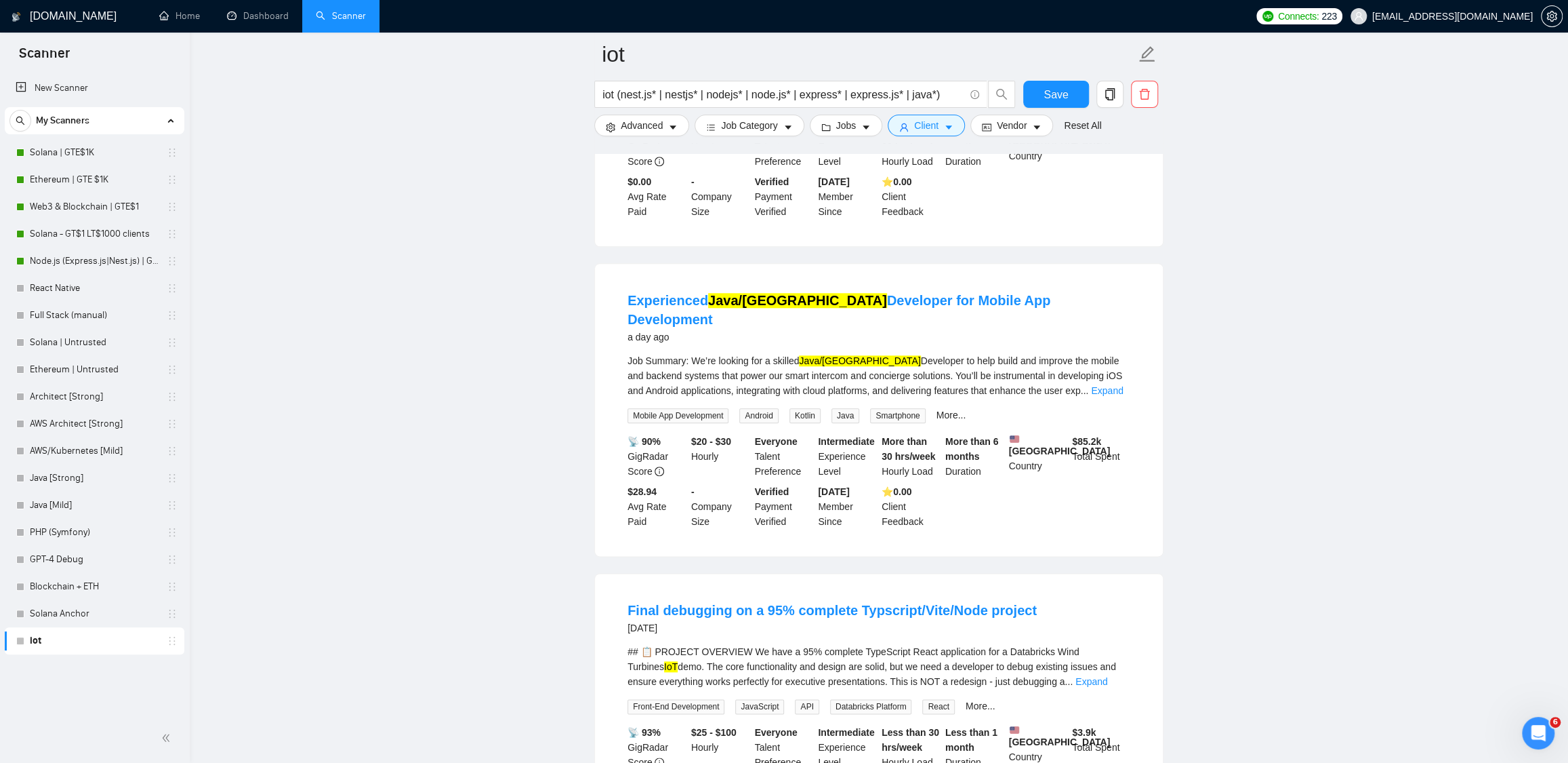
scroll to position [1203, 0]
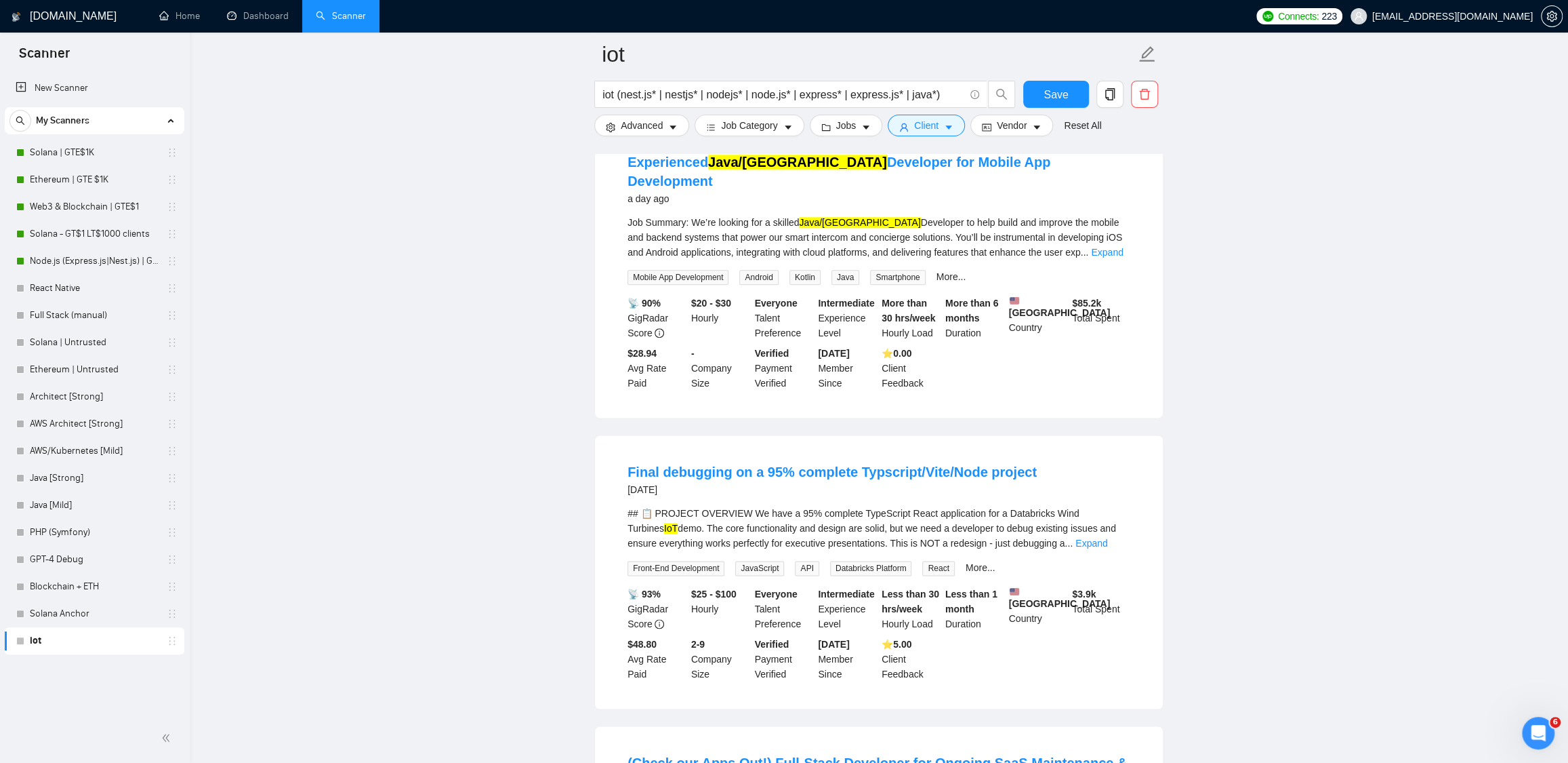
click at [1202, 246] on main "iot iot (nest.js* | nestjs* | nodejs* | node.js* | express* | express.js* | jav…" at bounding box center [879, 714] width 1335 height 3727
click at [1112, 254] on link "Expand" at bounding box center [1107, 251] width 32 height 11
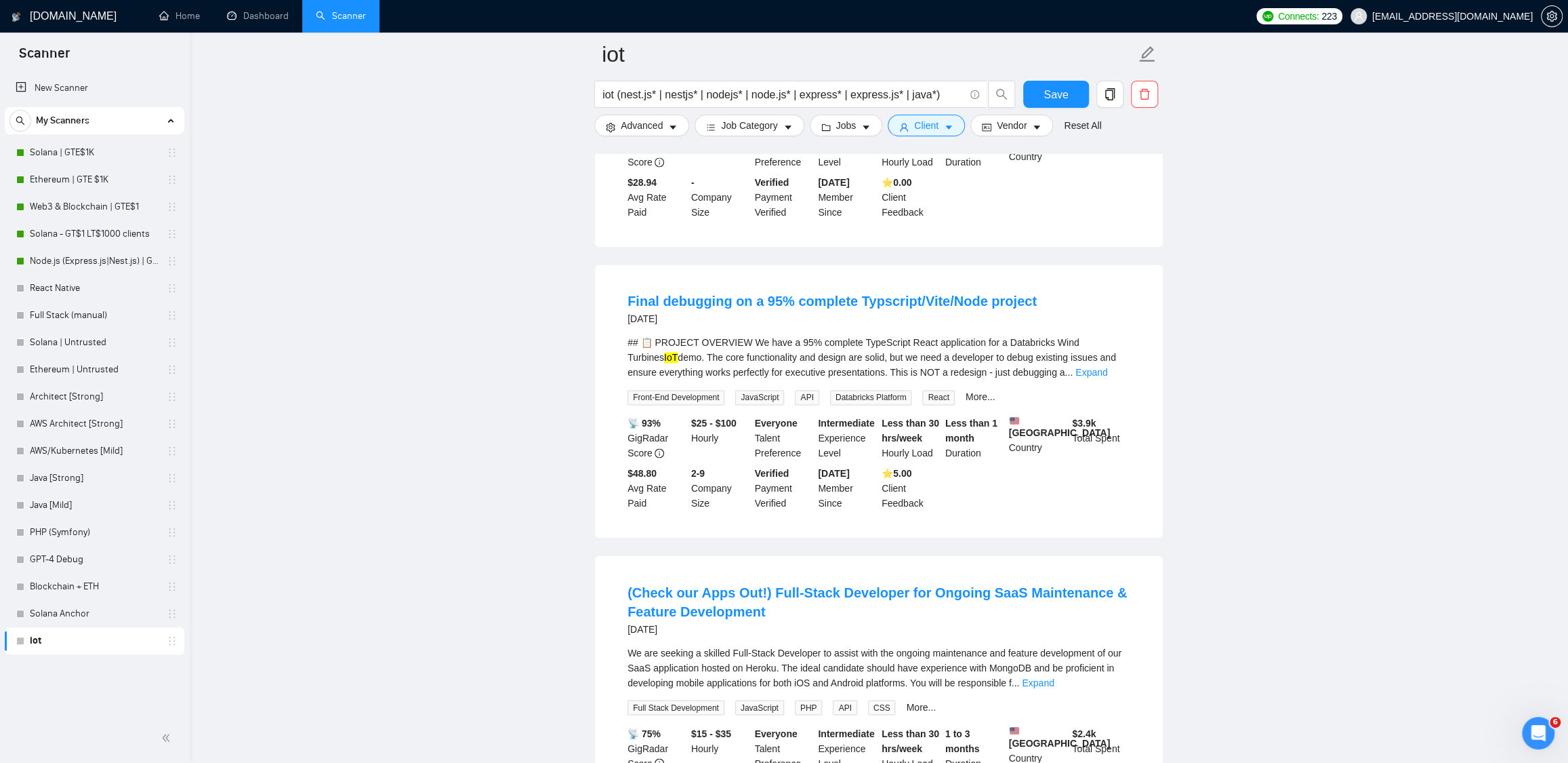
scroll to position [1648, 0]
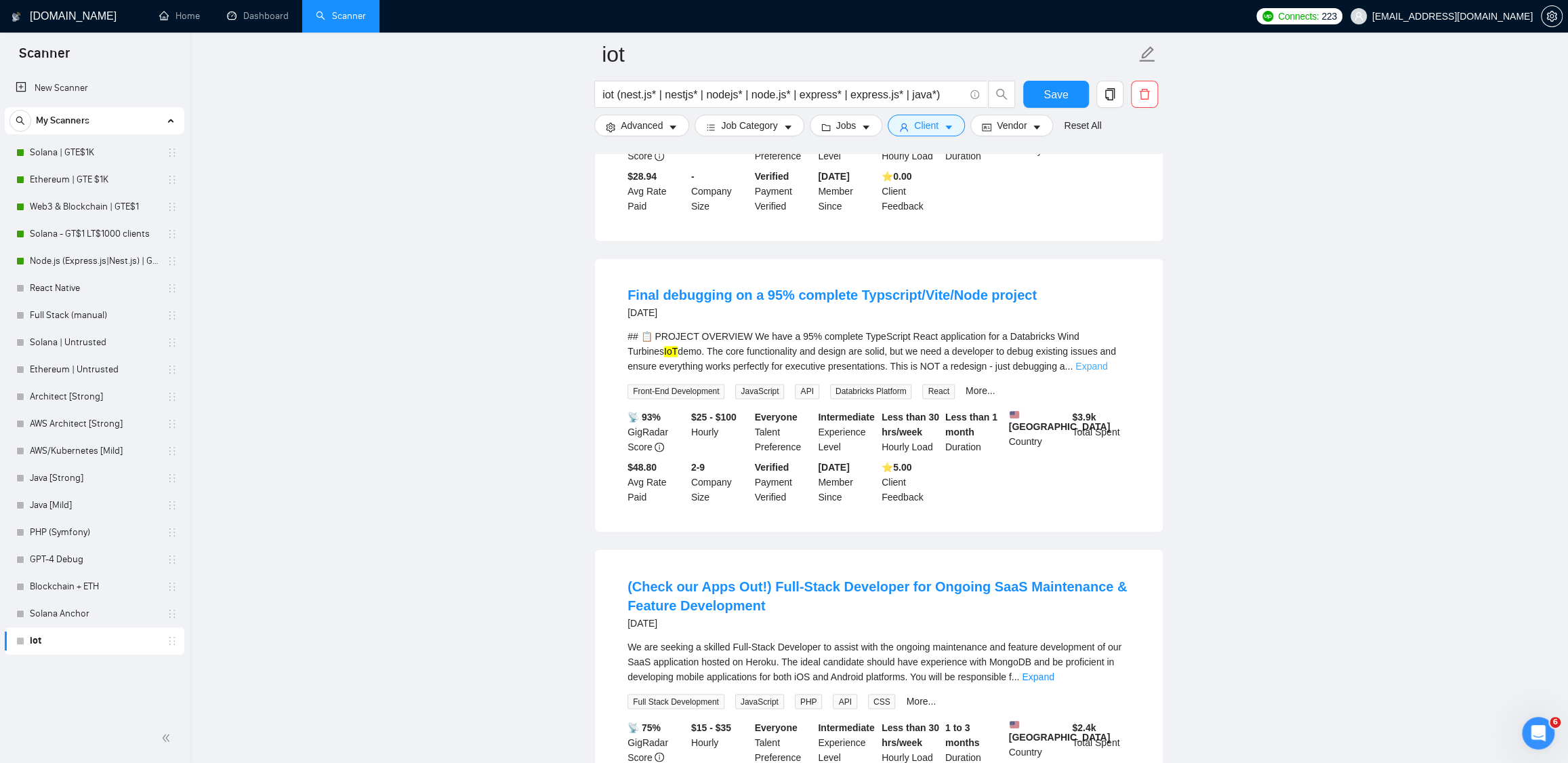
click at [1107, 371] on link "Expand" at bounding box center [1091, 366] width 32 height 11
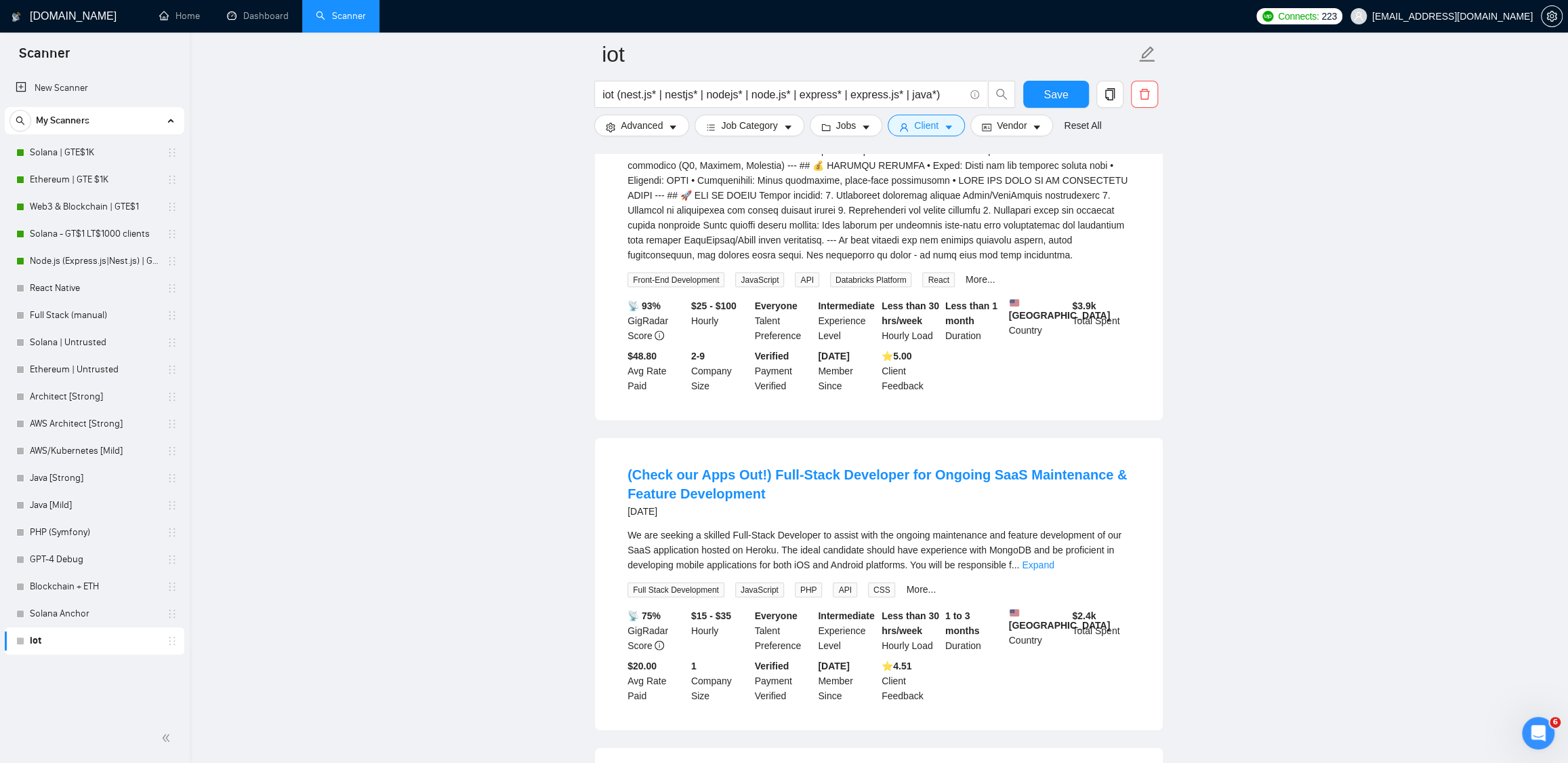
scroll to position [2688, 0]
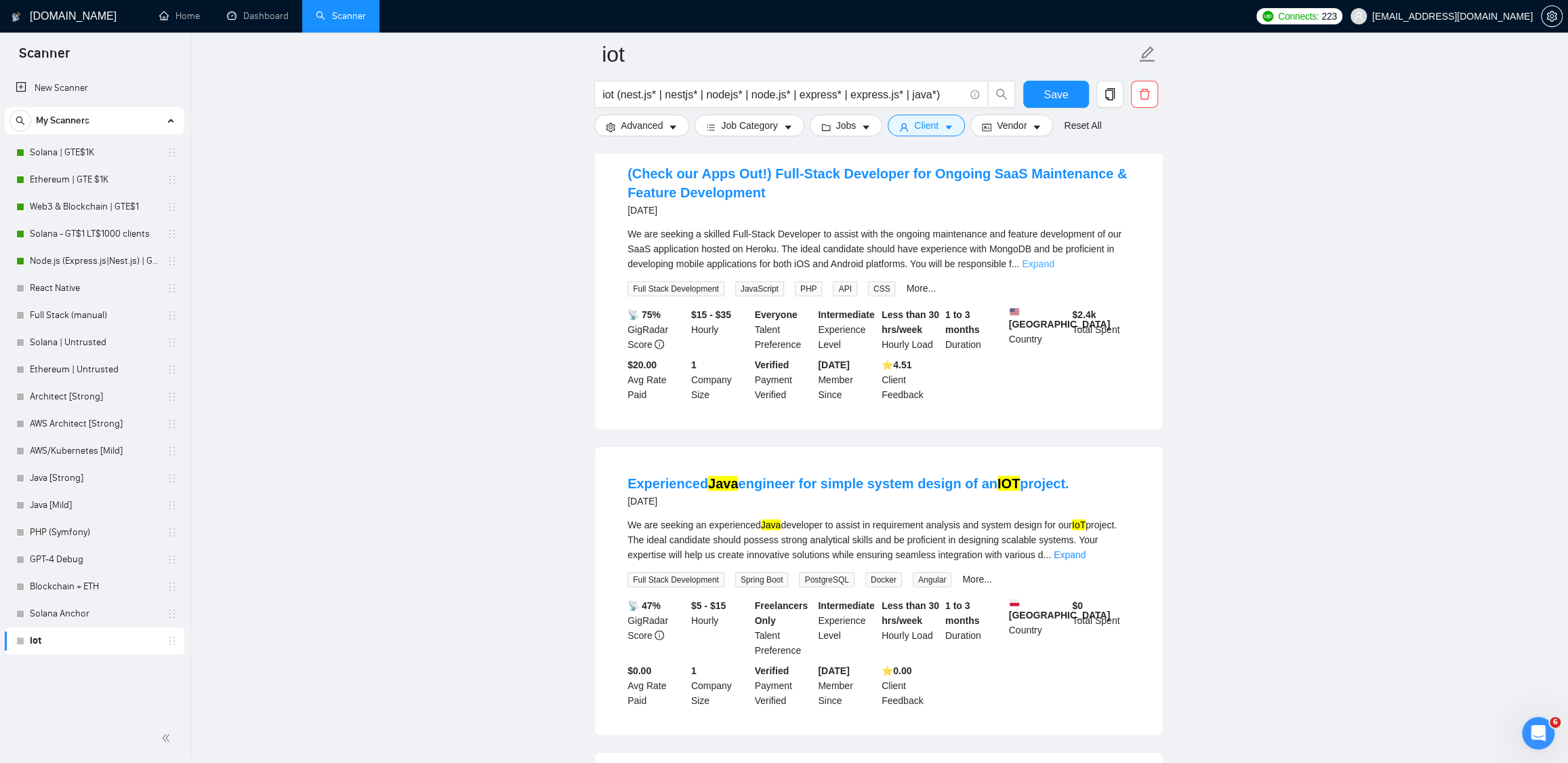
click at [1054, 269] on link "Expand" at bounding box center [1037, 264] width 32 height 11
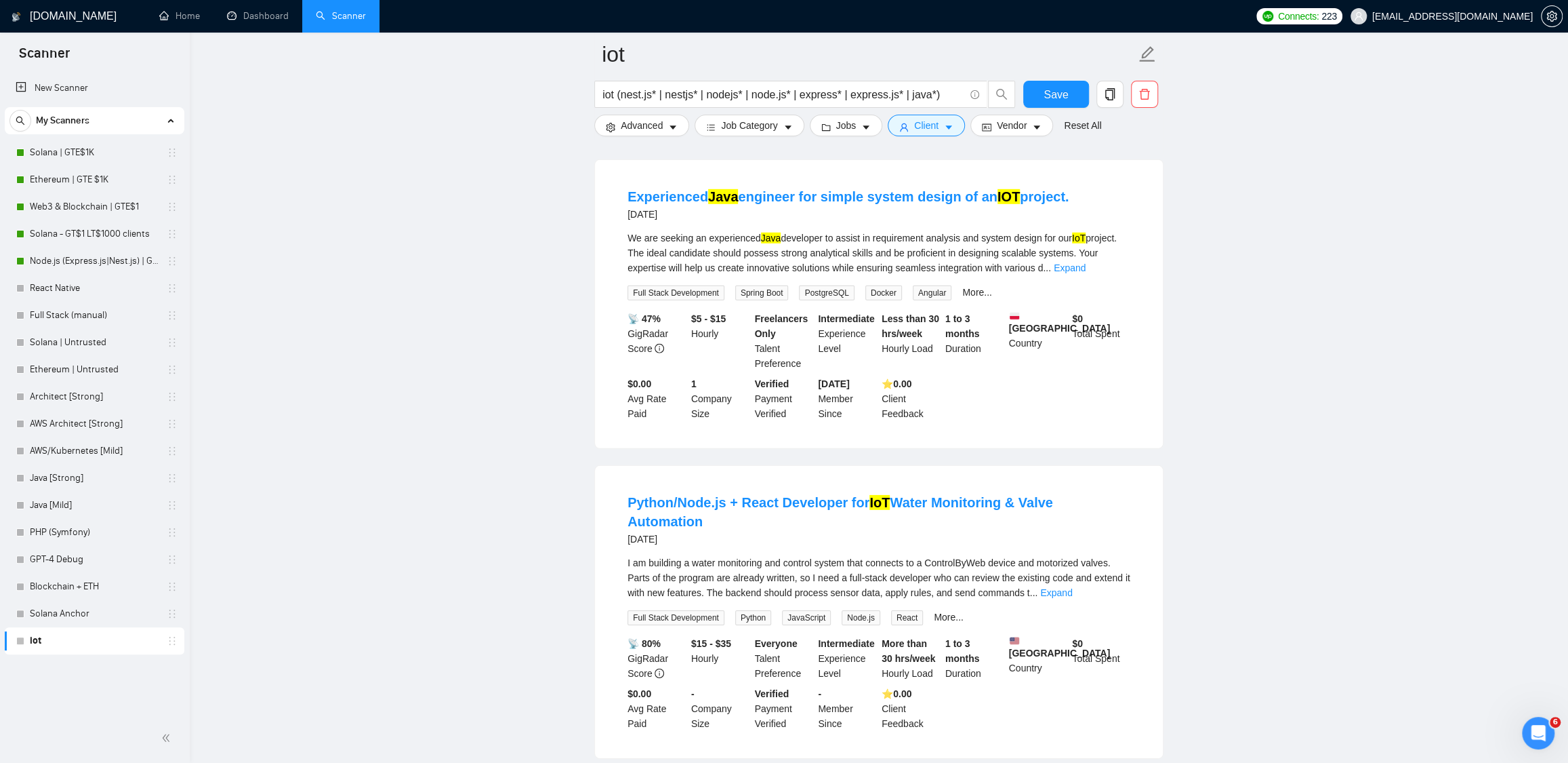
scroll to position [3309, 0]
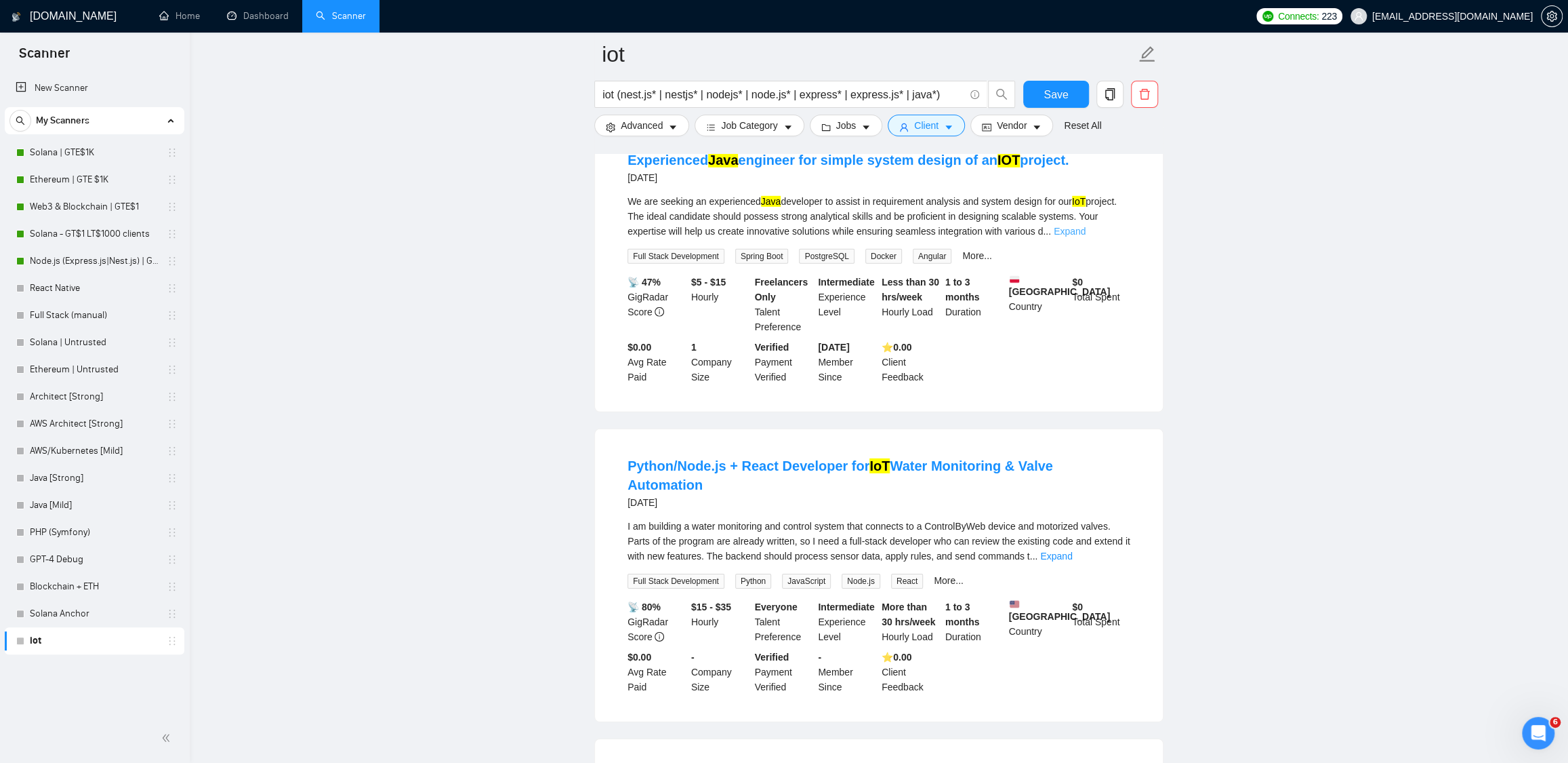
click at [1086, 236] on link "Expand" at bounding box center [1070, 231] width 32 height 11
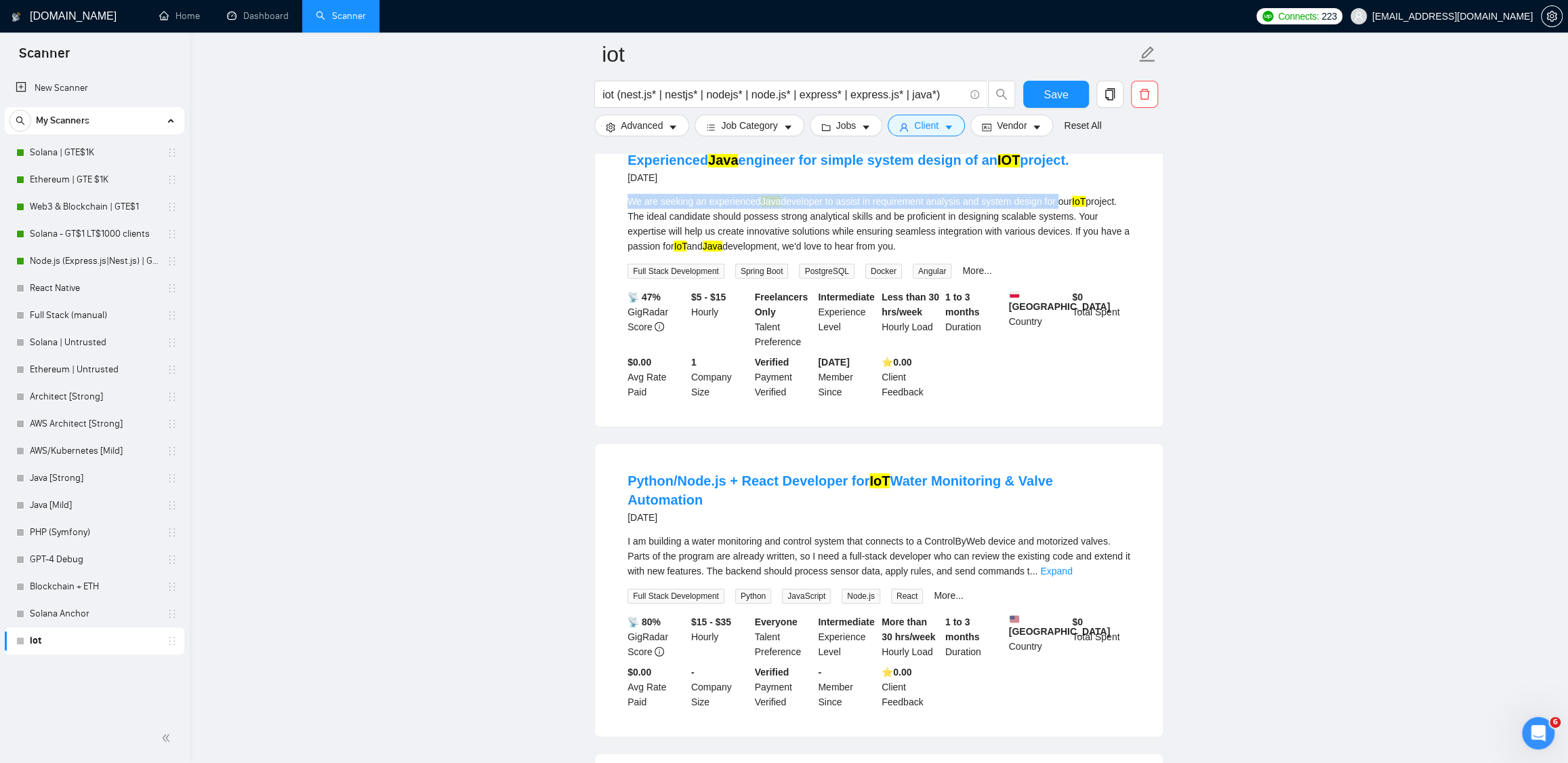
drag, startPoint x: 624, startPoint y: 286, endPoint x: 1072, endPoint y: 290, distance: 448.0
click at [1072, 290] on li "Experienced Java engineer for simple system design of an IOT project. [DATE] We…" at bounding box center [879, 275] width 536 height 271
click at [1057, 254] on div "We are seeking an experienced Java developer to assist in requirement analysis …" at bounding box center [879, 224] width 503 height 60
drag, startPoint x: 1063, startPoint y: 285, endPoint x: 931, endPoint y: 284, distance: 132.0
click at [1100, 254] on div "We are seeking an experienced Java developer to assist in requirement analysis …" at bounding box center [879, 224] width 503 height 60
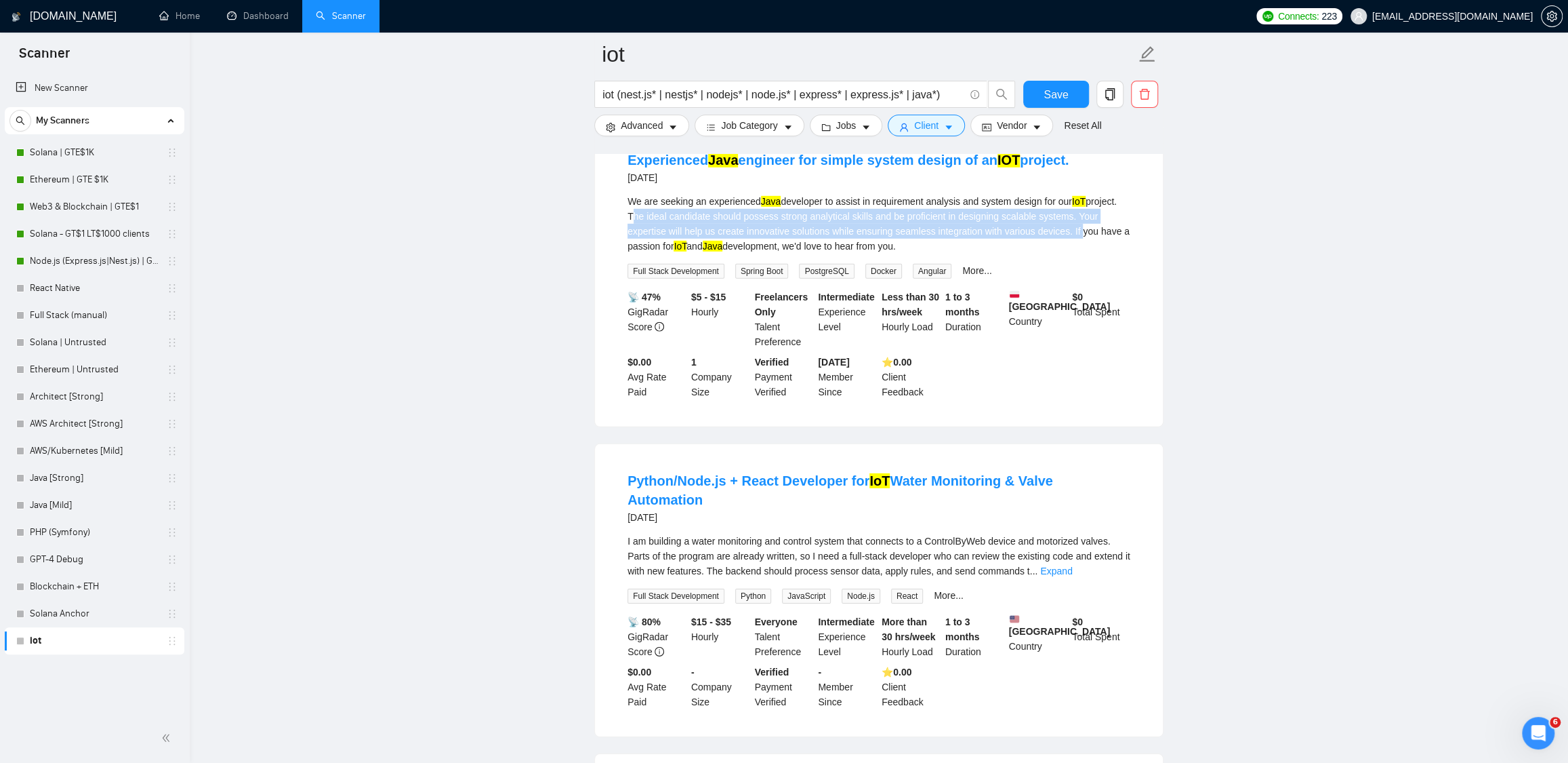
drag, startPoint x: 665, startPoint y: 299, endPoint x: 878, endPoint y: 314, distance: 213.5
click at [1118, 254] on div "We are seeking an experienced Java developer to assist in requirement analysis …" at bounding box center [879, 224] width 503 height 60
click at [632, 254] on div "We are seeking an experienced Java developer to assist in requirement analysis …" at bounding box center [879, 224] width 503 height 60
drag, startPoint x: 617, startPoint y: 317, endPoint x: 1135, endPoint y: 317, distance: 518.0
click at [1135, 317] on li "Experienced Java engineer for simple system design of an IOT project. [DATE] We…" at bounding box center [879, 275] width 536 height 271
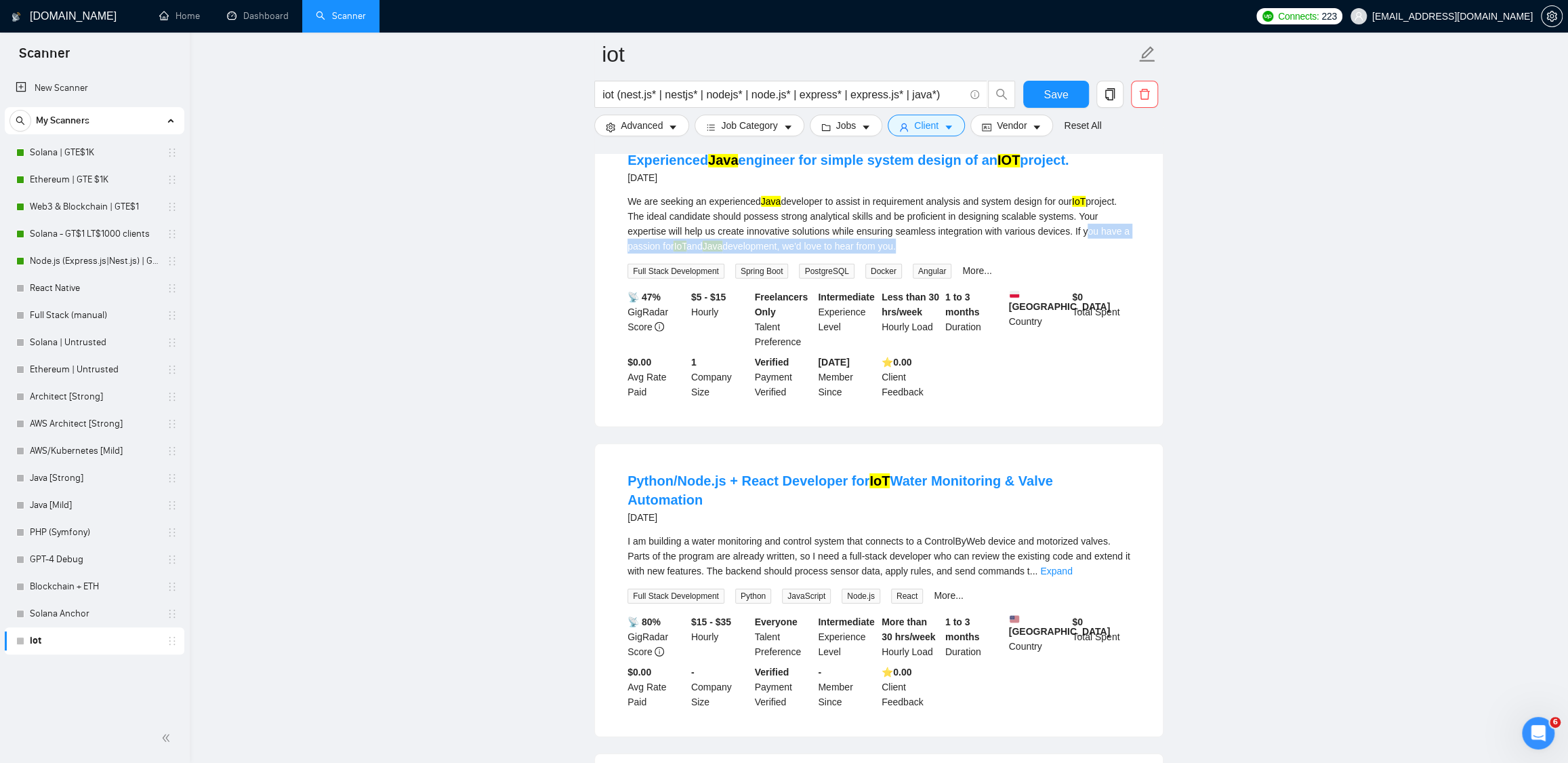
drag, startPoint x: 620, startPoint y: 329, endPoint x: 938, endPoint y: 369, distance: 320.5
click at [955, 336] on div "Experienced Java engineer for simple system design of an IOT project. [DATE] We…" at bounding box center [878, 275] width 568 height 303
click at [744, 579] on div "I am building a water monitoring and control system that connects to a ControlB…" at bounding box center [879, 556] width 503 height 45
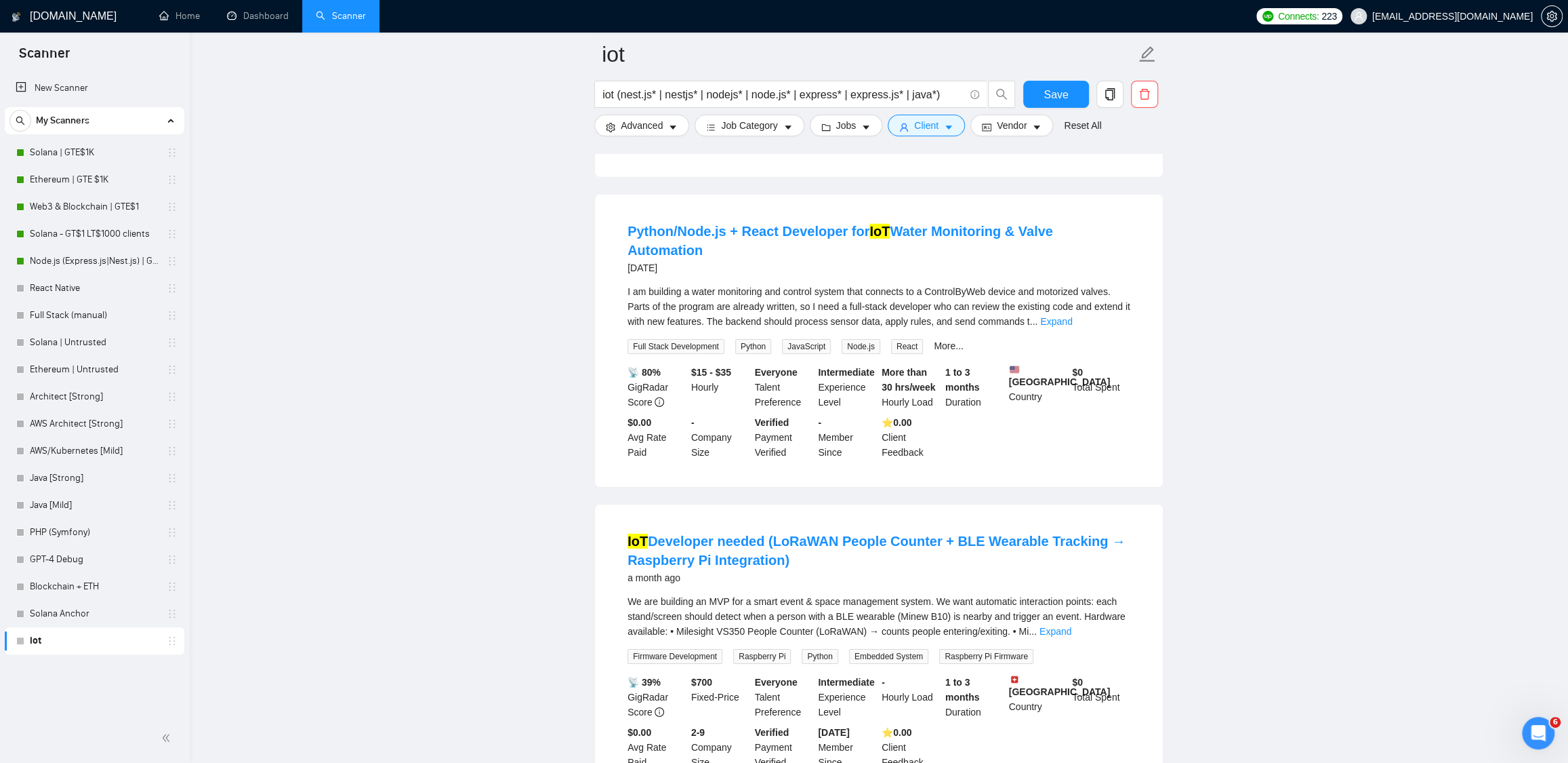
scroll to position [3574, 0]
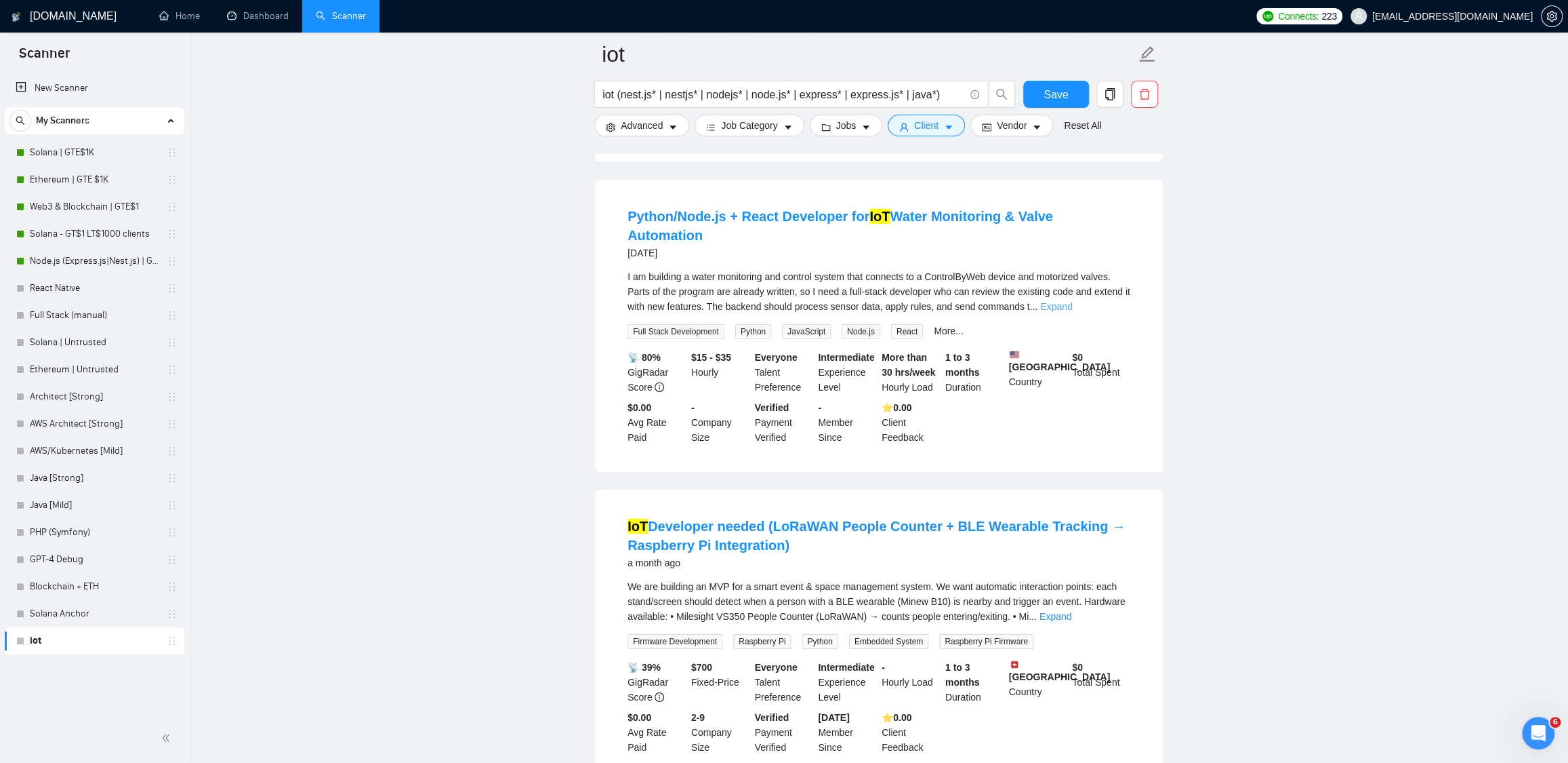
click at [1072, 312] on link "Expand" at bounding box center [1056, 306] width 32 height 11
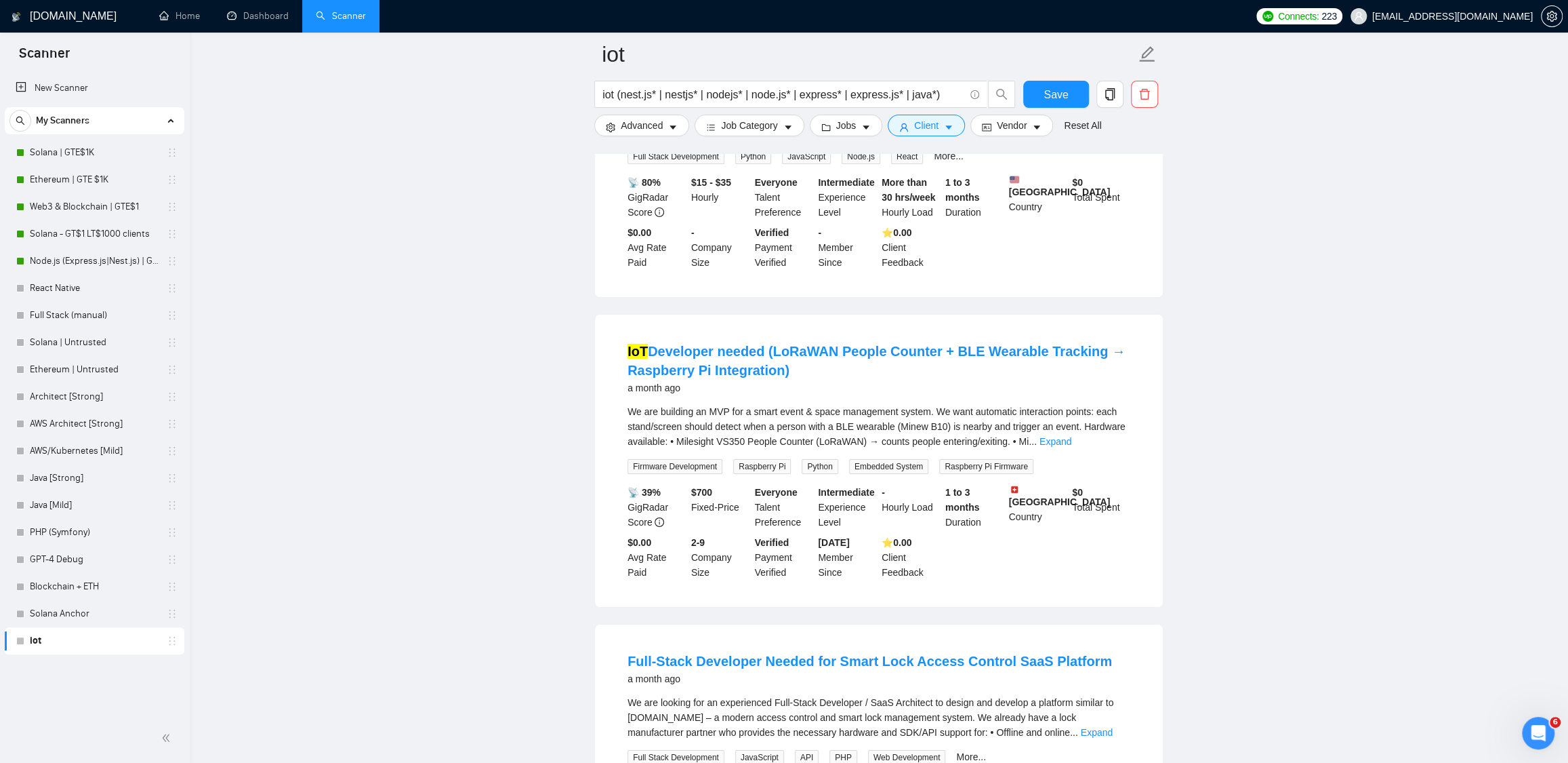
scroll to position [3862, 0]
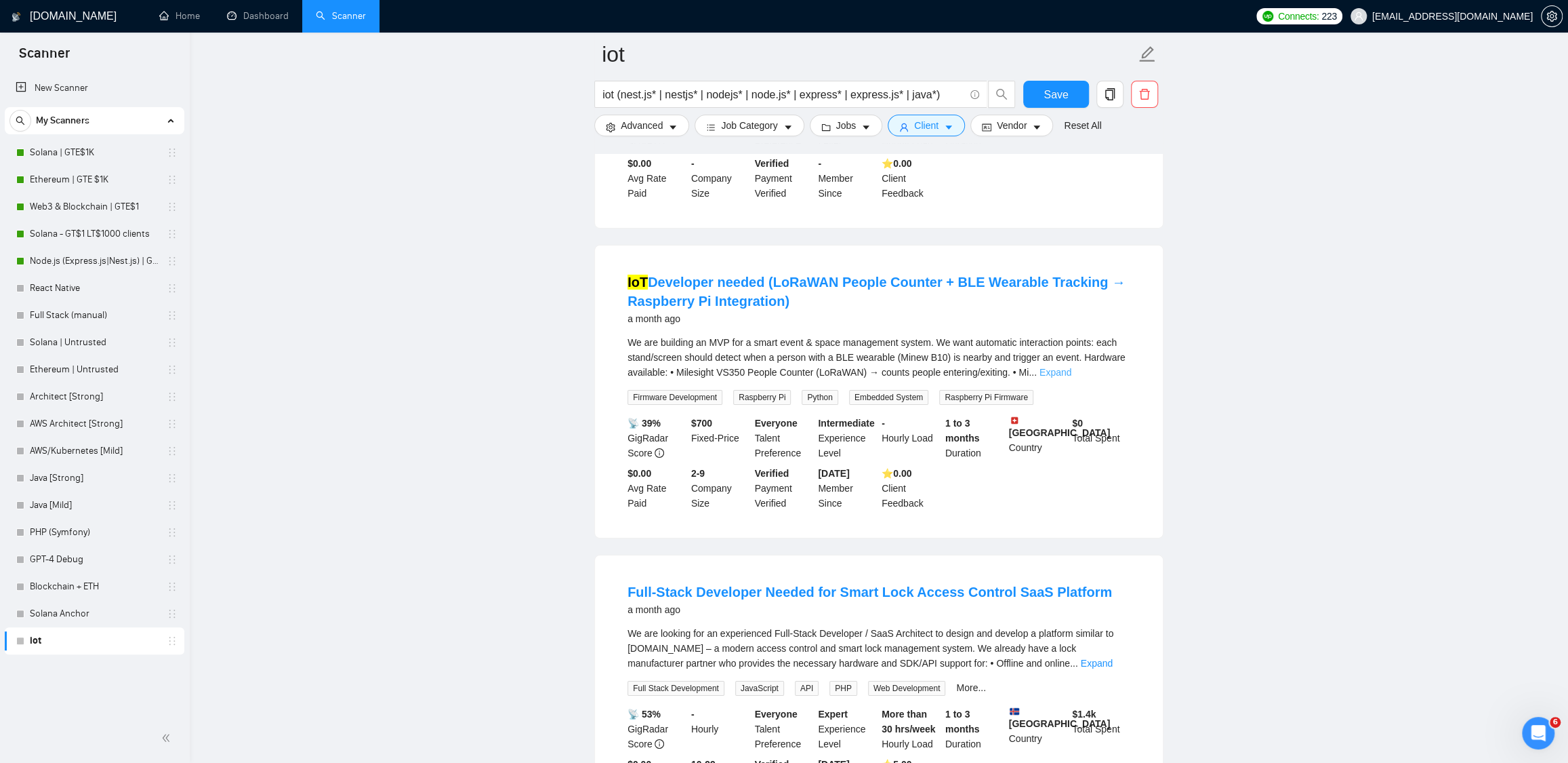
click at [1072, 378] on link "Expand" at bounding box center [1055, 371] width 32 height 11
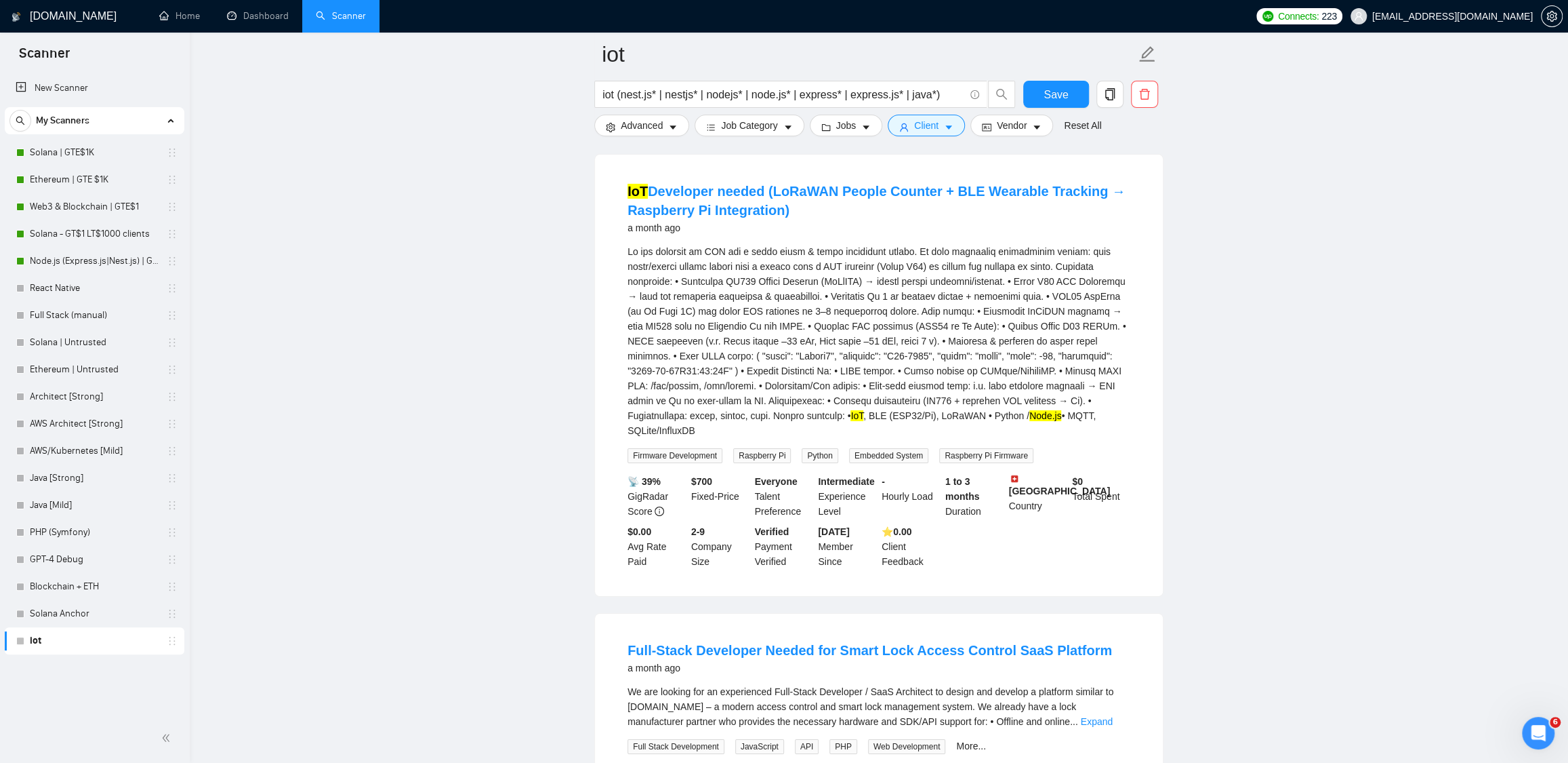
scroll to position [3954, 0]
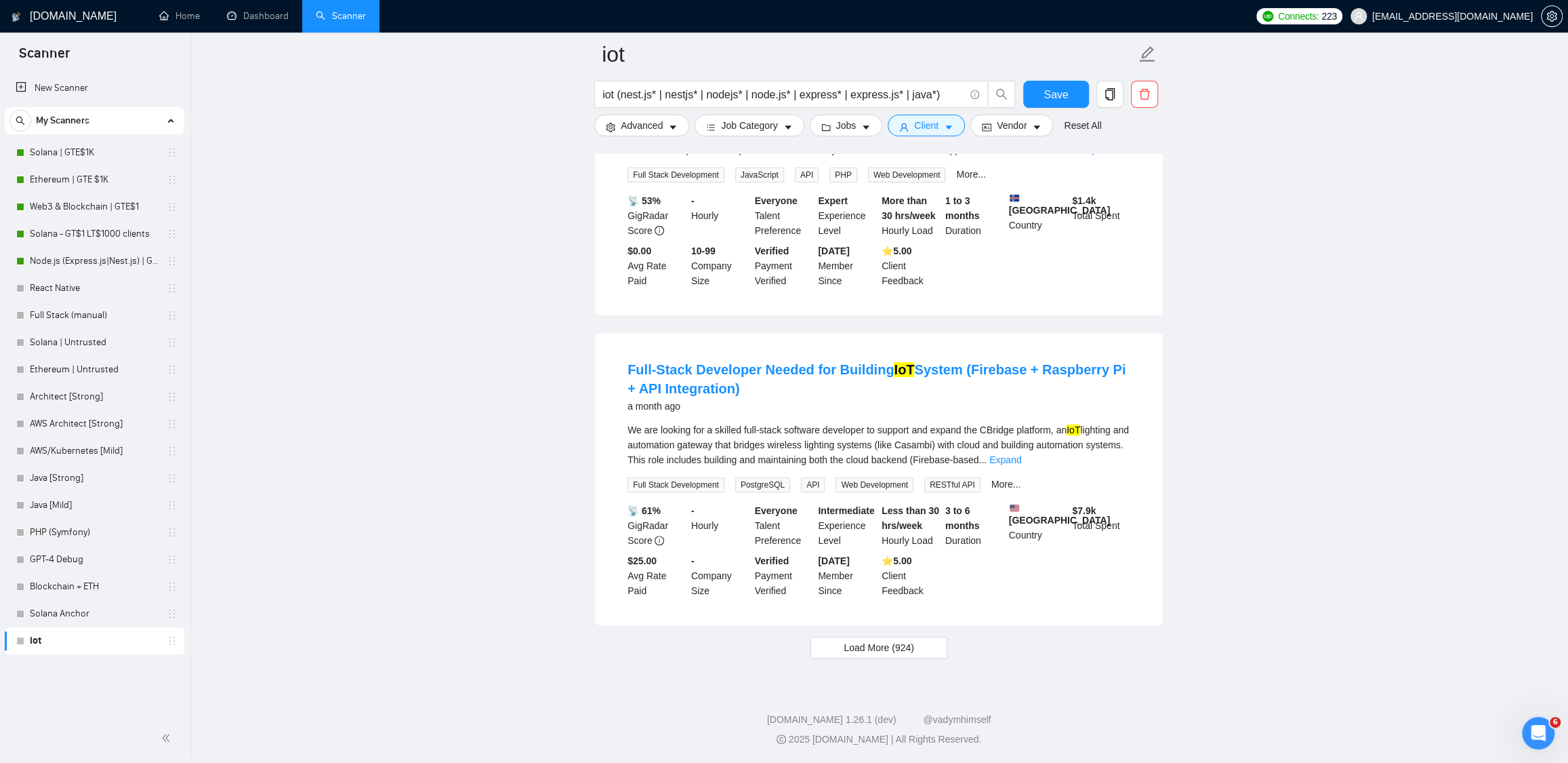
scroll to position [4608, 0]
click at [923, 659] on button "Load More (924)" at bounding box center [879, 647] width 137 height 21
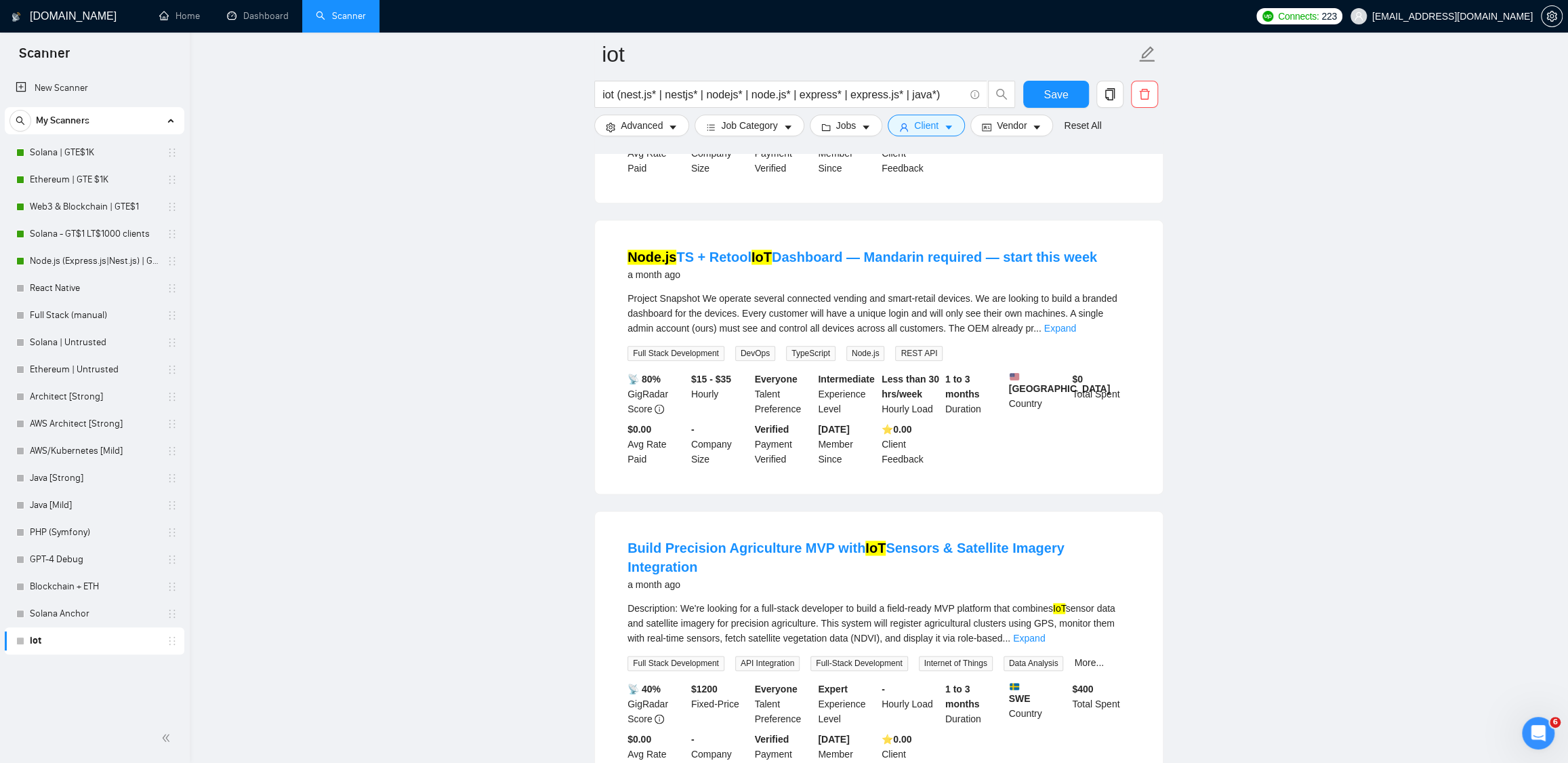
scroll to position [5593, 0]
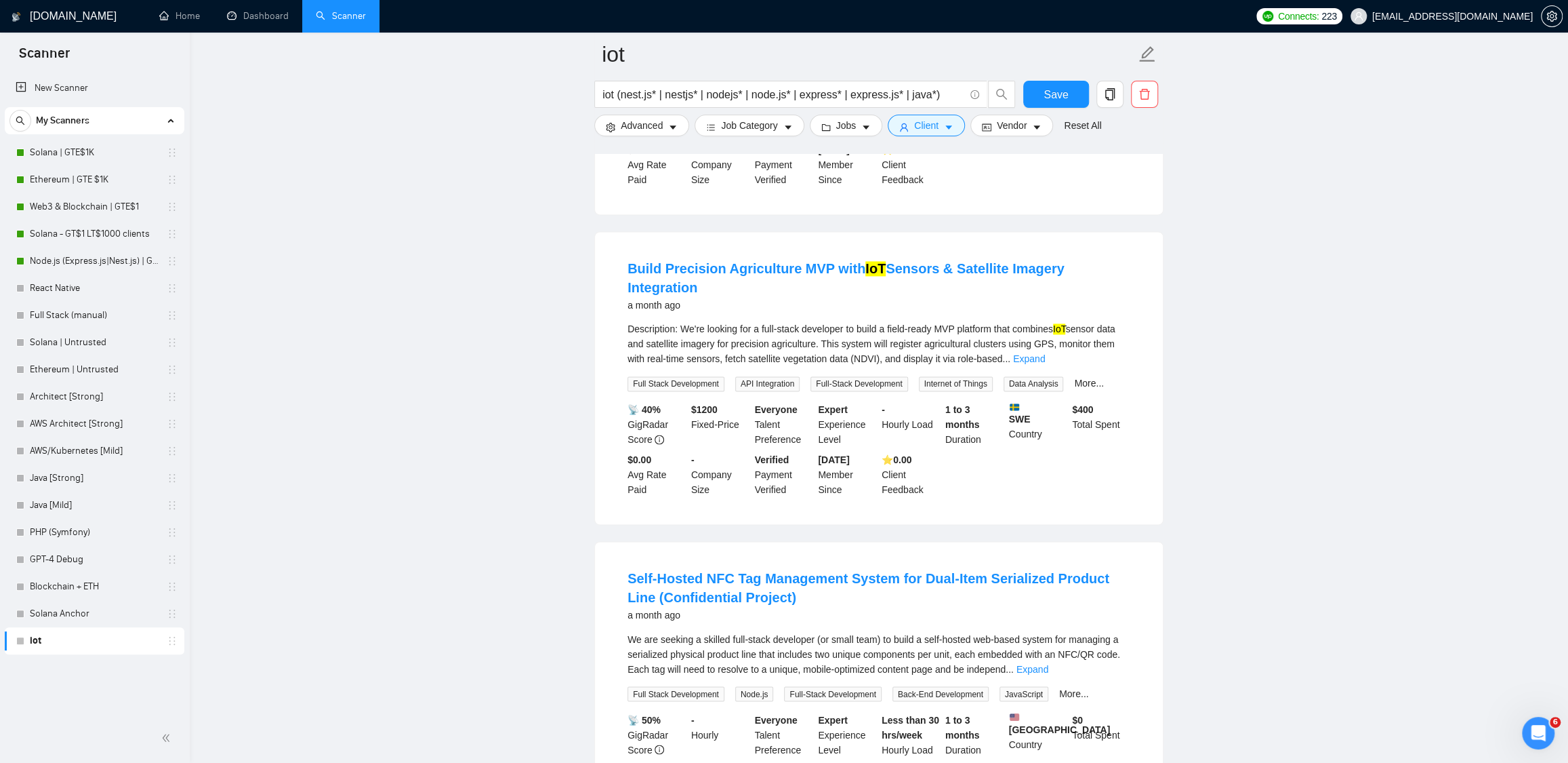
scroll to position [5852, 0]
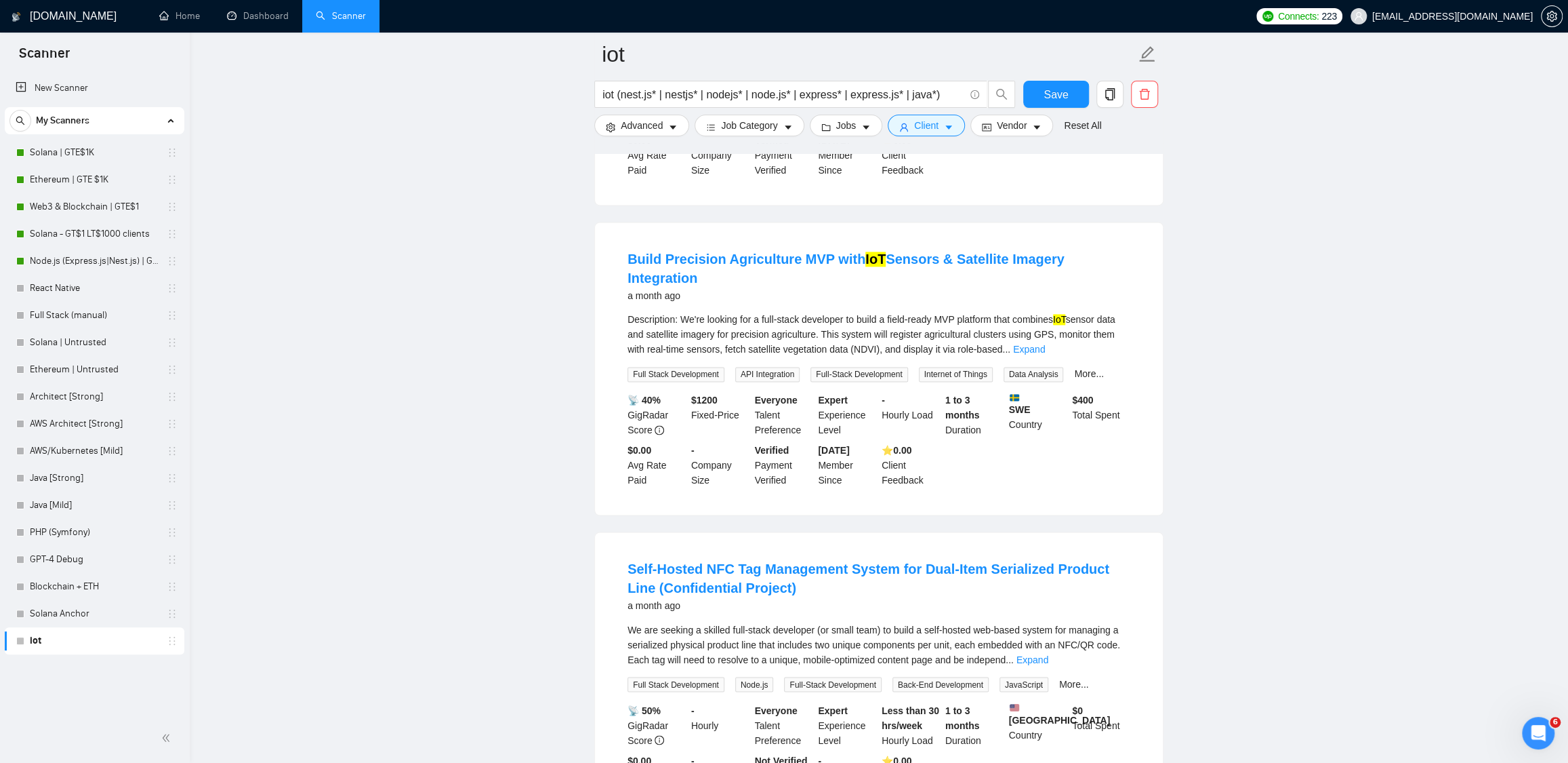
click at [1142, 444] on li "Build Precision Agriculture MVP with IoT Sensors & Satellite Imagery Integratio…" at bounding box center [879, 369] width 536 height 260
click at [1045, 354] on link "Expand" at bounding box center [1029, 349] width 32 height 11
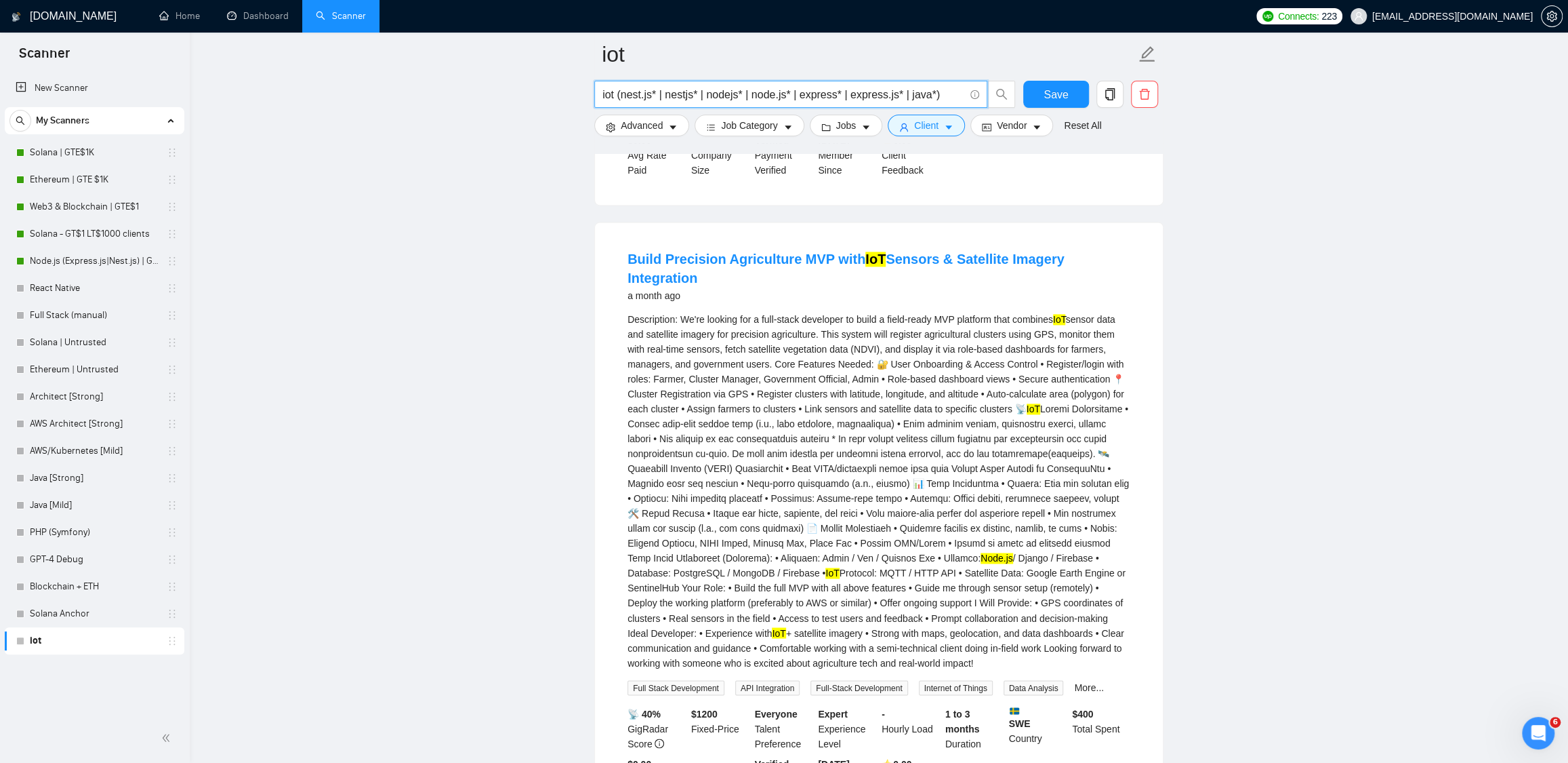
click at [941, 88] on input "iot (nest.js* | nestjs* | nodejs* | node.js* | express* | express.js* | java*)" at bounding box center [783, 95] width 362 height 17
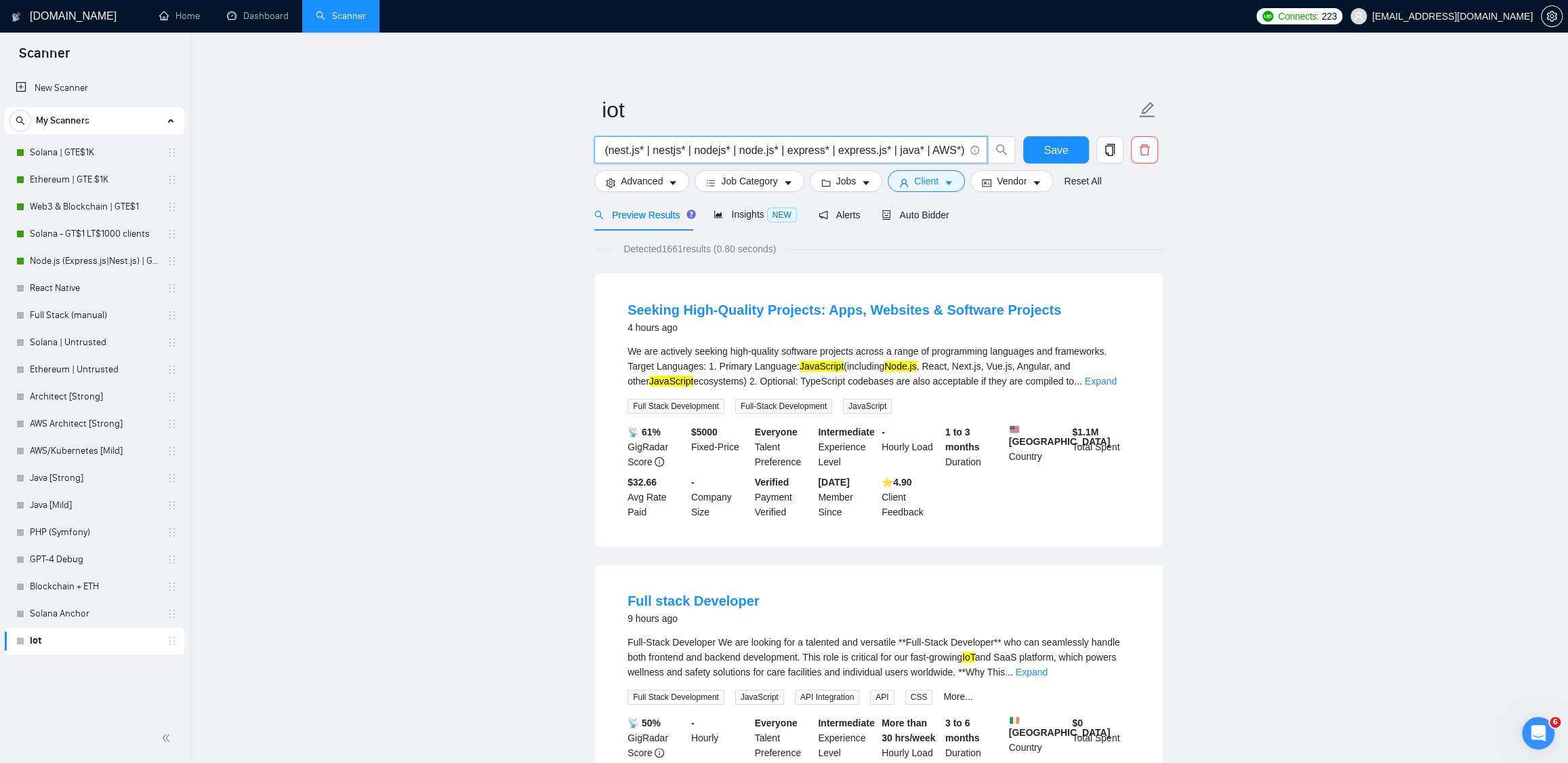
scroll to position [0, 14]
type input "iot (nest.js* | nestjs* | nodejs* | node.js* | express* | express.js* | java* |…"
click at [1057, 152] on span "Save" at bounding box center [1056, 150] width 24 height 17
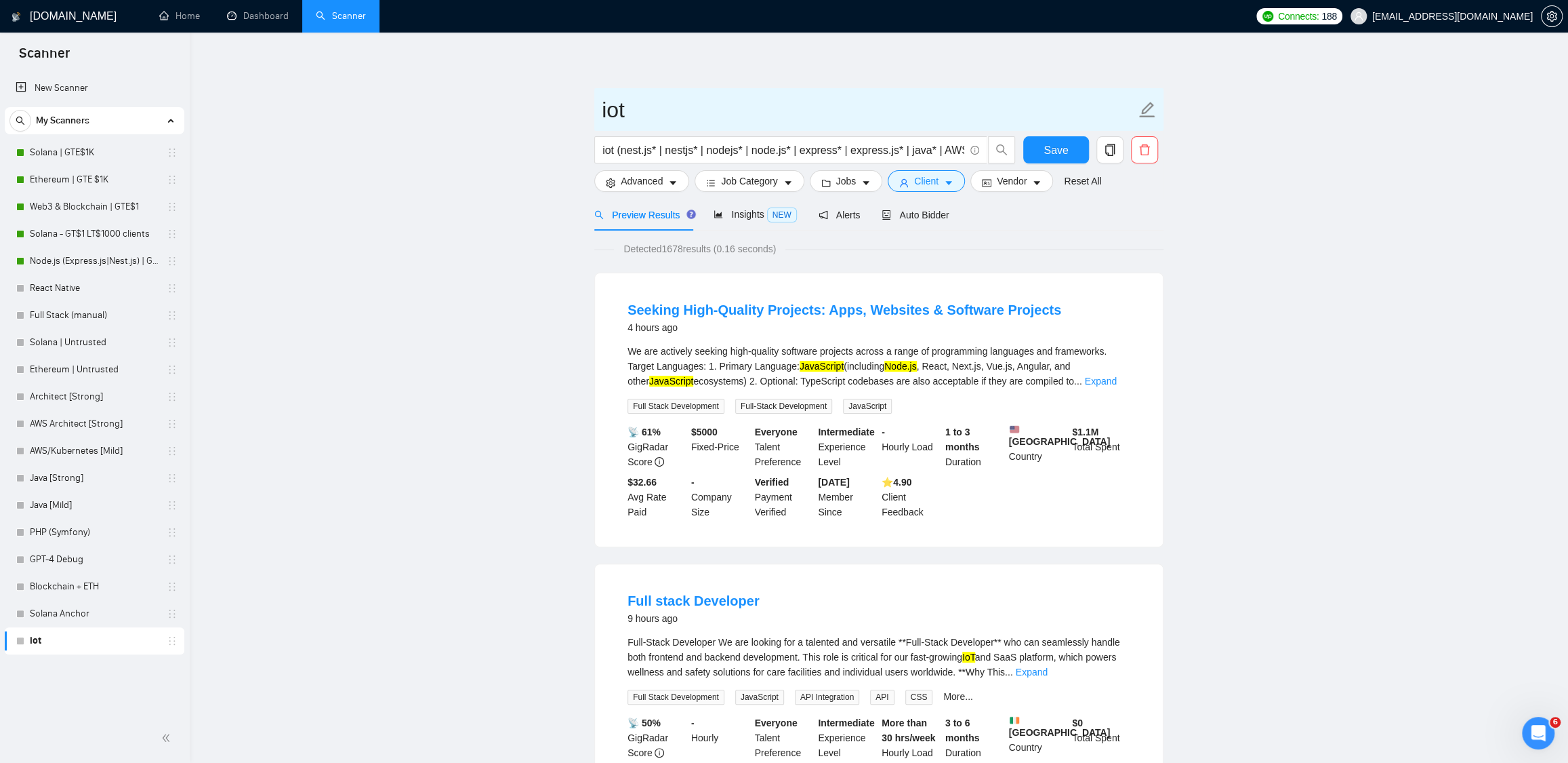
click at [618, 114] on input "iot" at bounding box center [869, 109] width 534 height 34
drag, startPoint x: 633, startPoint y: 112, endPoint x: 585, endPoint y: 114, distance: 48.0
type input "IoT"
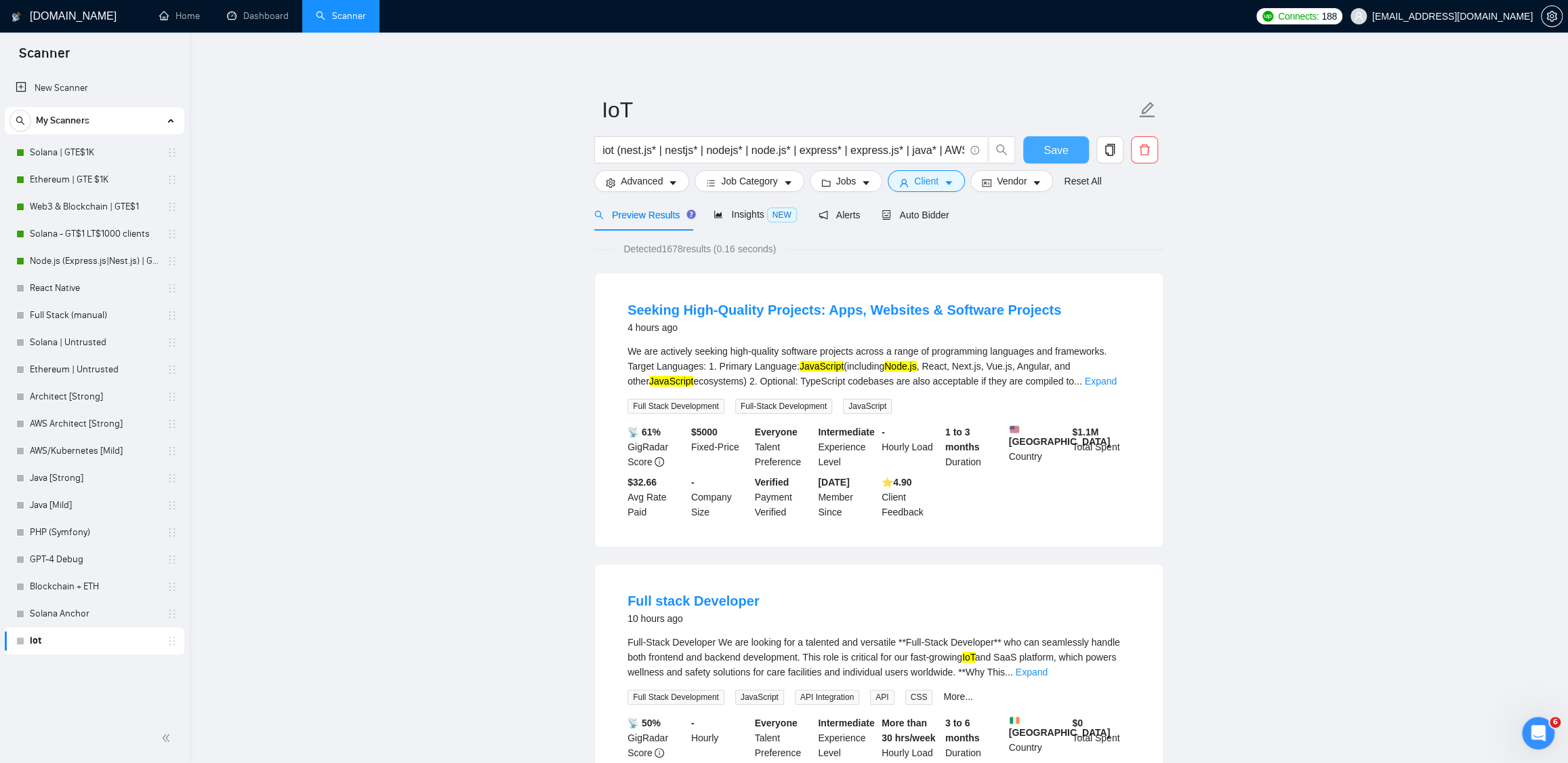
click at [1072, 154] on button "Save" at bounding box center [1056, 150] width 66 height 27
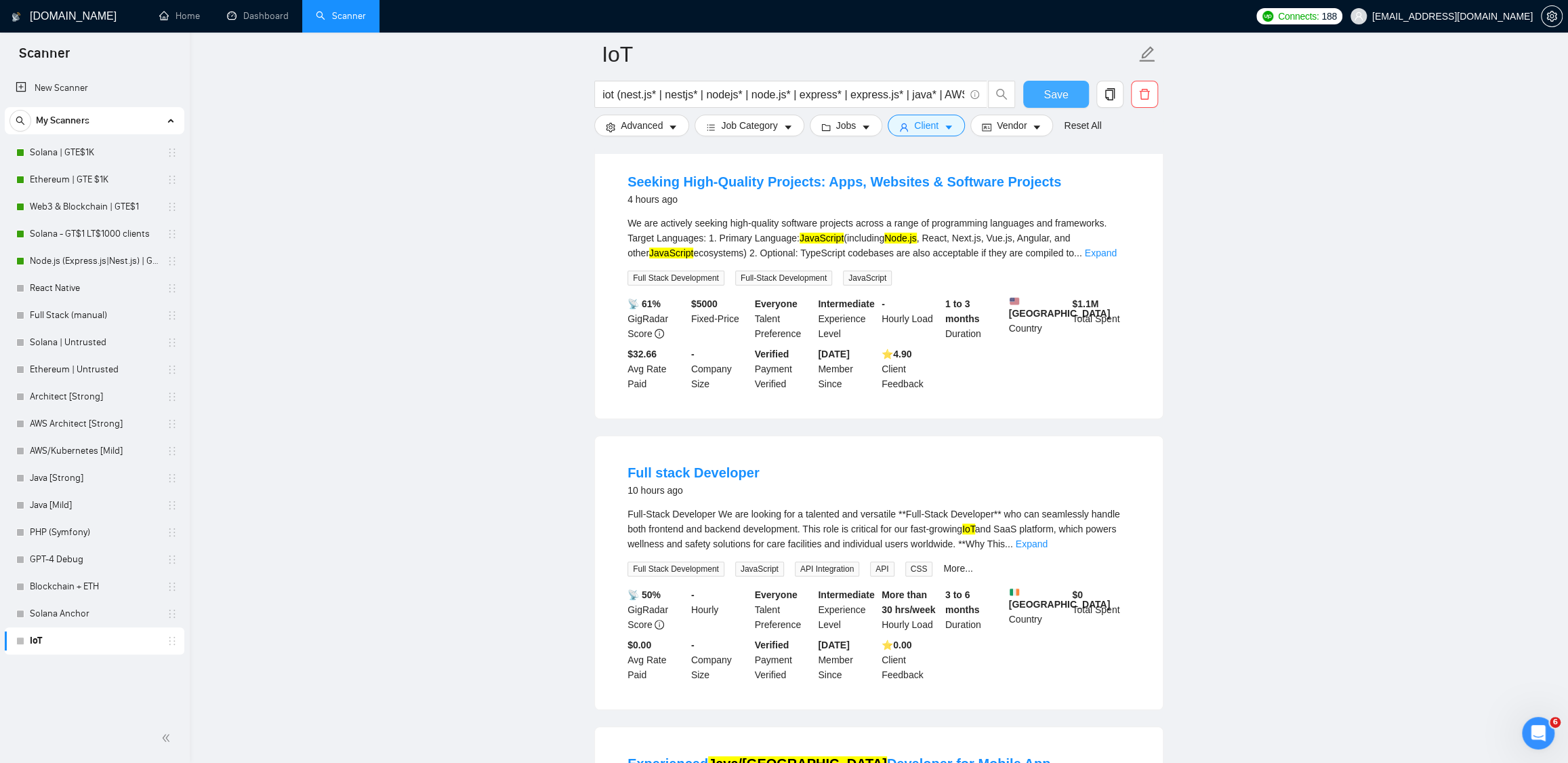
scroll to position [324, 0]
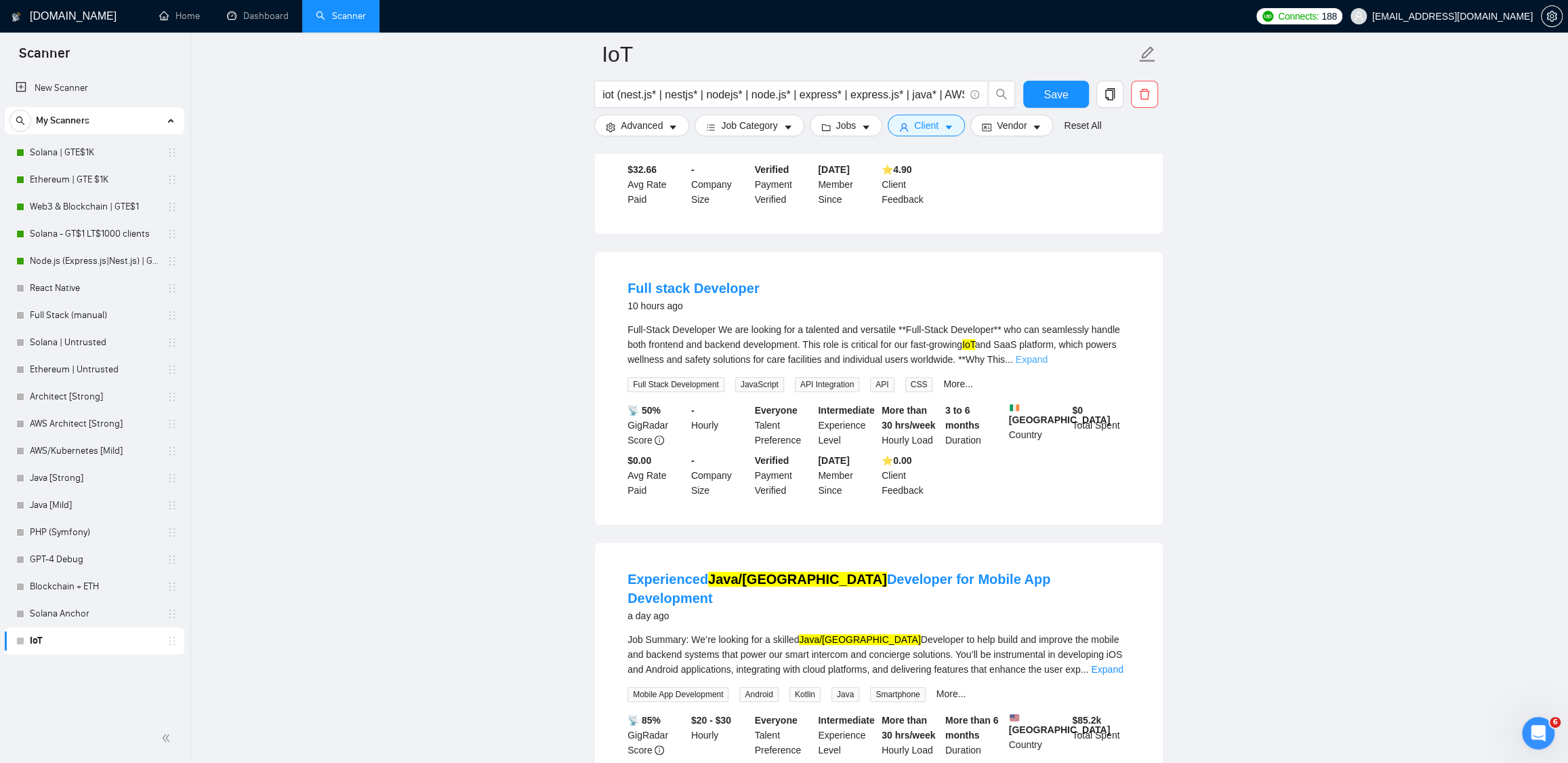
click at [1047, 365] on link "Expand" at bounding box center [1032, 359] width 32 height 11
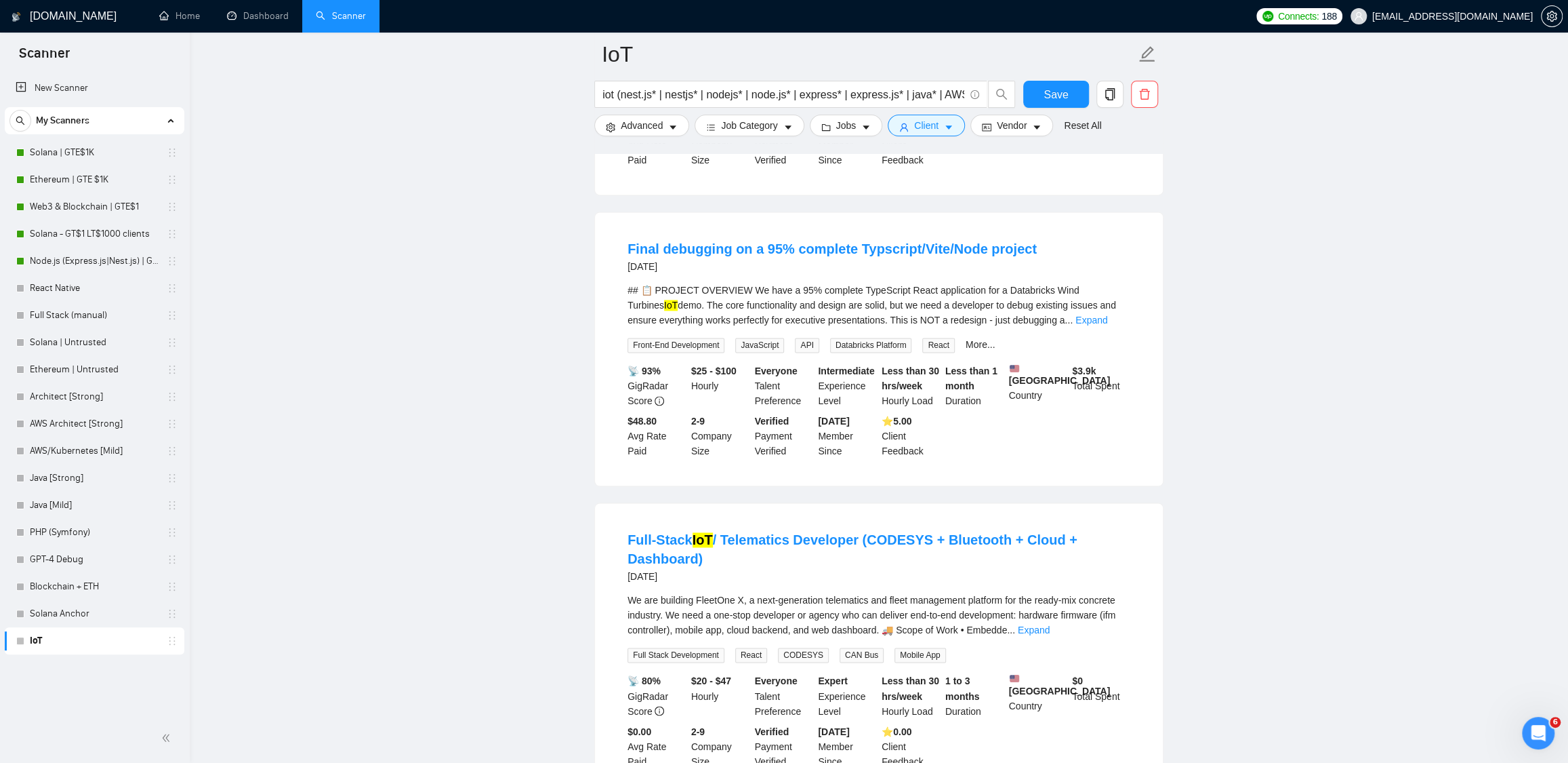
scroll to position [1768, 0]
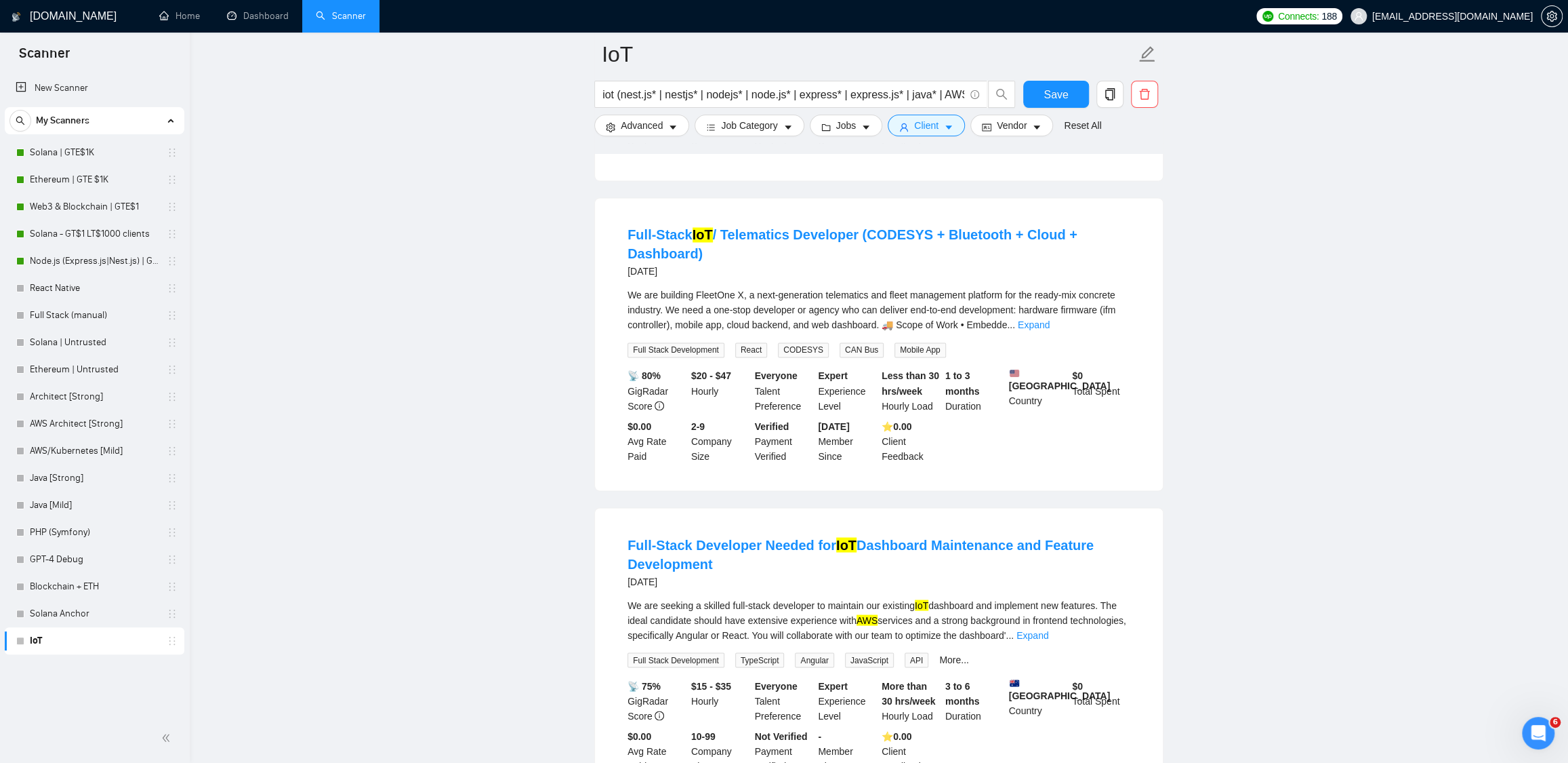
click at [1260, 403] on main "IoT iot (nest.js* | nestjs* | nodejs* | node.js* | express* | express.js* | jav…" at bounding box center [879, 15] width 1335 height 3459
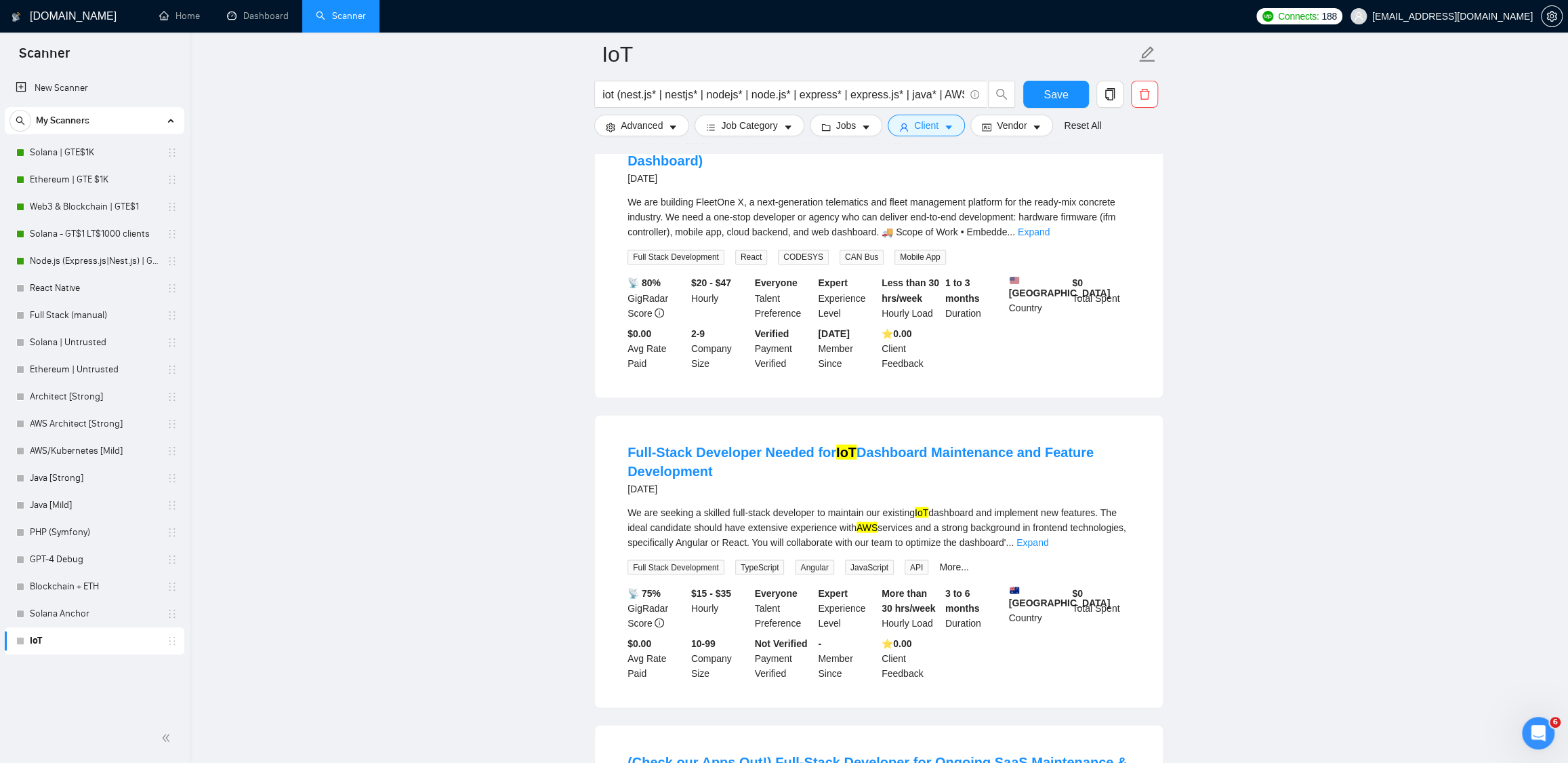
scroll to position [2064, 0]
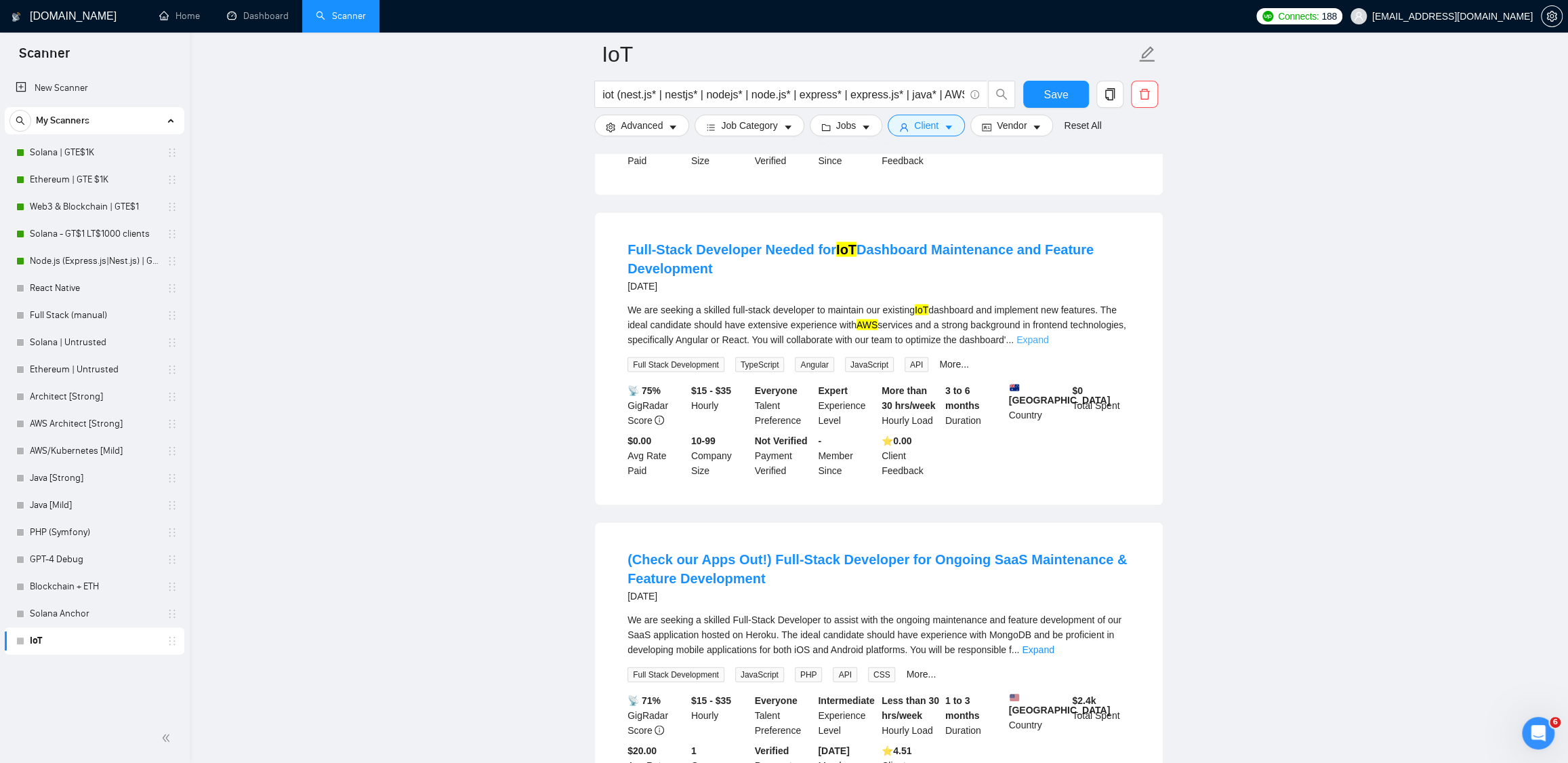
click at [1048, 344] on link "Expand" at bounding box center [1032, 339] width 32 height 11
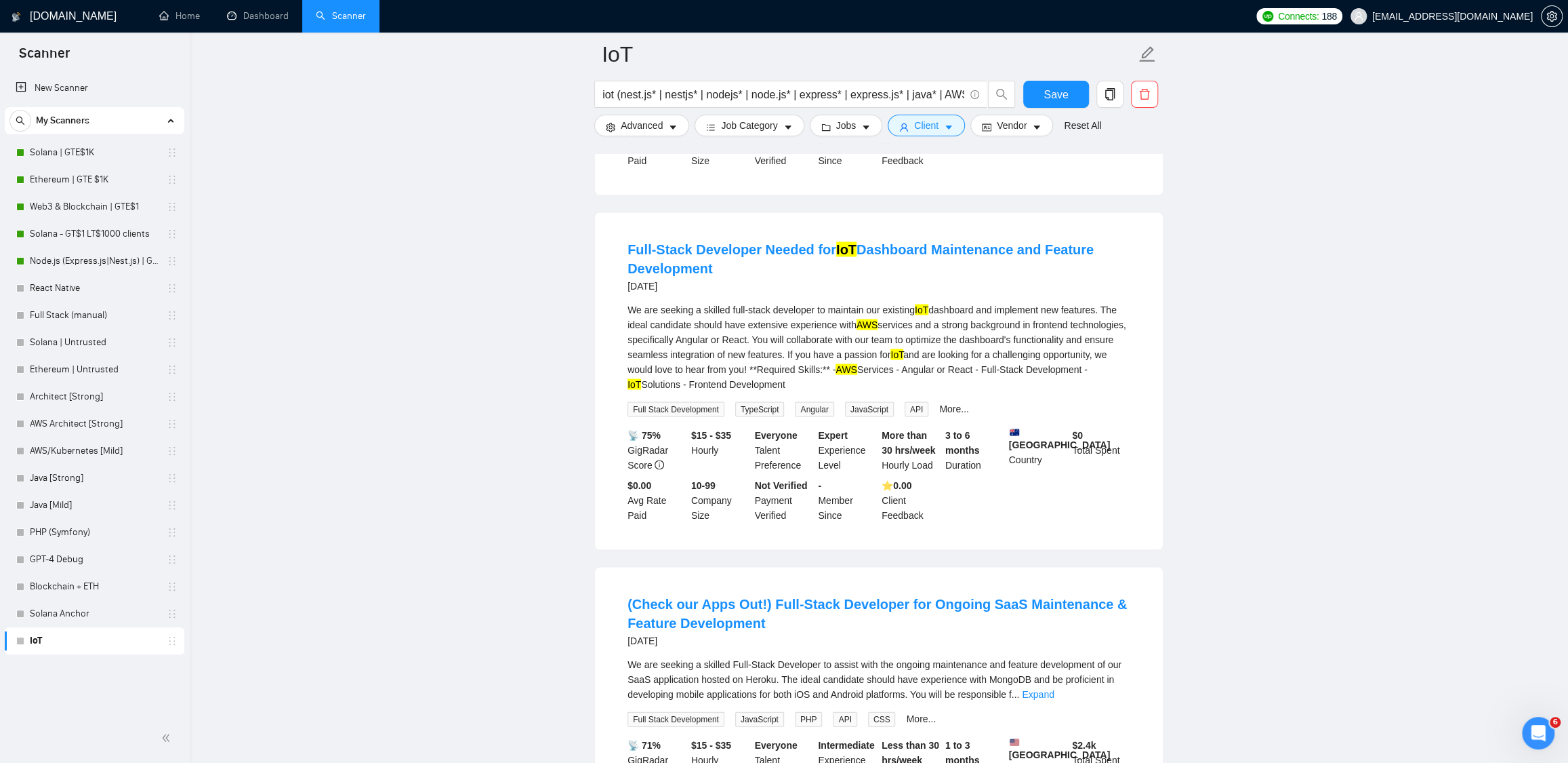
click at [835, 372] on div "We are seeking a skilled full-stack developer to maintain our existing IoT dash…" at bounding box center [879, 346] width 503 height 89
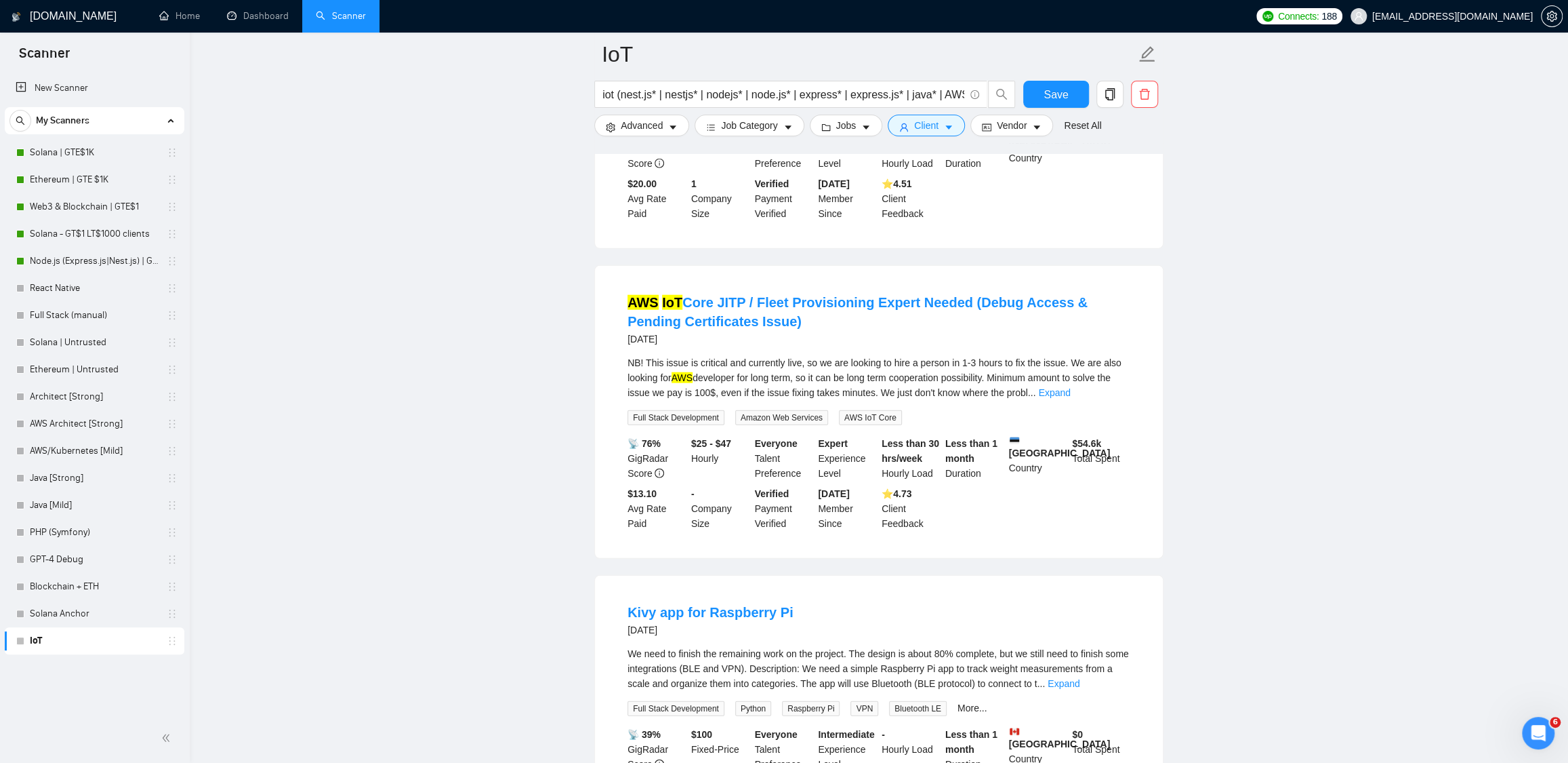
scroll to position [2688, 0]
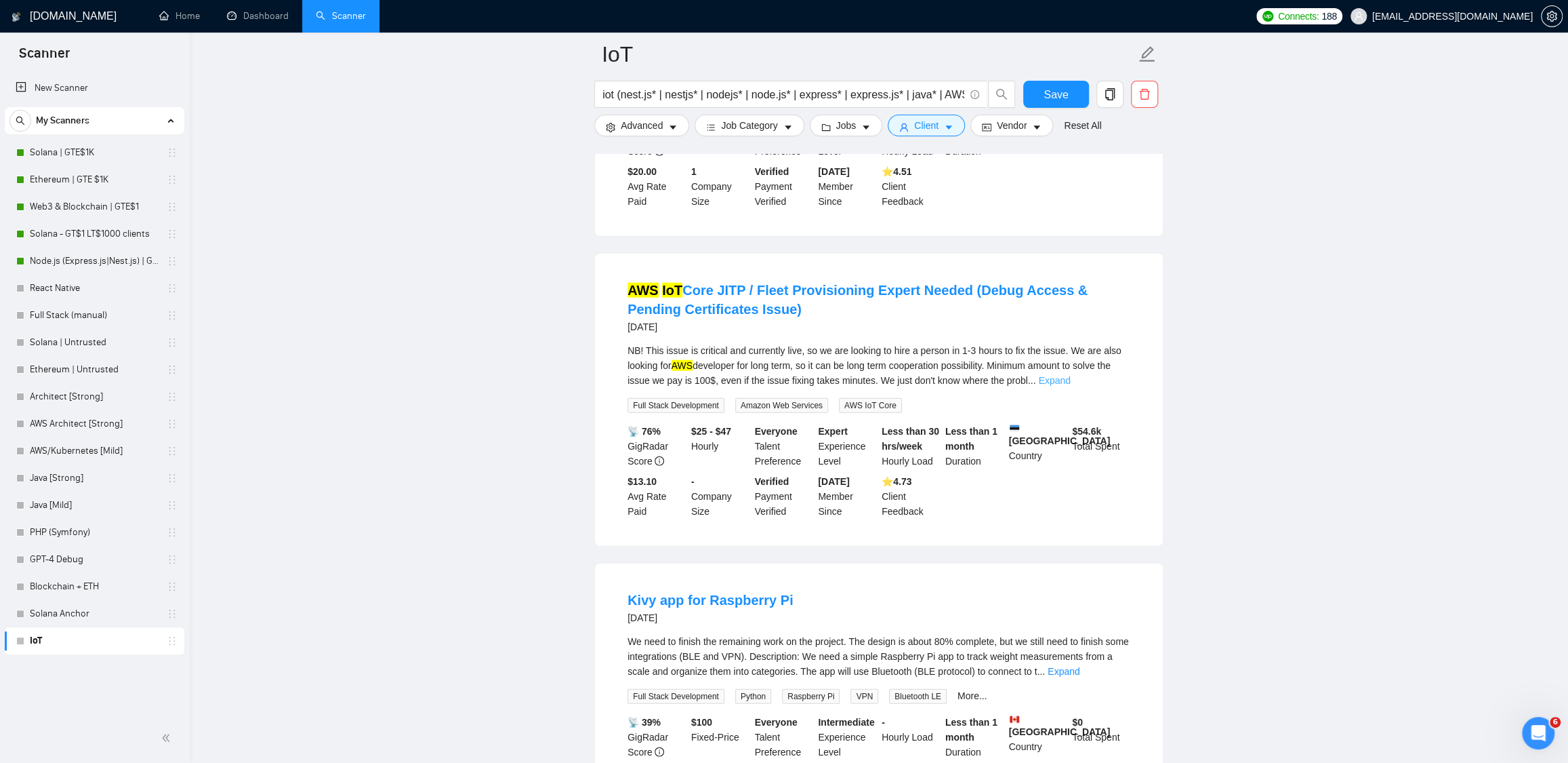
click at [1070, 386] on link "Expand" at bounding box center [1054, 380] width 32 height 11
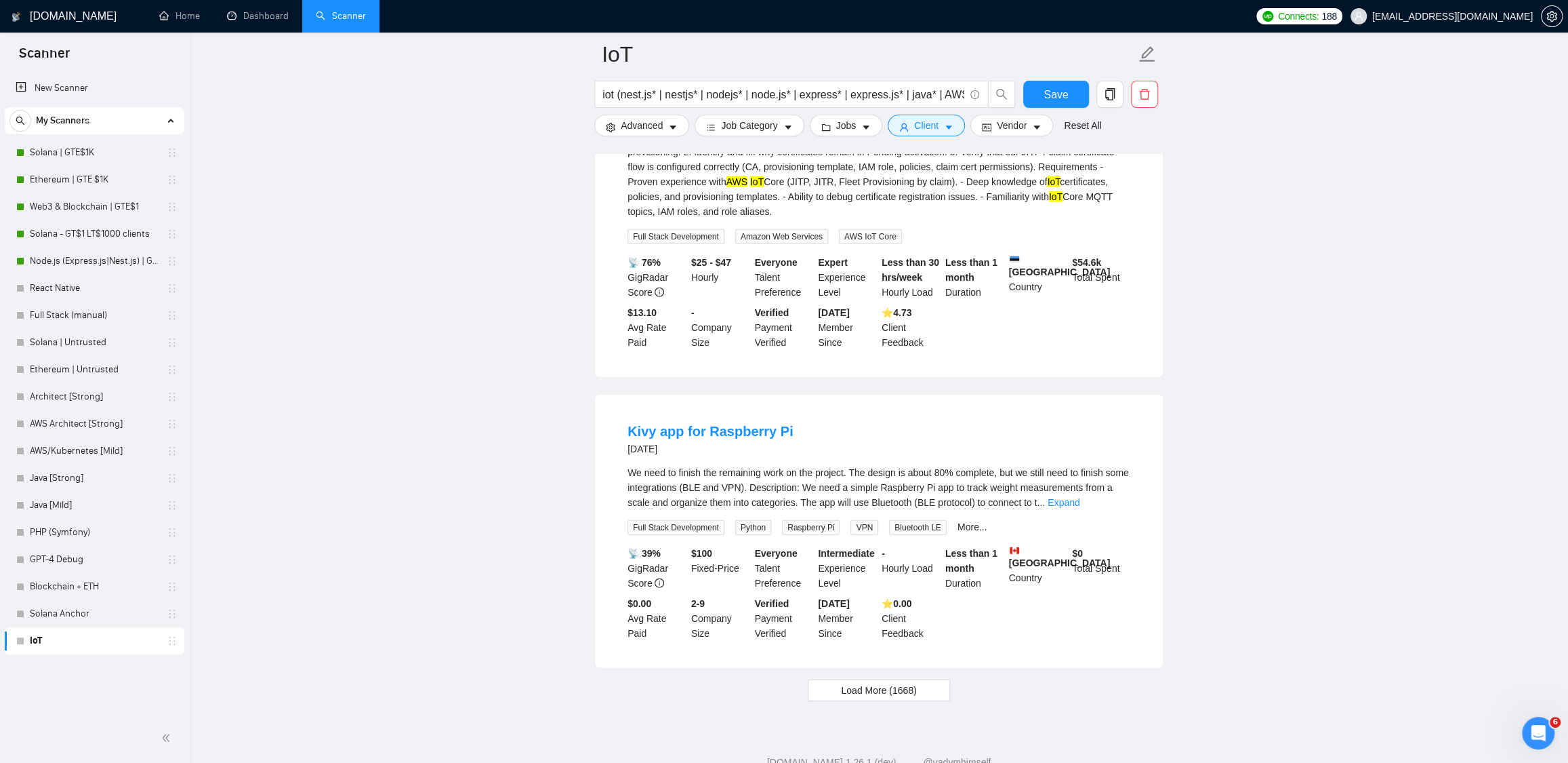
scroll to position [3088, 0]
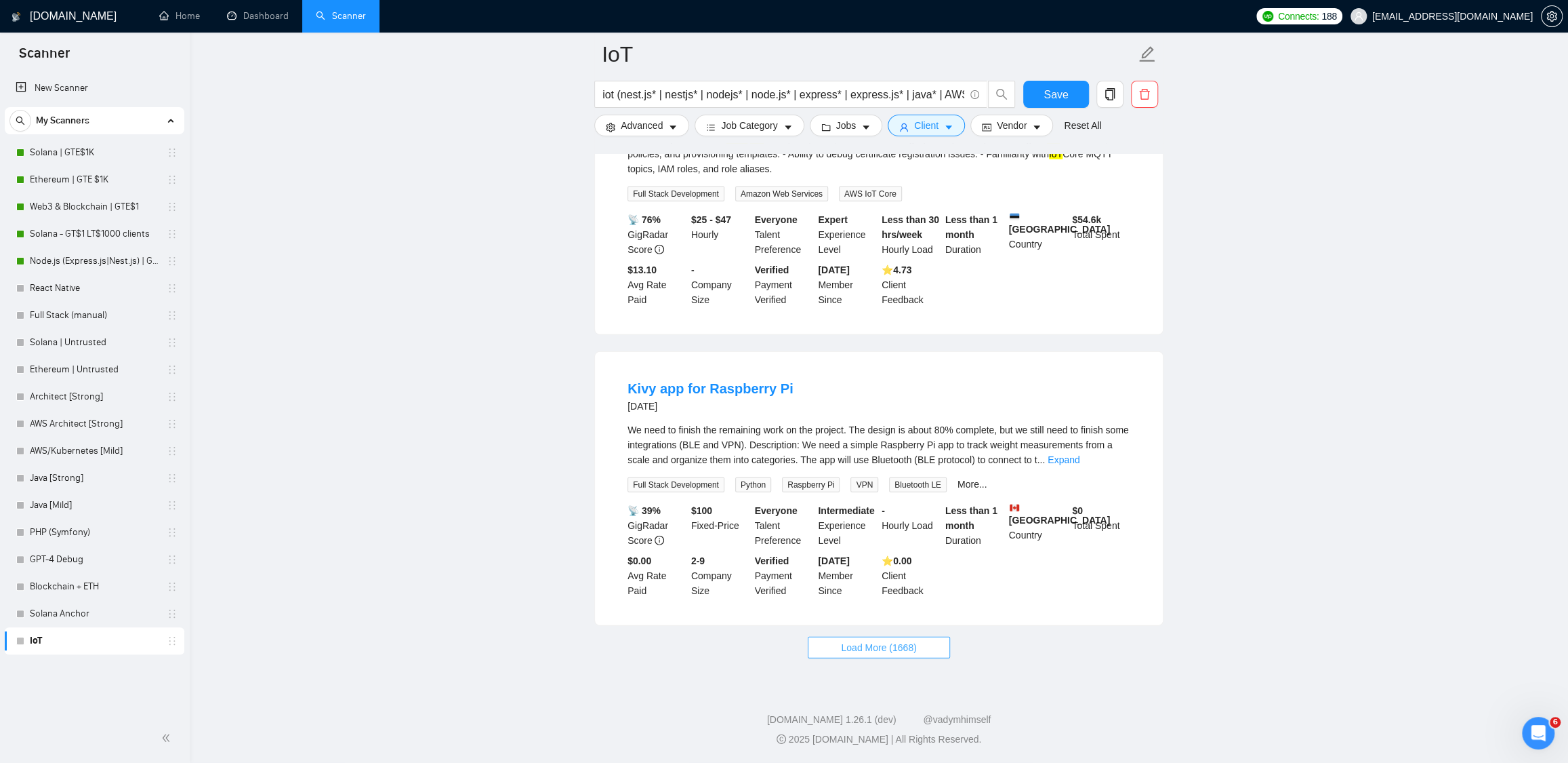
click at [887, 649] on span "Load More (1668)" at bounding box center [878, 647] width 75 height 15
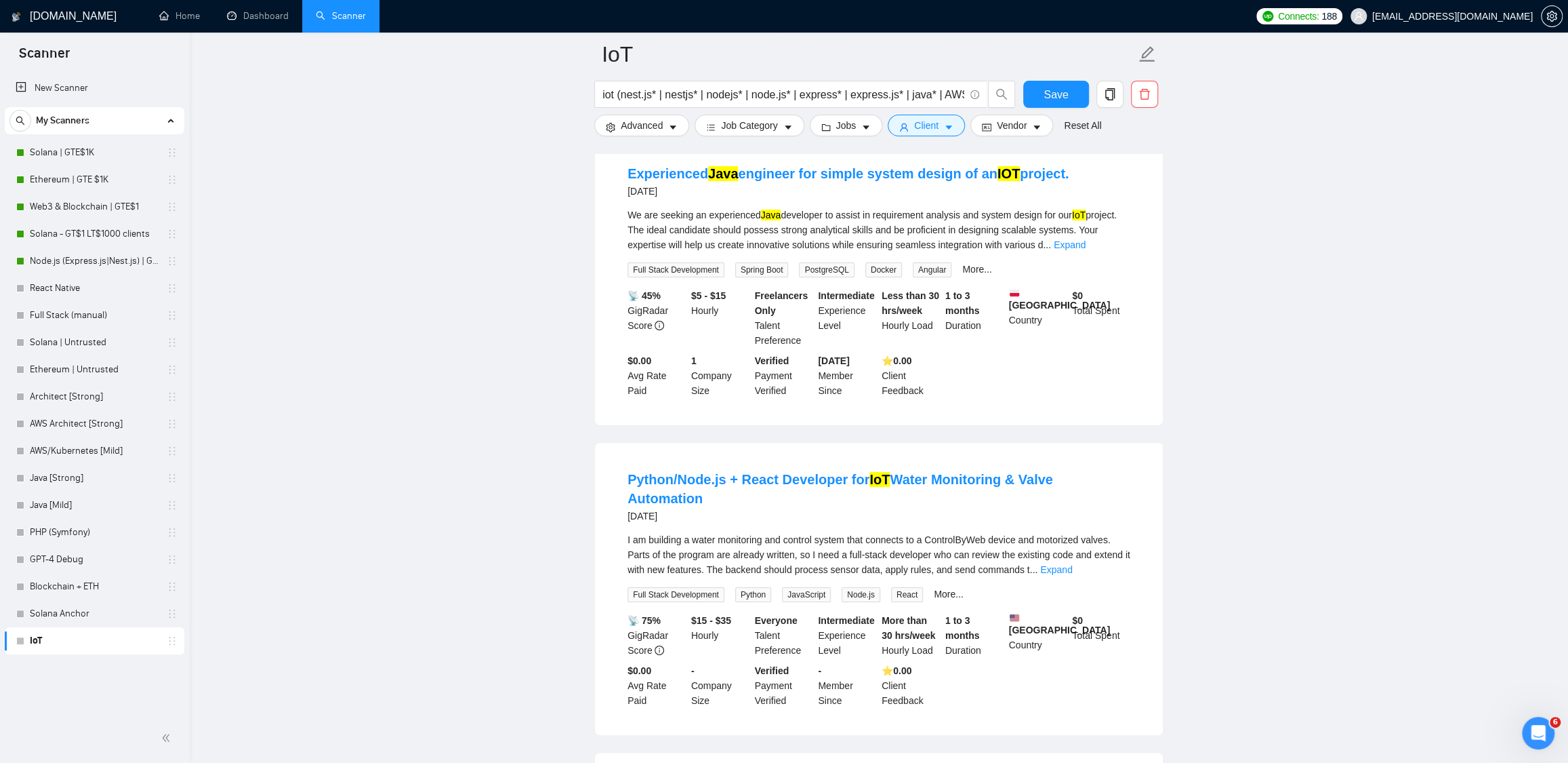
scroll to position [4157, 0]
